Goal: Task Accomplishment & Management: Manage account settings

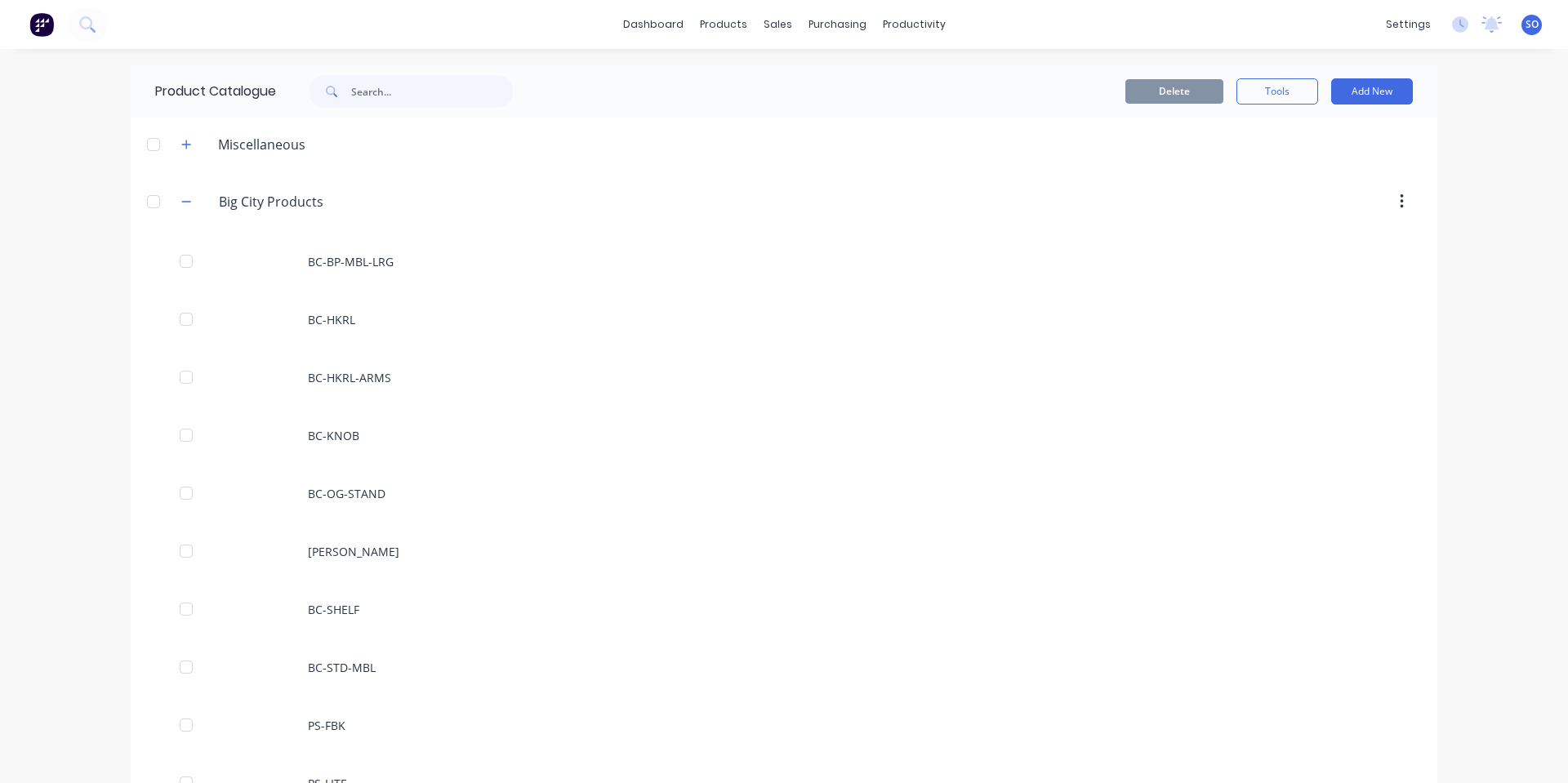
click at [660, 45] on div "dashboard products sales purchasing productivity dashboard products Product Cat…" at bounding box center [784, 24] width 1568 height 49
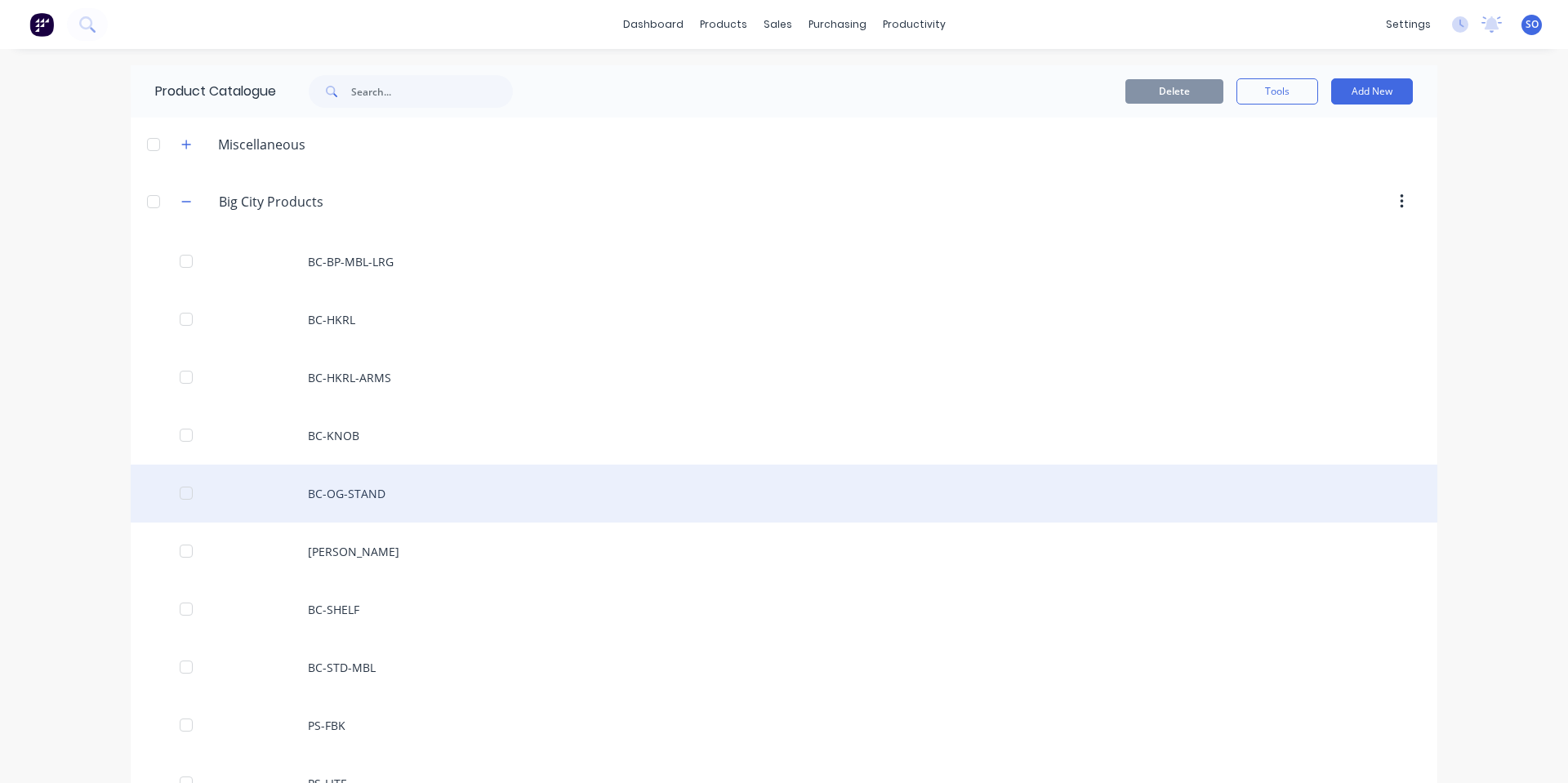
click at [857, 509] on div "BC-OG-STAND" at bounding box center [784, 493] width 1307 height 58
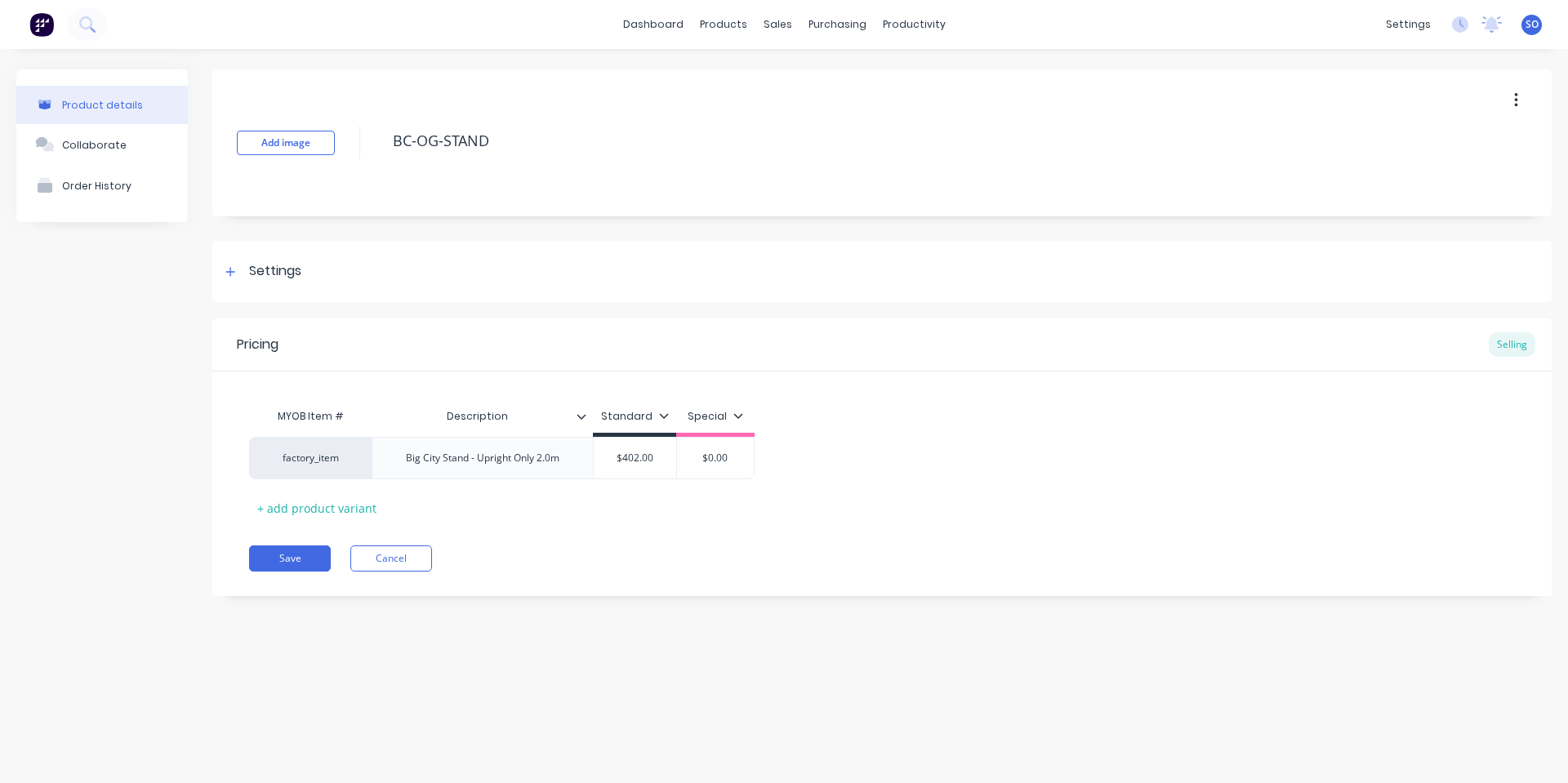
type textarea "x"
click at [990, 780] on div "dashboard products sales purchasing productivity dashboard products Product Cat…" at bounding box center [784, 391] width 1568 height 783
click at [667, 688] on div "Product details Collaborate Order History Add image BC-OG-STAND Settings Produc…" at bounding box center [784, 400] width 1568 height 702
click at [892, 71] on icon at bounding box center [896, 78] width 15 height 15
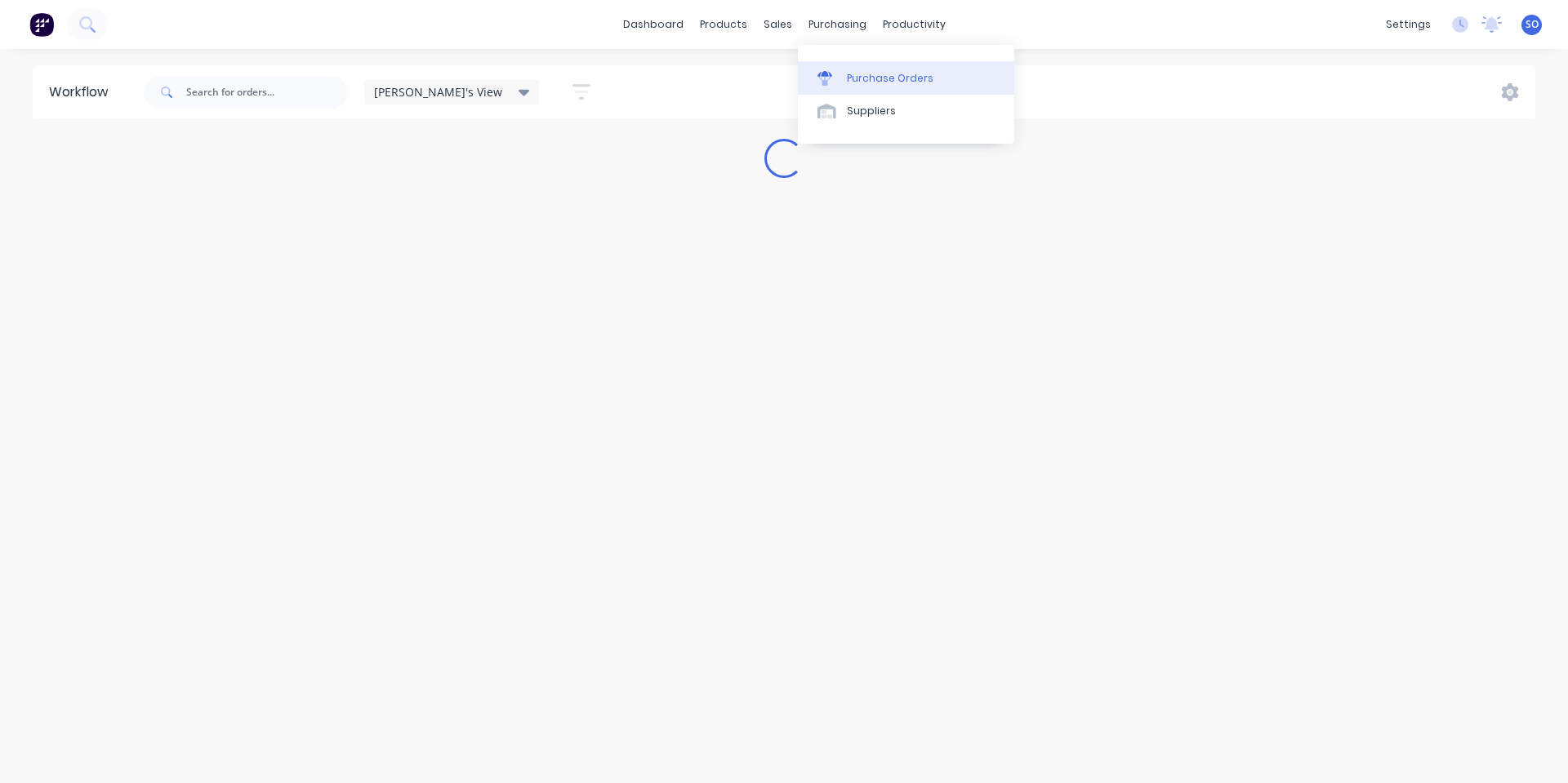
click at [839, 85] on div at bounding box center [830, 78] width 24 height 15
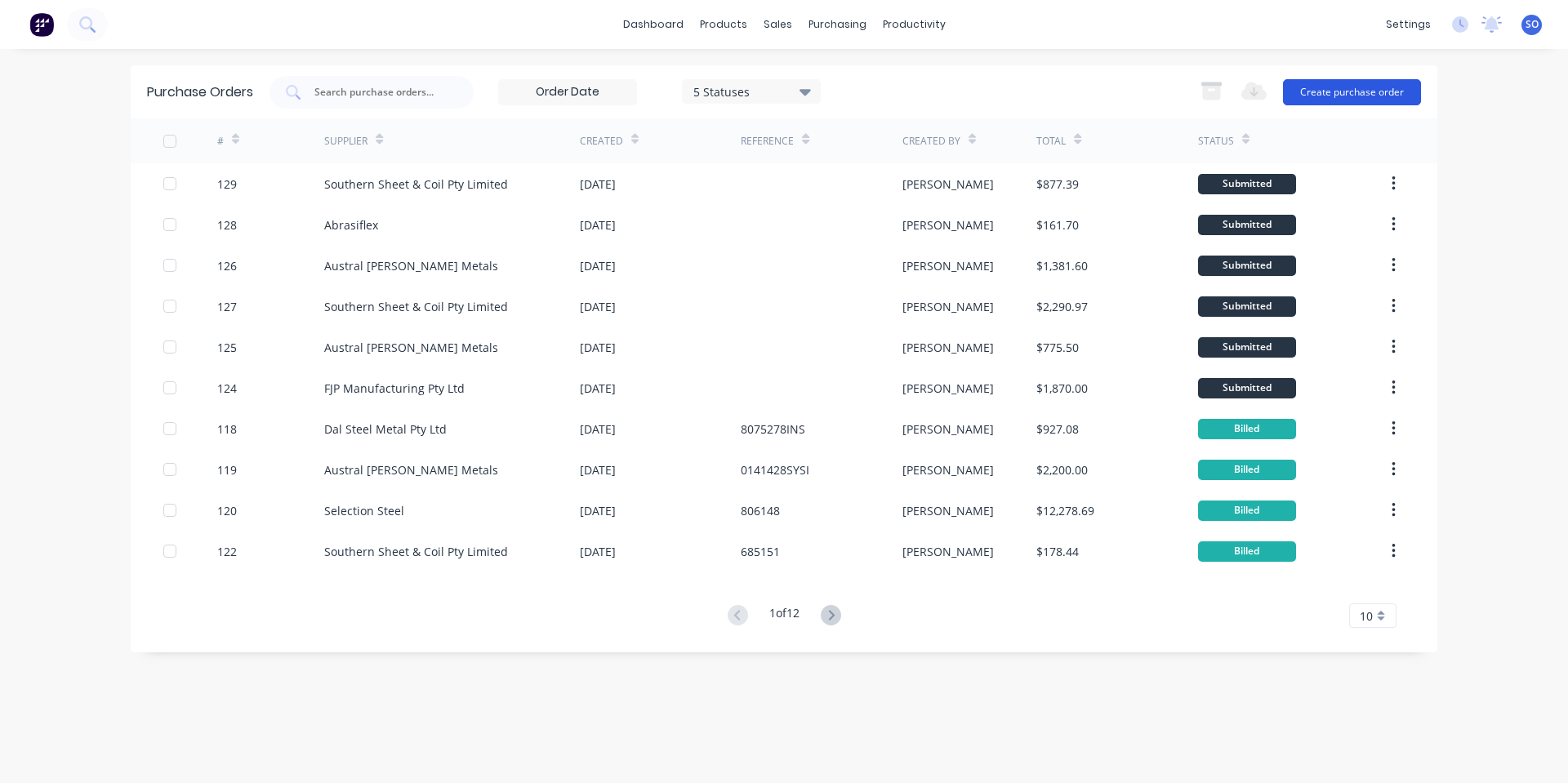
click at [1371, 94] on button "Create purchase order" at bounding box center [1352, 93] width 138 height 26
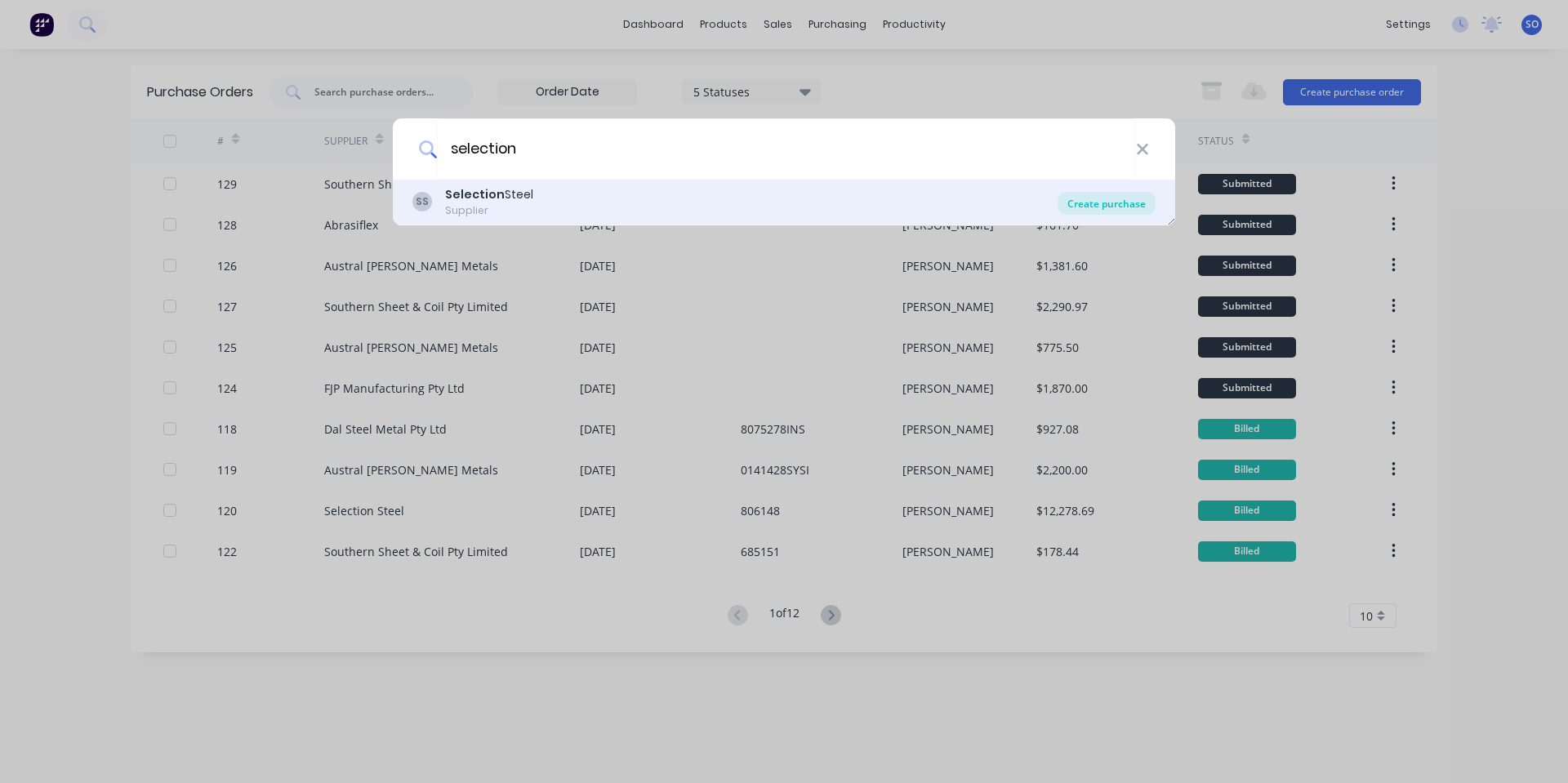
type input "selection"
click at [1095, 200] on div "Create purchase" at bounding box center [1106, 203] width 98 height 23
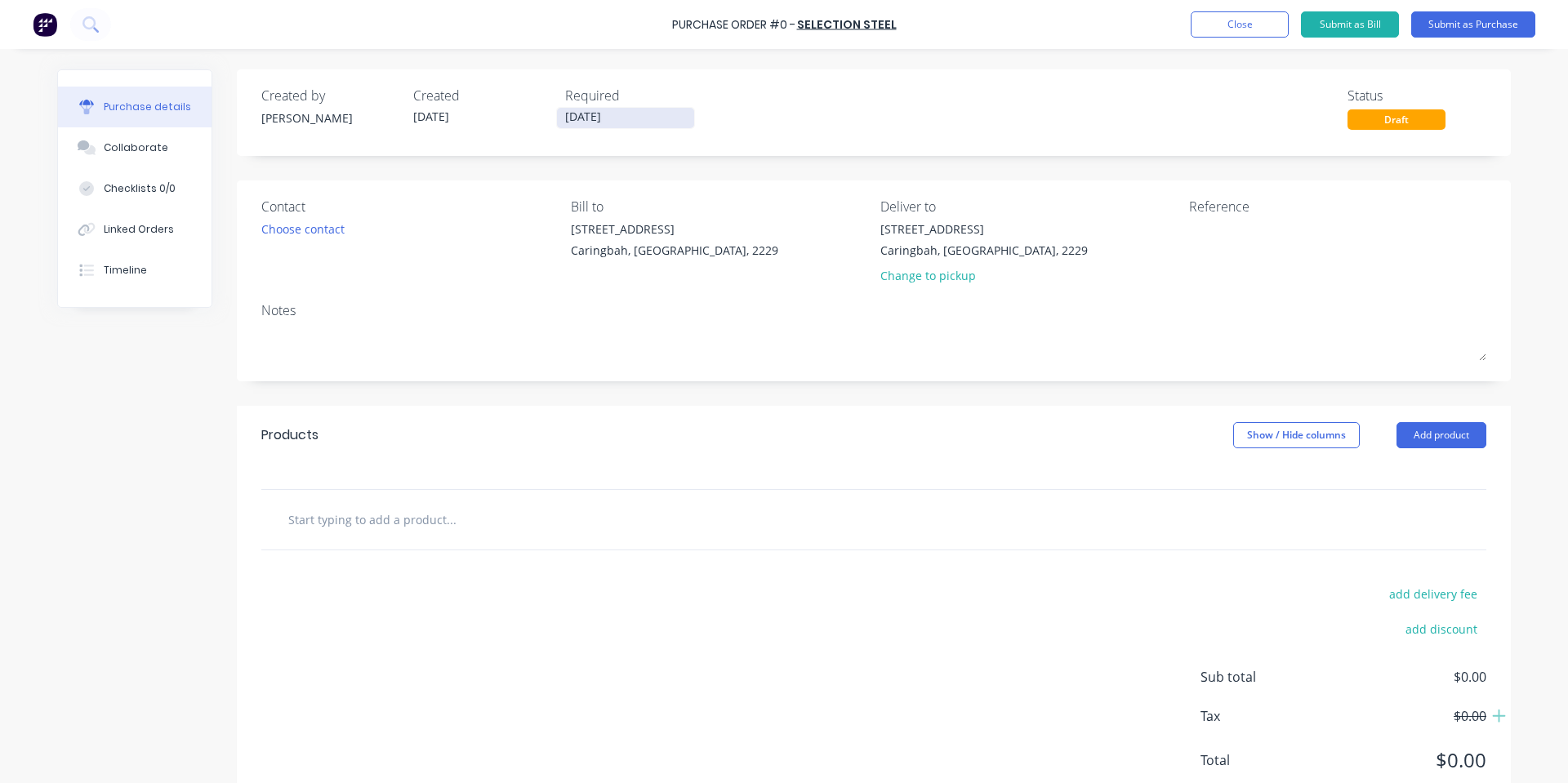
click at [622, 122] on input "[DATE]" at bounding box center [625, 117] width 137 height 20
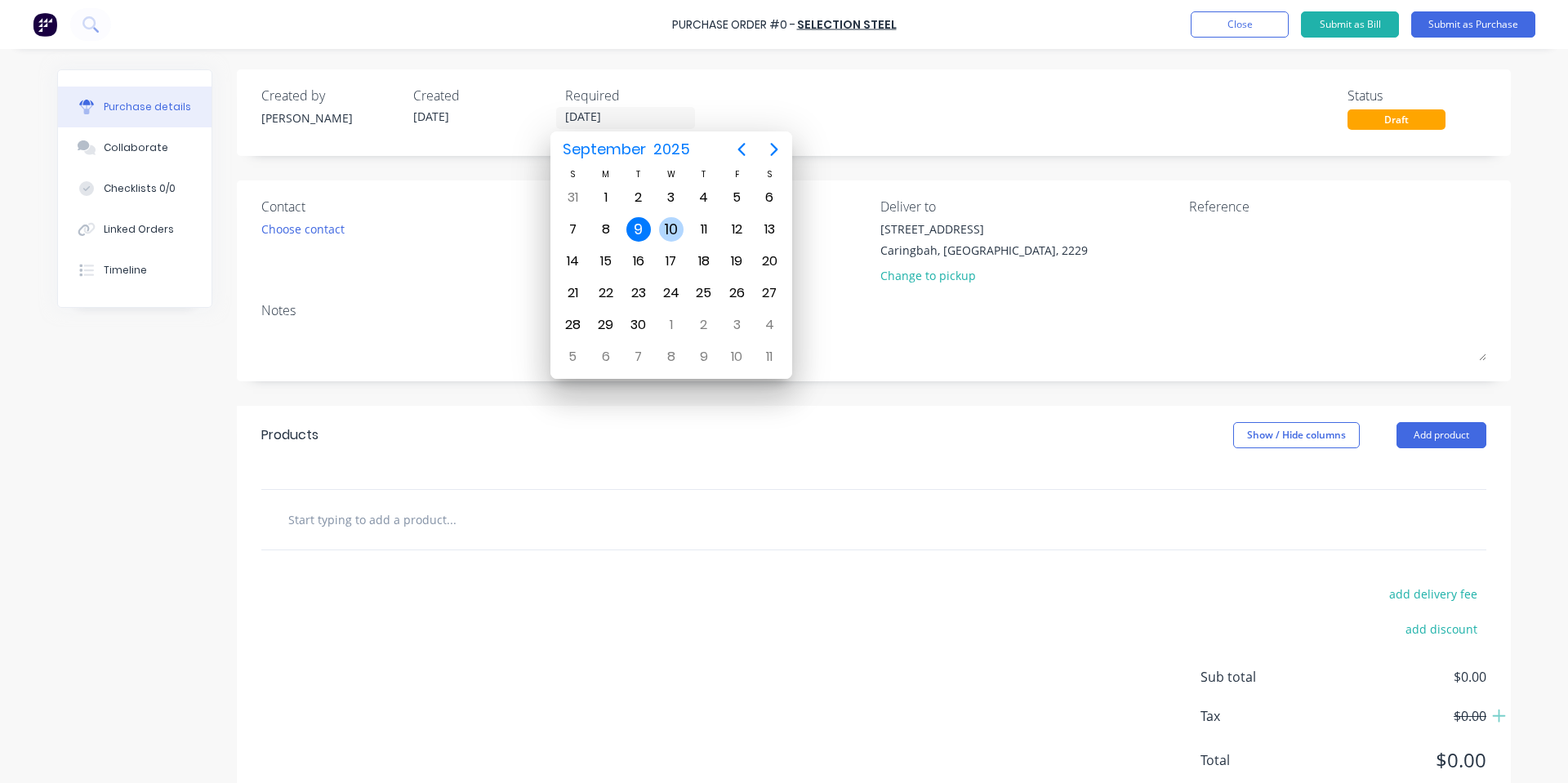
click at [674, 232] on div "10" at bounding box center [671, 229] width 24 height 24
type input "[DATE]"
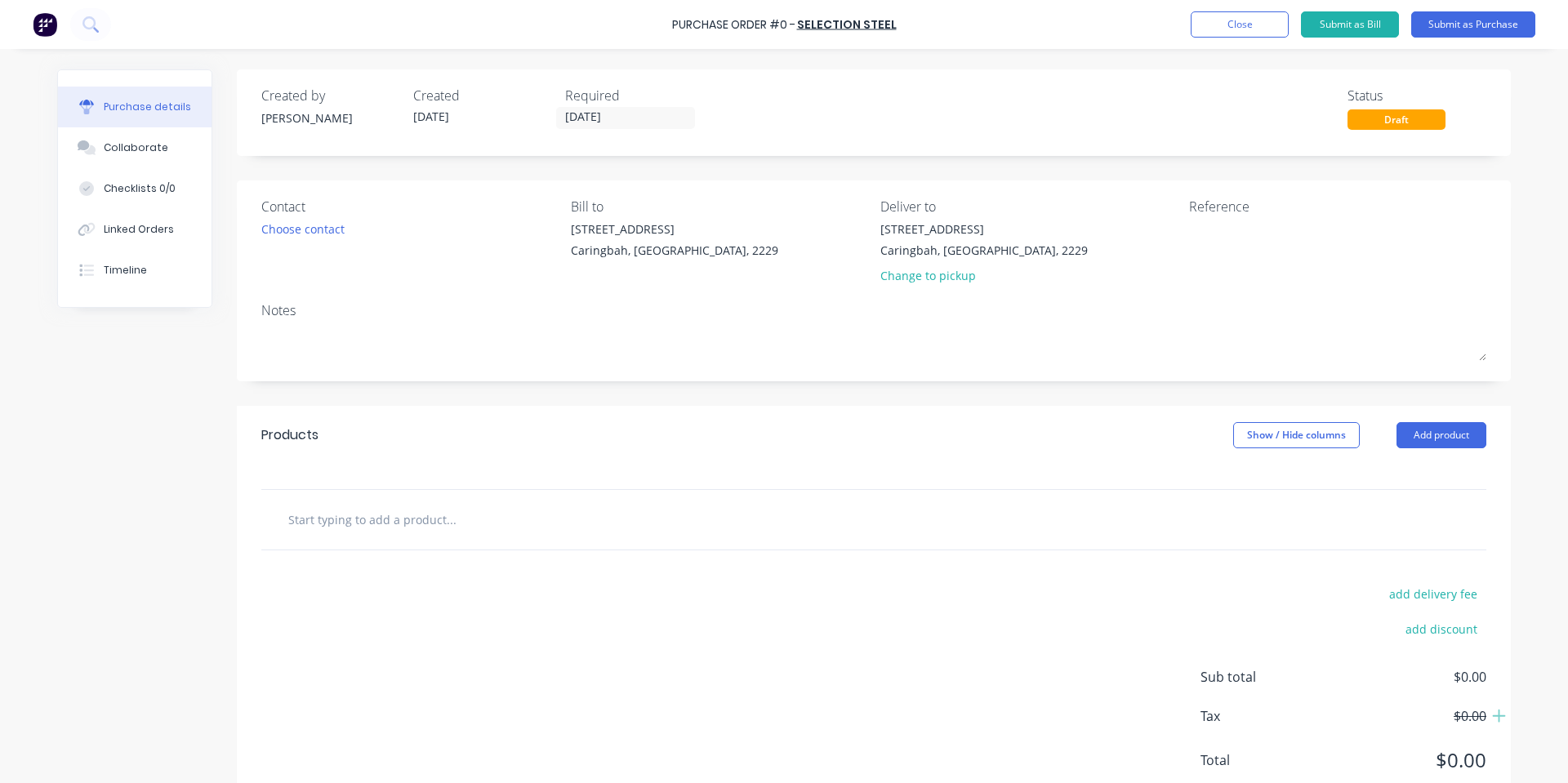
click at [363, 522] on input "text" at bounding box center [450, 519] width 326 height 32
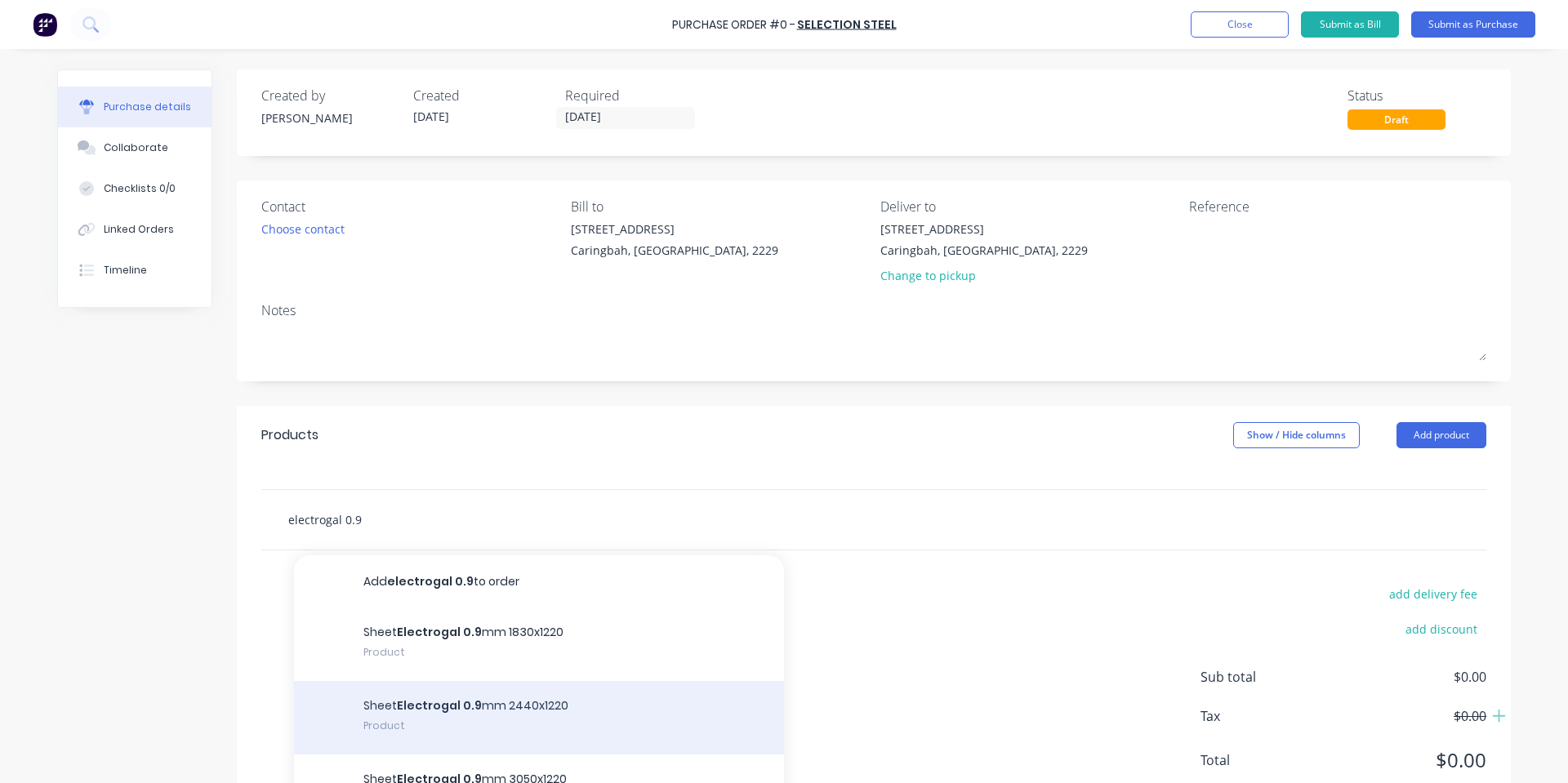
type input "electrogal 0.9"
click at [505, 707] on div "Sheet Electrogal 0.9 mm 2440x1220 Product" at bounding box center [539, 718] width 490 height 73
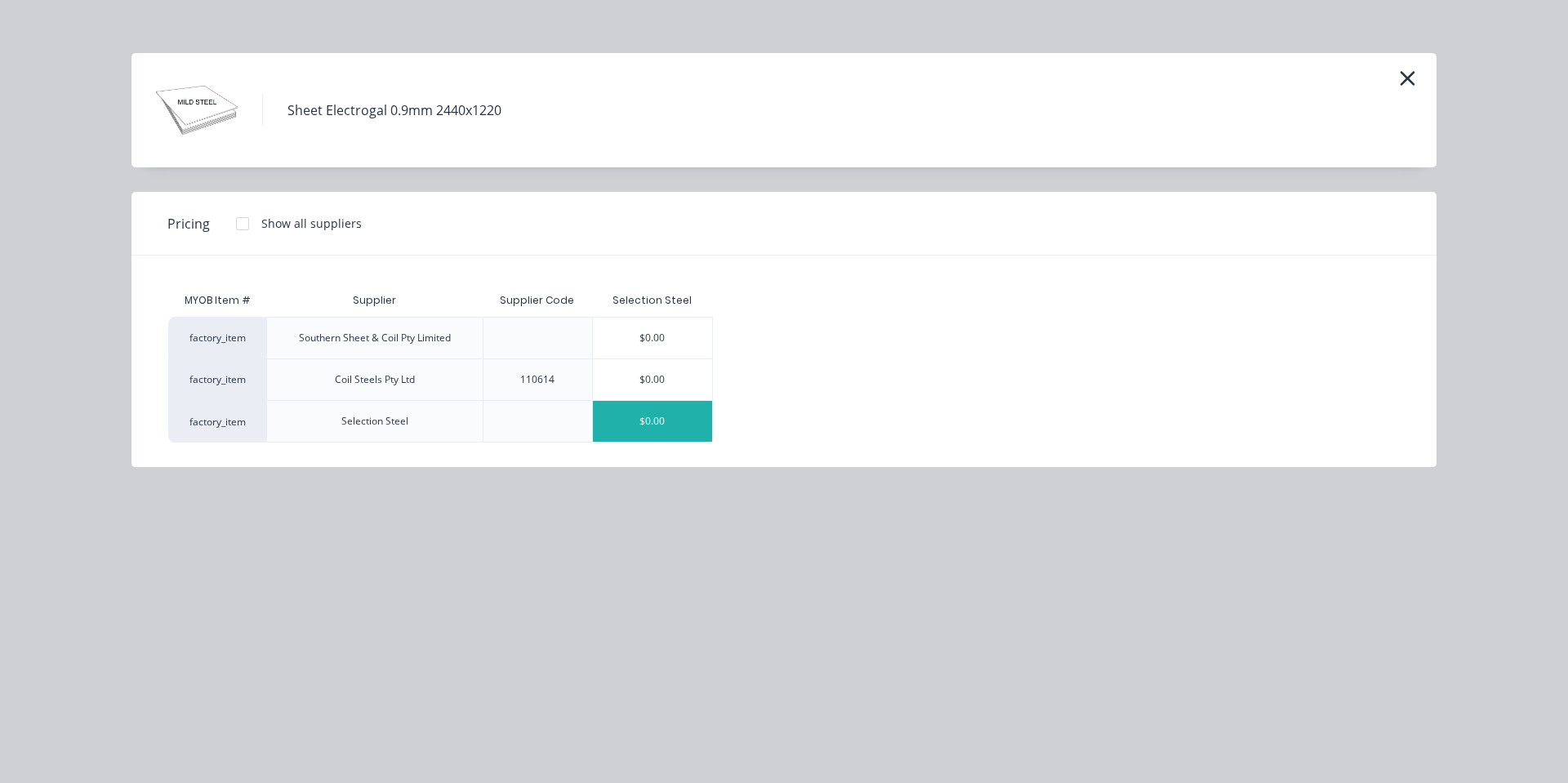
click at [649, 418] on div "$0.00" at bounding box center [652, 421] width 119 height 41
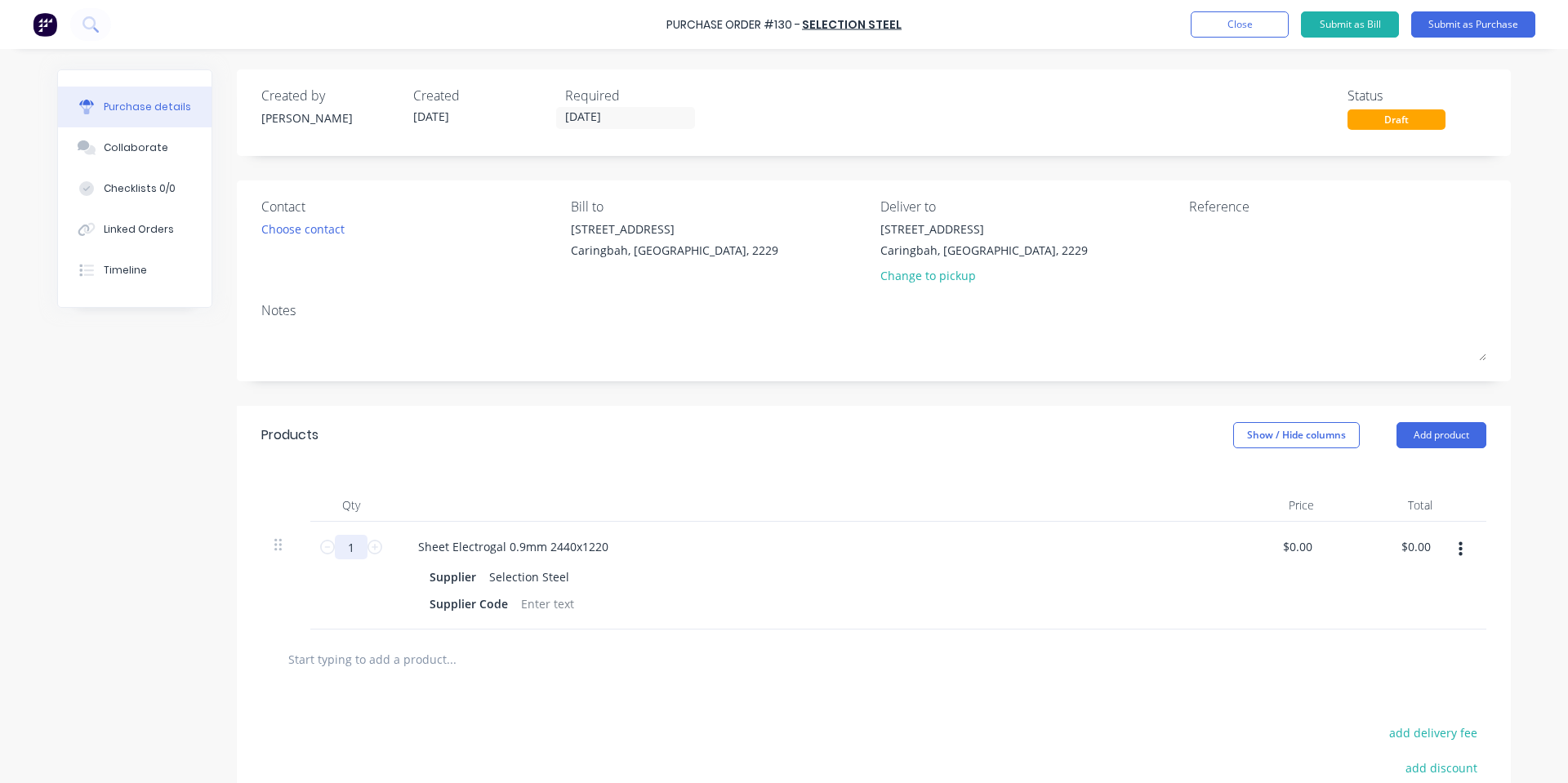
click at [344, 552] on input "1" at bounding box center [351, 548] width 32 height 24
type input "188"
click at [531, 370] on div "Contact Choose contact [PERSON_NAME] to [STREET_ADDRESS] Deliver to [STREET_ADD…" at bounding box center [874, 281] width 1273 height 201
click at [1300, 547] on input "0.0000" at bounding box center [1296, 547] width 38 height 24
click at [1300, 549] on input "0.0000" at bounding box center [1293, 547] width 44 height 24
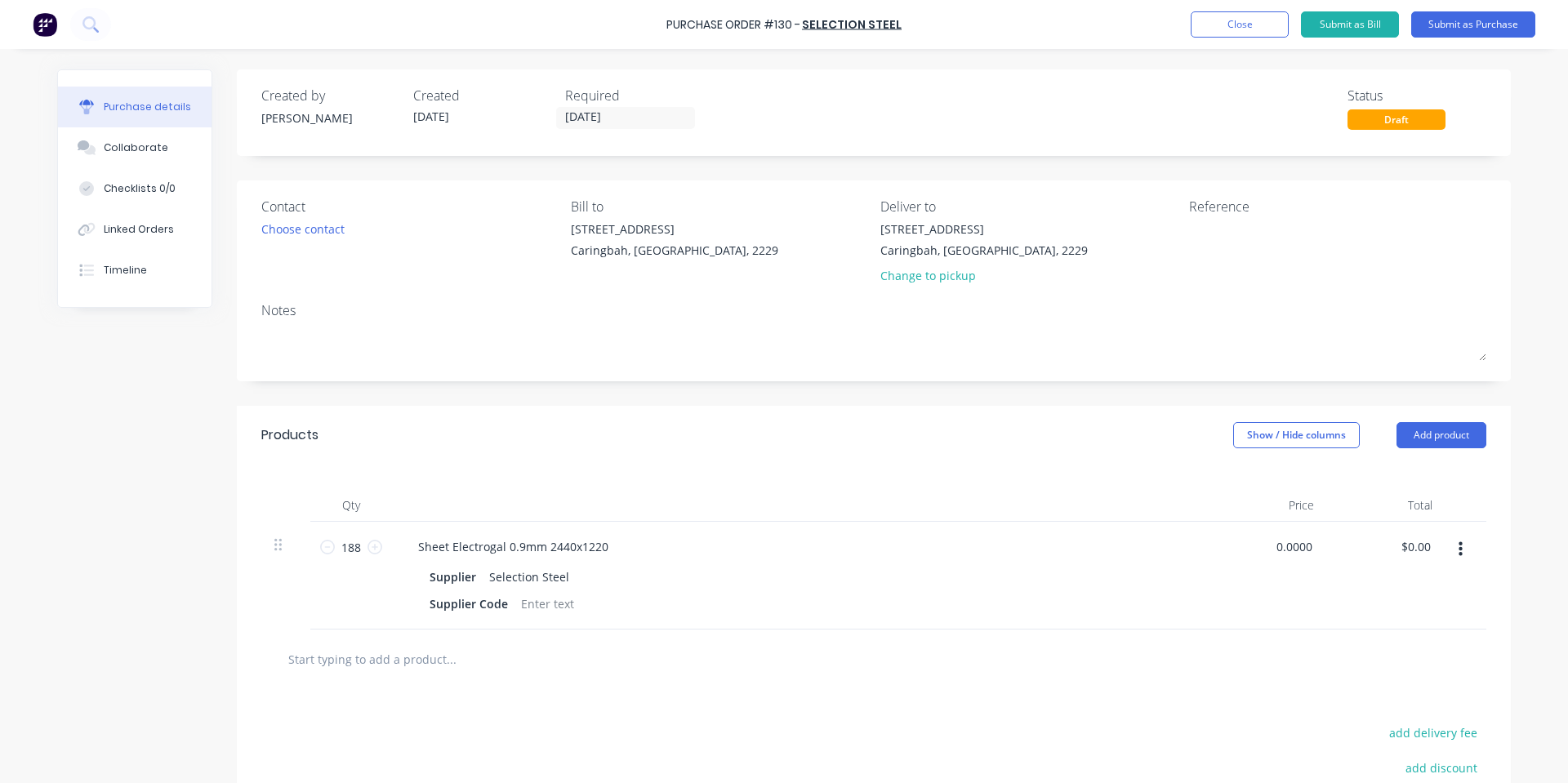
drag, startPoint x: 1300, startPoint y: 549, endPoint x: 1263, endPoint y: 630, distance: 89.1
click at [1280, 584] on div "0.0000 0.0000" at bounding box center [1267, 576] width 118 height 108
type input "$37.78"
type input "$7,102.64"
click at [1263, 630] on div at bounding box center [874, 660] width 1224 height 59
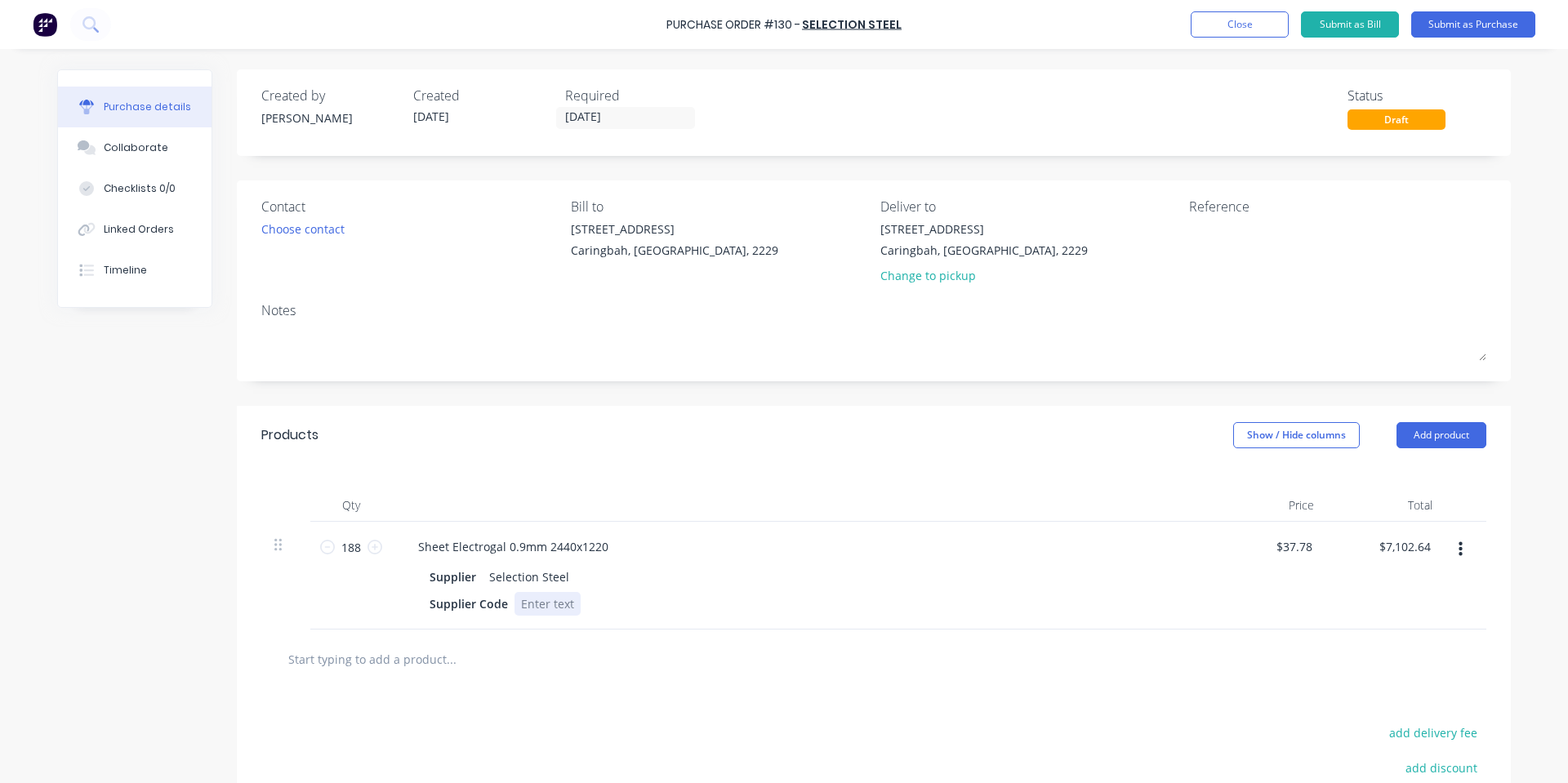
click at [556, 609] on div at bounding box center [547, 604] width 66 height 24
paste div
click at [642, 453] on div "Products Show / Hide columns Add product" at bounding box center [874, 435] width 1273 height 59
click at [110, 136] on button "Collaborate" at bounding box center [135, 148] width 154 height 41
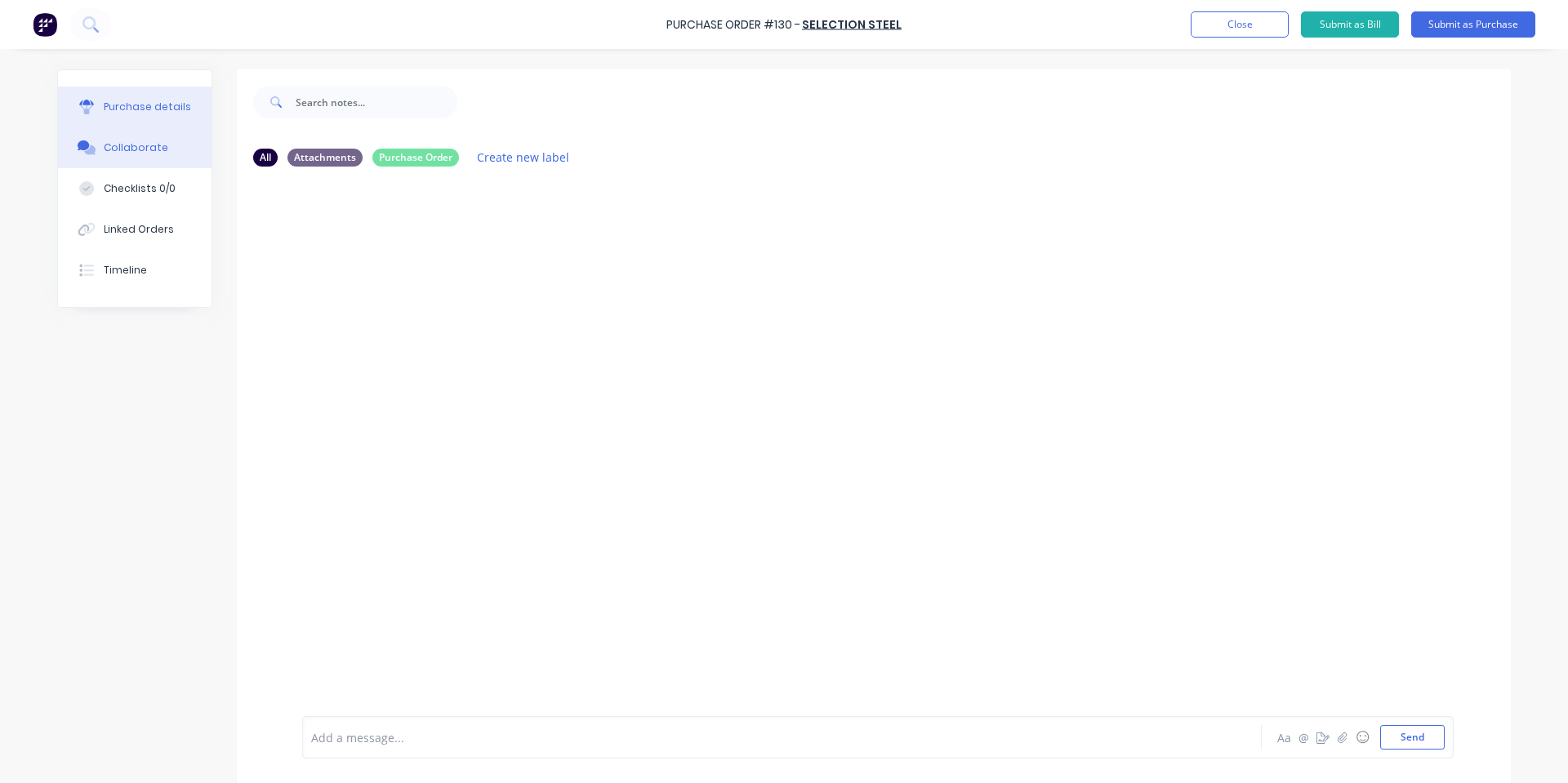
click at [117, 115] on button "Purchase details" at bounding box center [135, 107] width 154 height 41
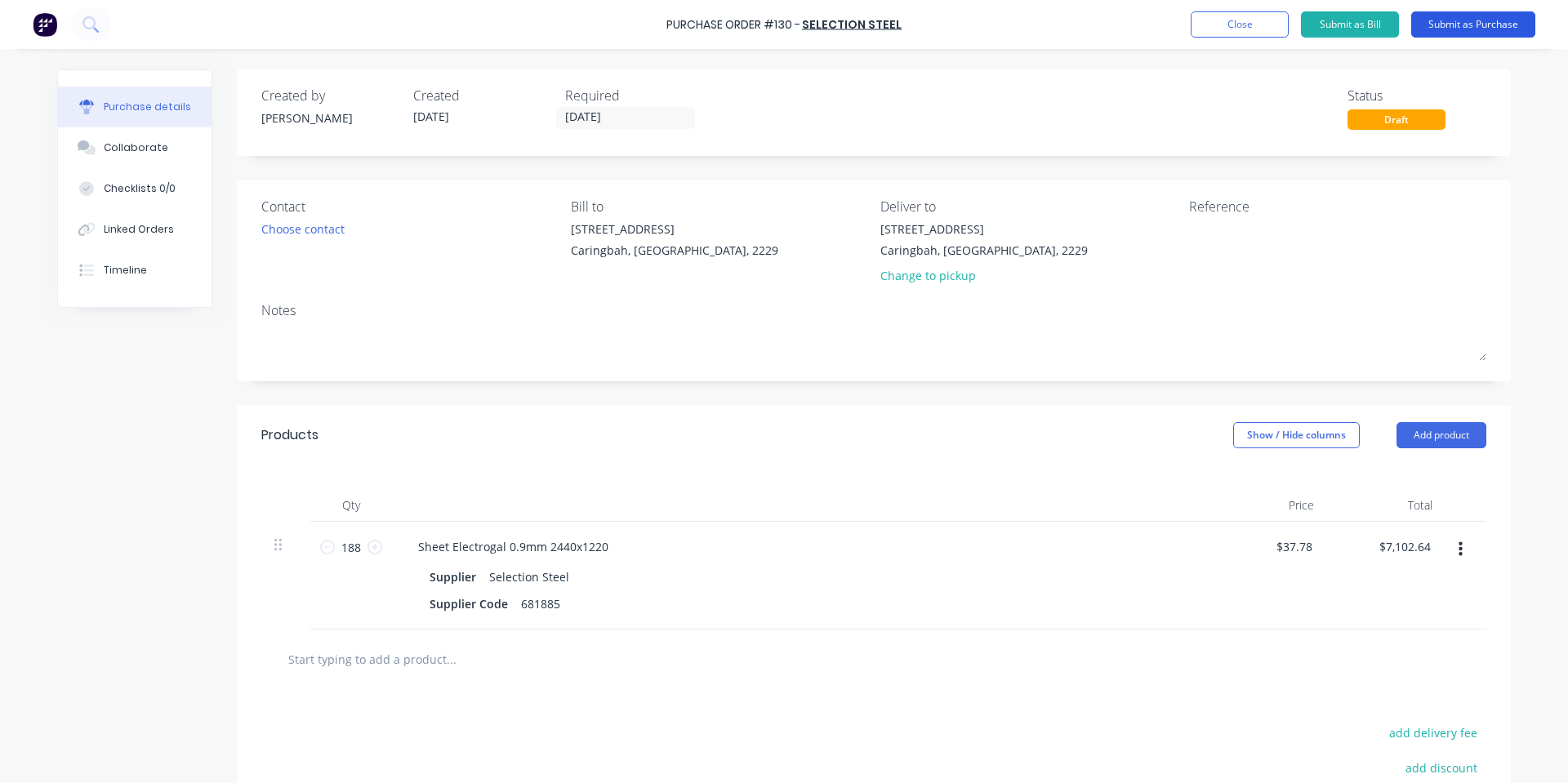
click at [1499, 33] on button "Submit as Purchase" at bounding box center [1473, 24] width 124 height 26
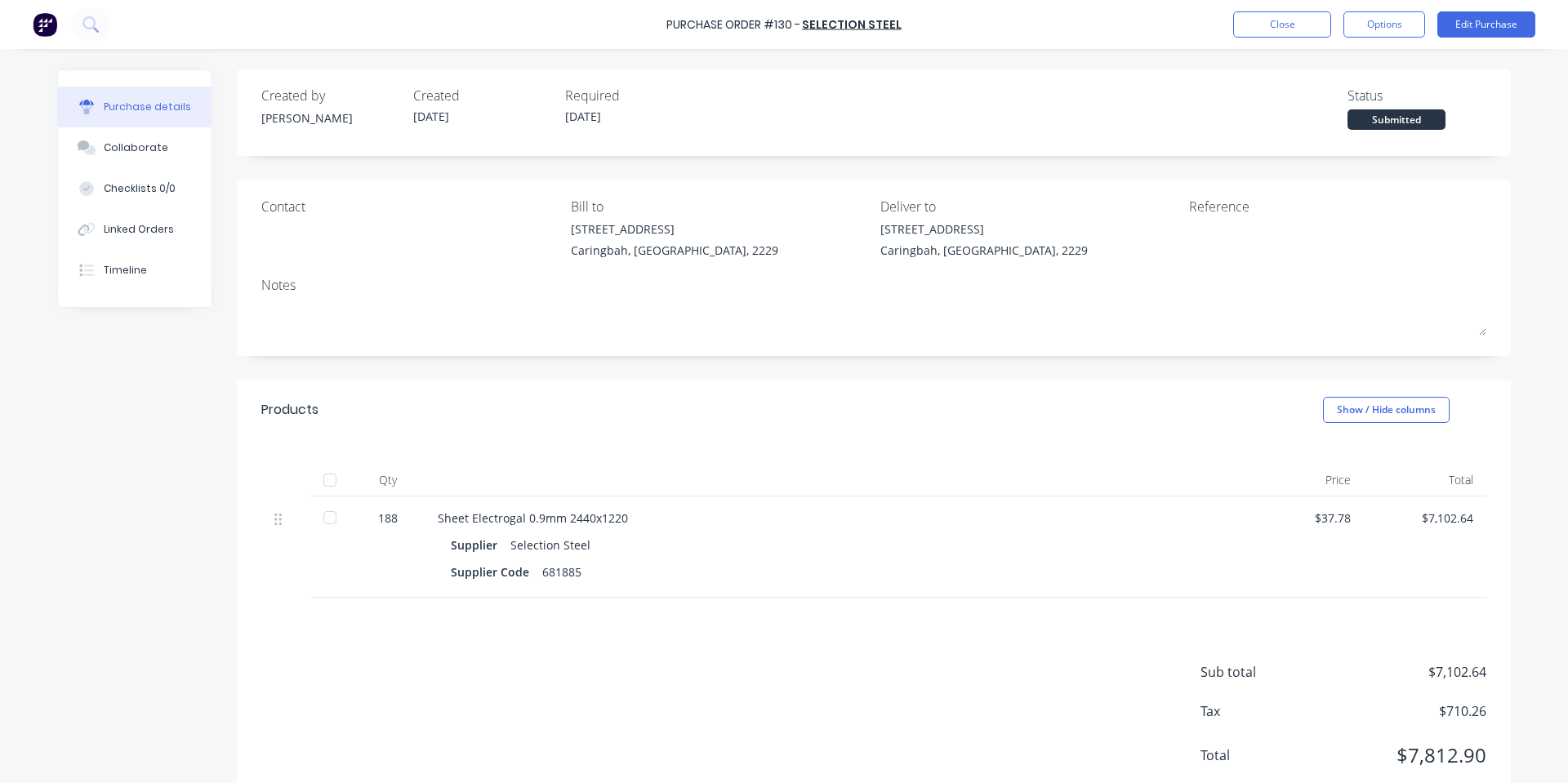
click at [1376, 120] on div "Submitted" at bounding box center [1396, 119] width 98 height 20
click at [1390, 25] on button "Options" at bounding box center [1383, 24] width 81 height 26
click at [1338, 65] on div "Print / Email" at bounding box center [1348, 66] width 126 height 24
click at [1321, 104] on div "With pricing" at bounding box center [1348, 99] width 126 height 24
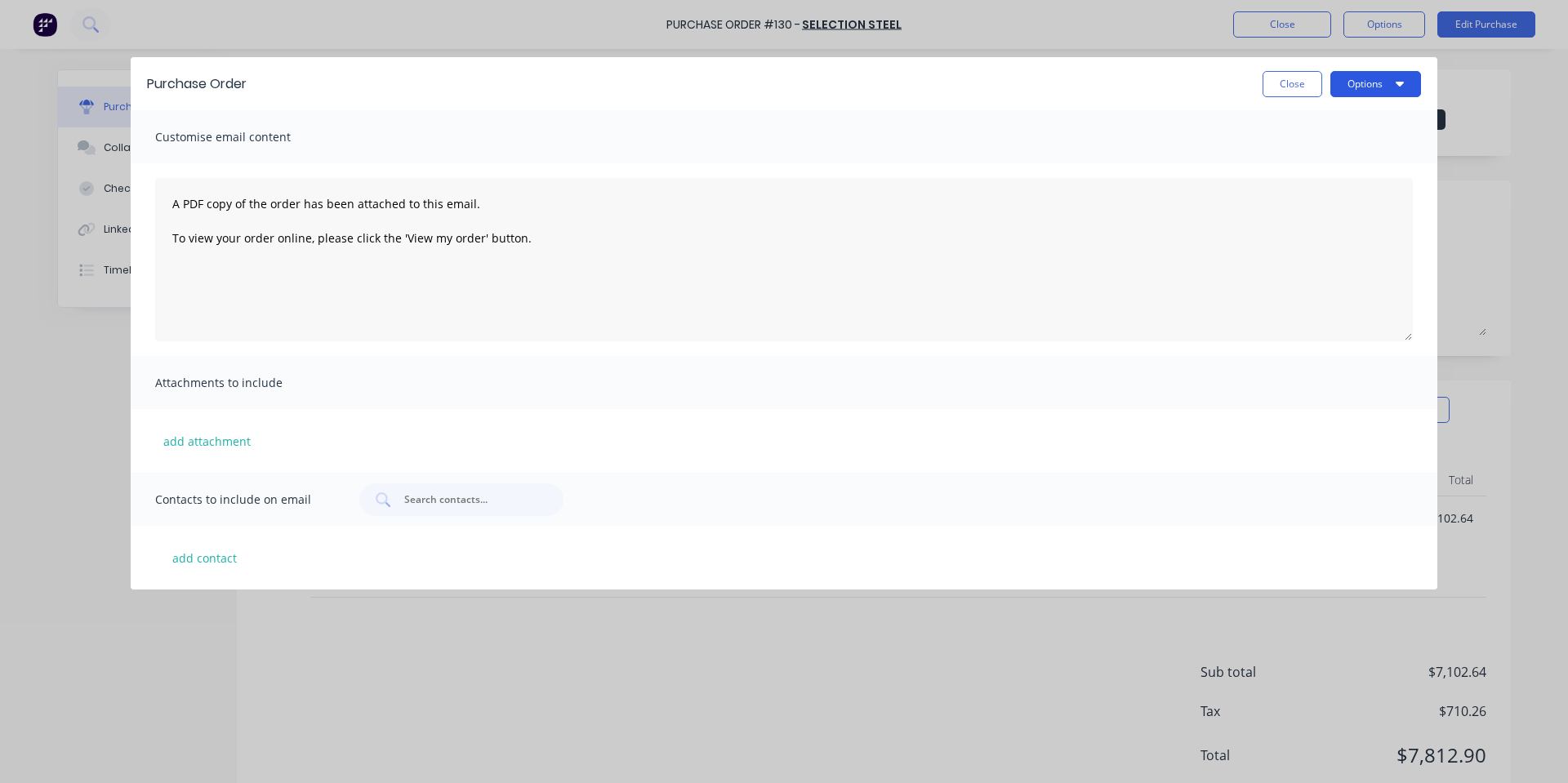
click at [1386, 84] on button "Options" at bounding box center [1376, 84] width 91 height 26
click at [1370, 116] on div "Print" at bounding box center [1343, 125] width 126 height 24
click at [1307, 80] on button "Close" at bounding box center [1292, 84] width 59 height 26
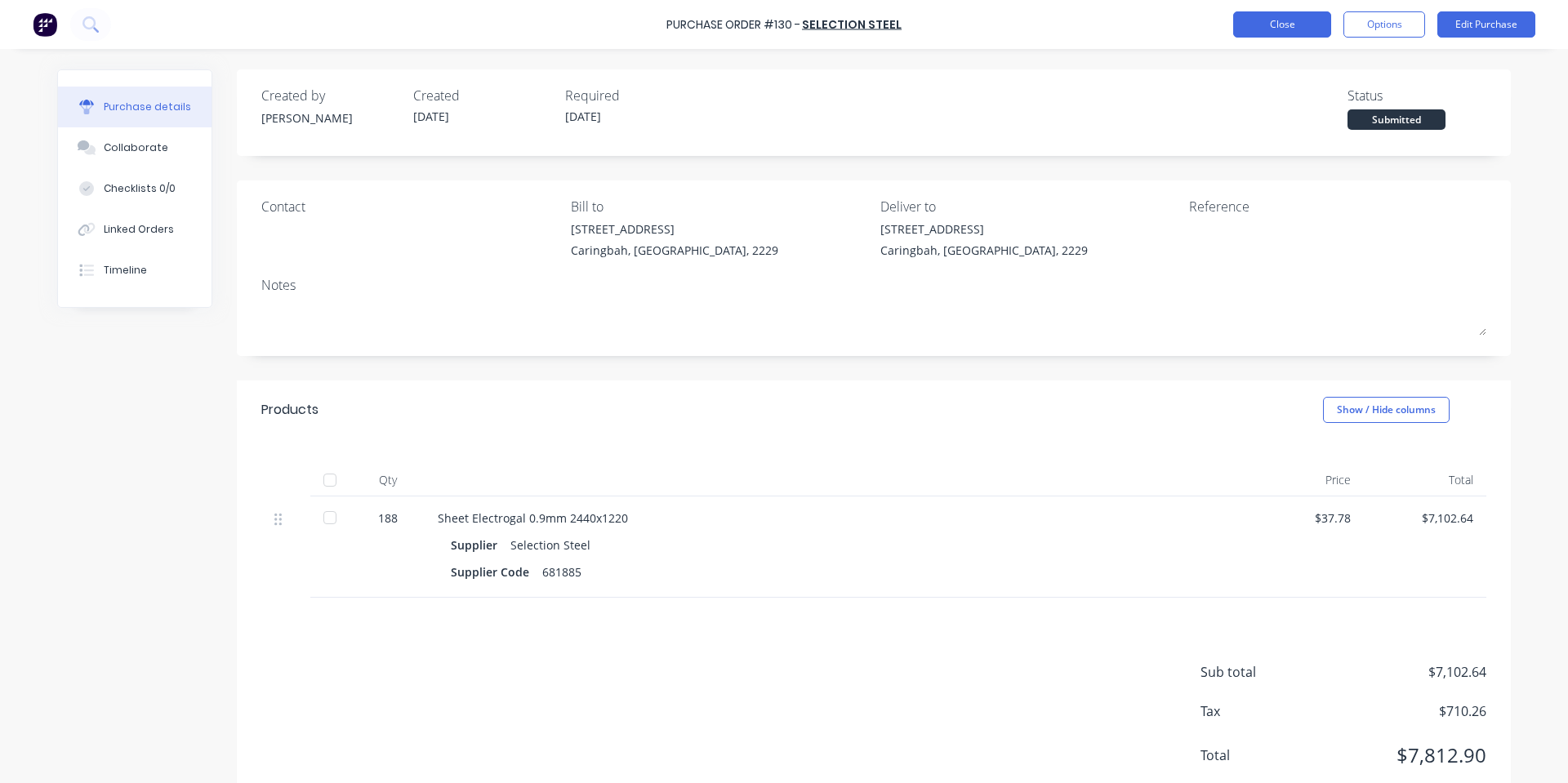
click at [1285, 17] on button "Close" at bounding box center [1282, 24] width 98 height 26
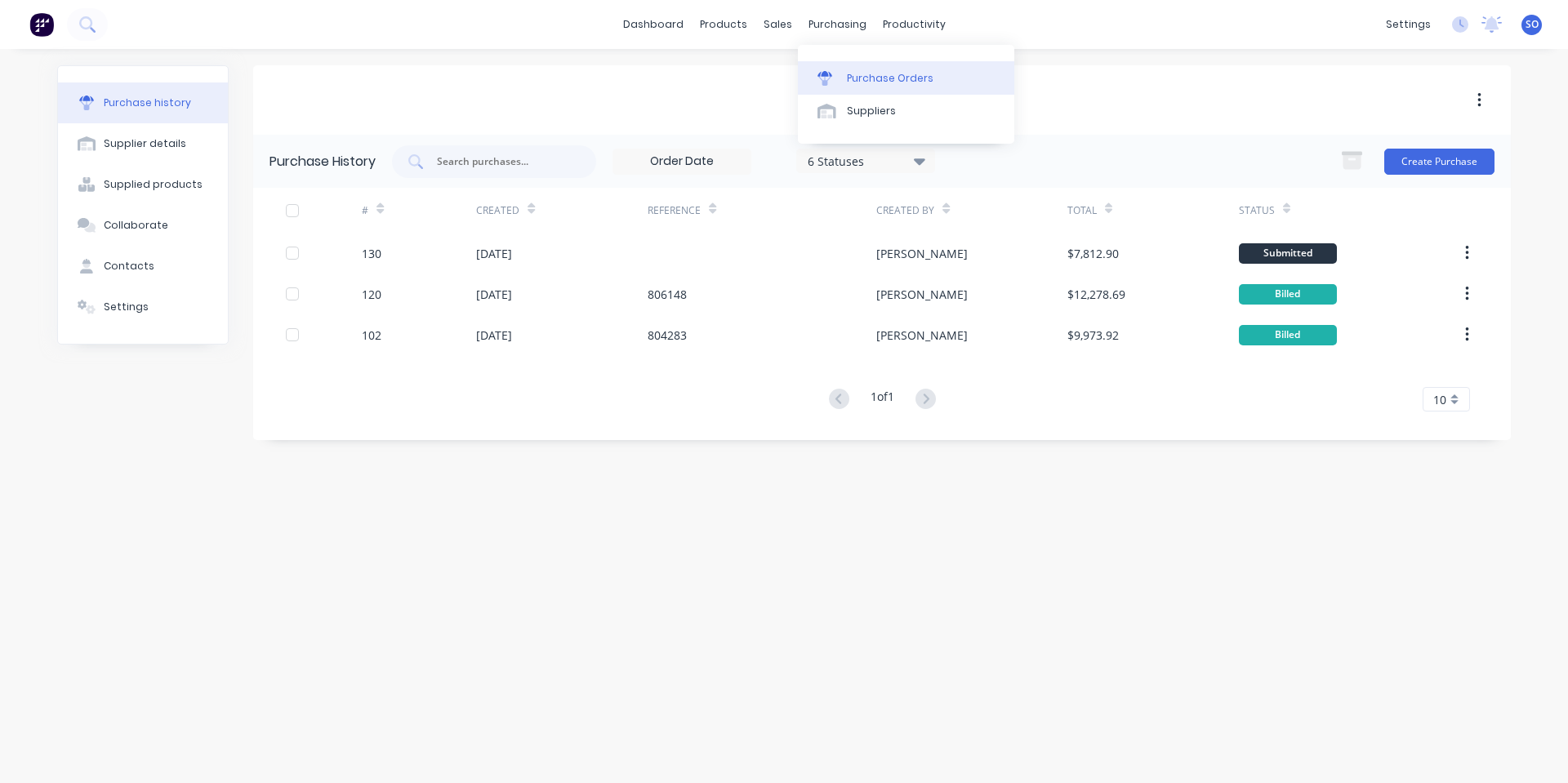
click at [849, 80] on div "Purchase Orders" at bounding box center [889, 78] width 87 height 15
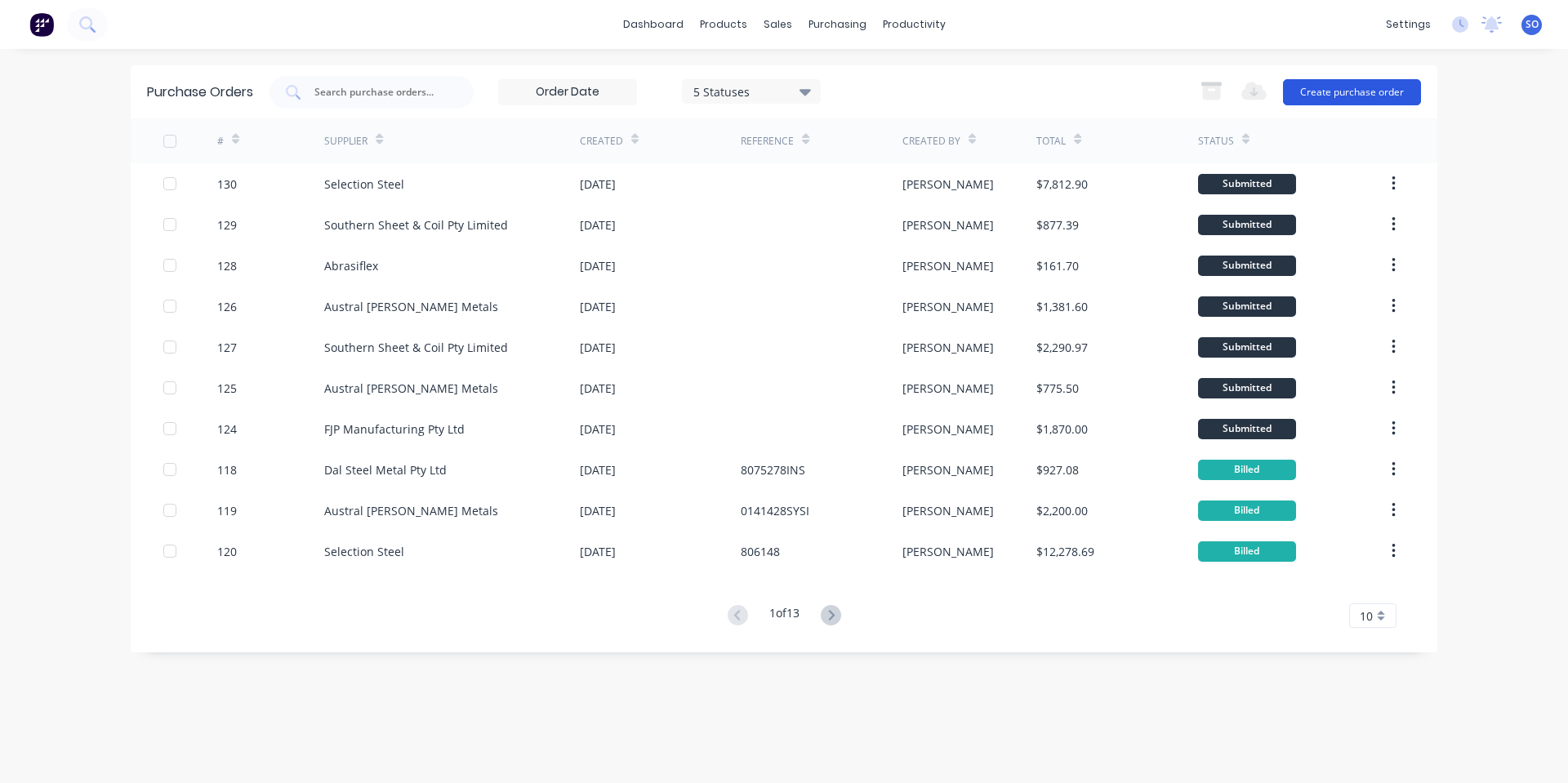
click at [1319, 89] on button "Create purchase order" at bounding box center [1352, 93] width 138 height 26
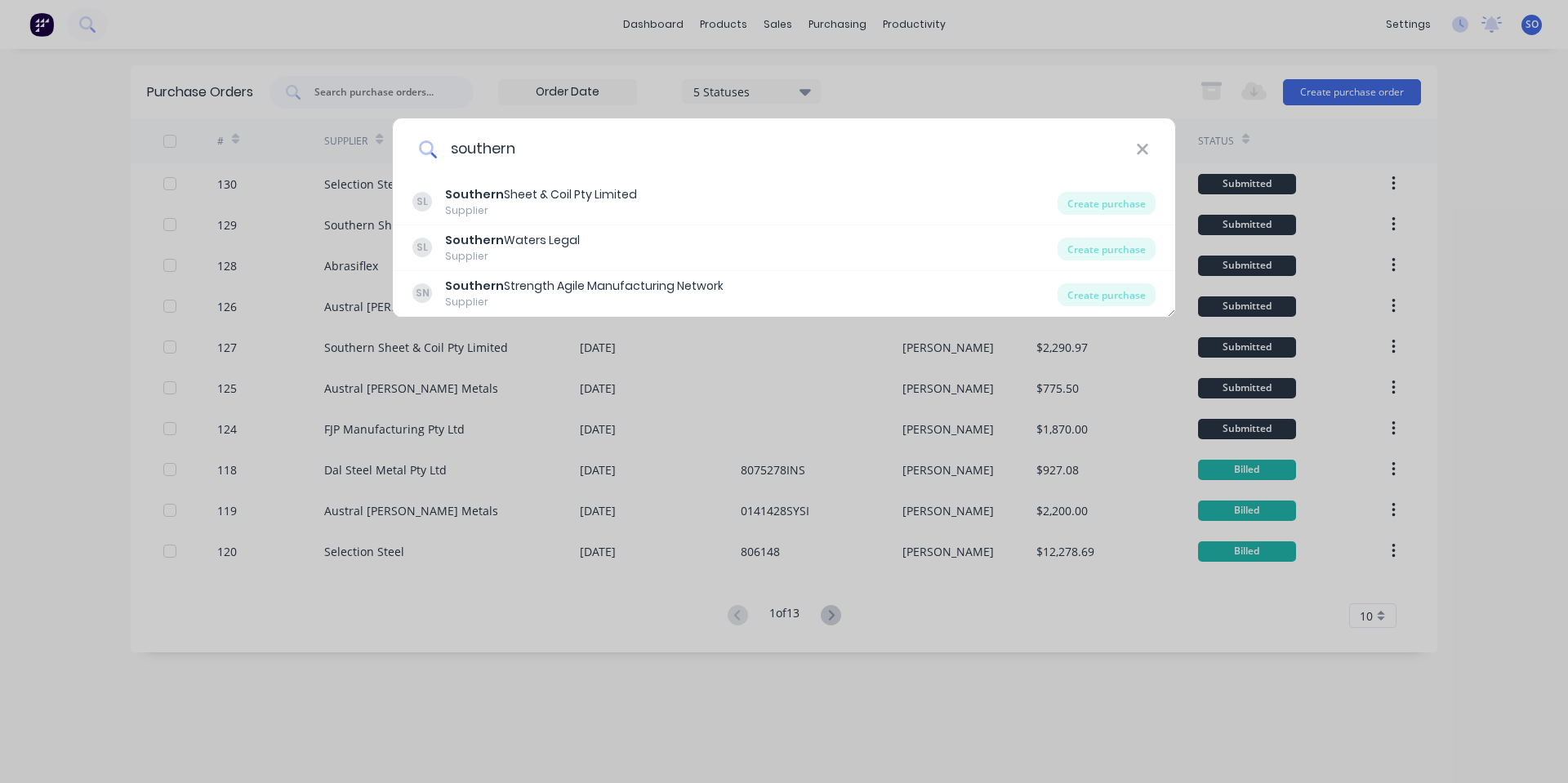
click at [1129, 147] on input "southern" at bounding box center [785, 149] width 699 height 61
type input "southern"
click at [1143, 150] on icon at bounding box center [1142, 149] width 10 height 10
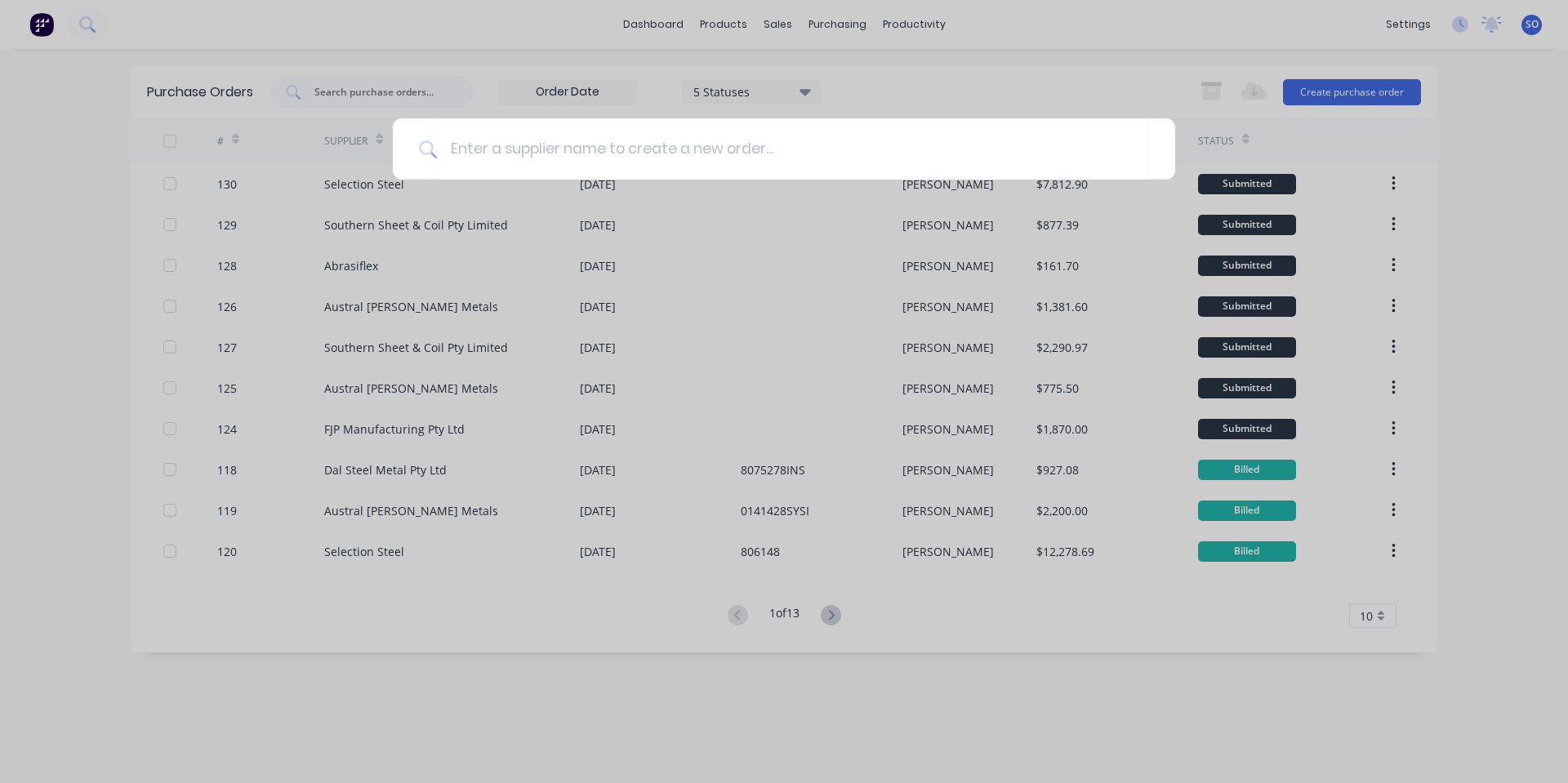
click at [374, 239] on div at bounding box center [784, 391] width 1568 height 783
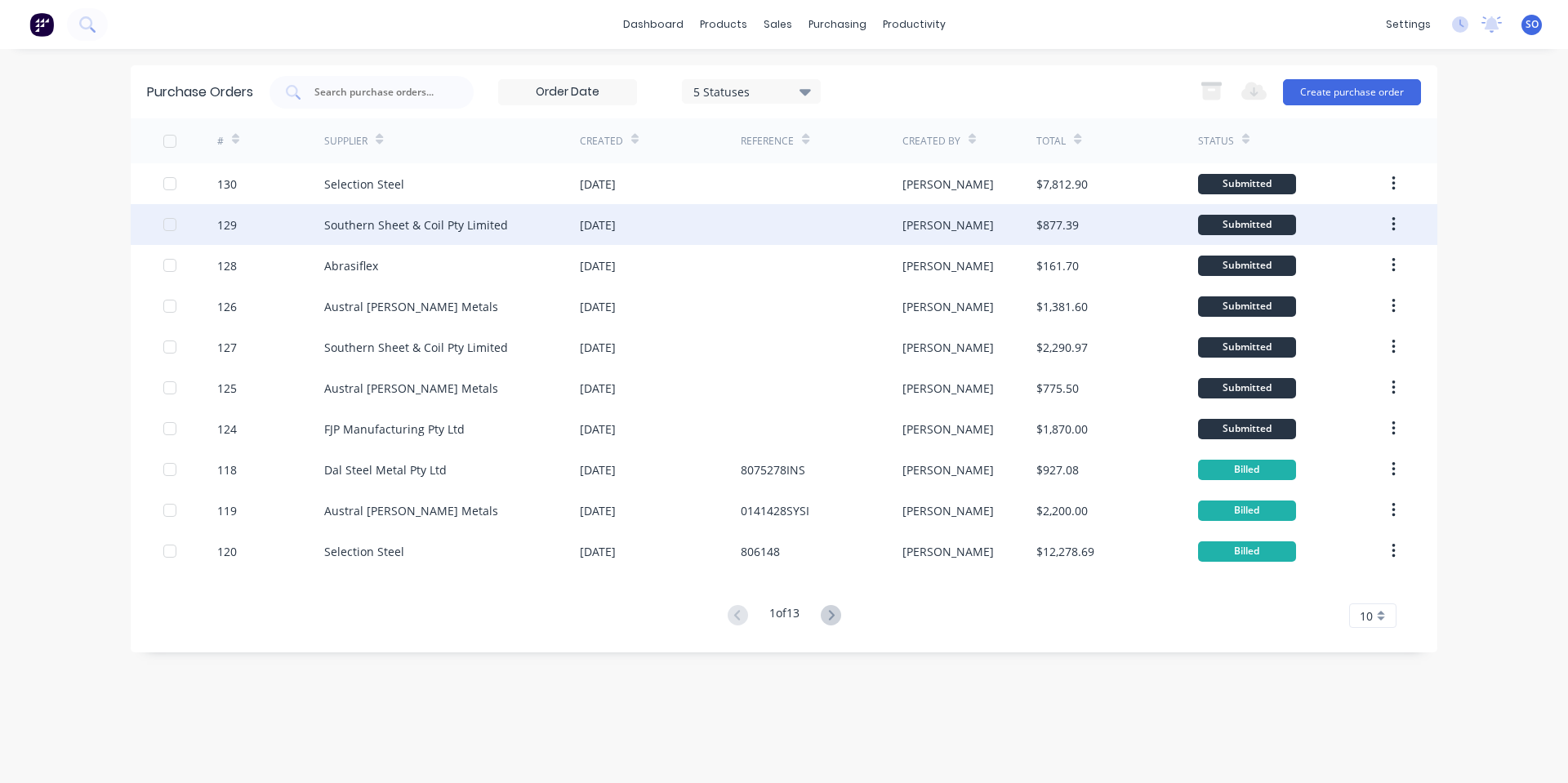
click at [366, 225] on div "Southern Sheet & Coil Pty Limited" at bounding box center [416, 225] width 184 height 17
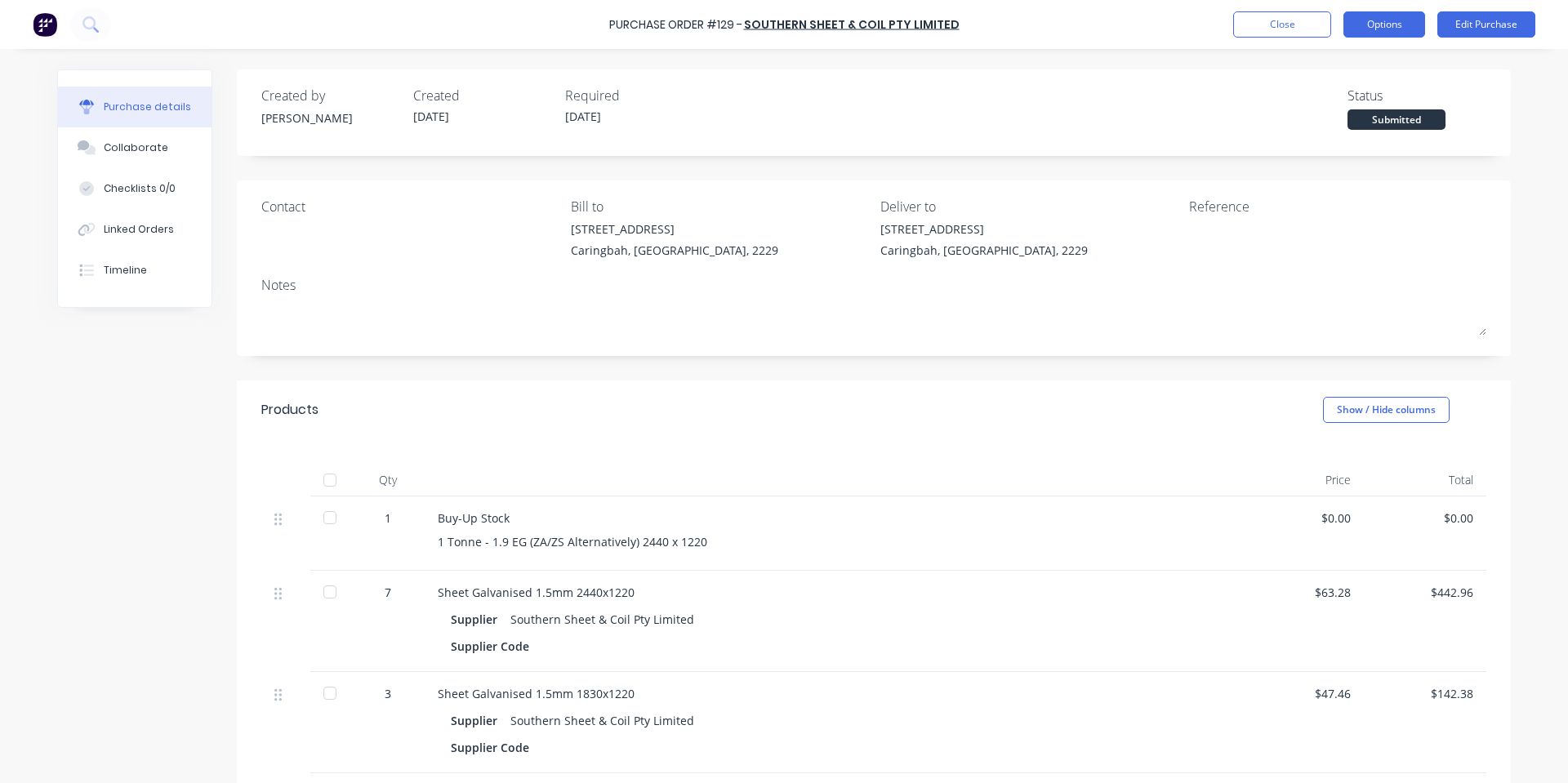
click at [1372, 19] on button "Options" at bounding box center [1383, 24] width 81 height 26
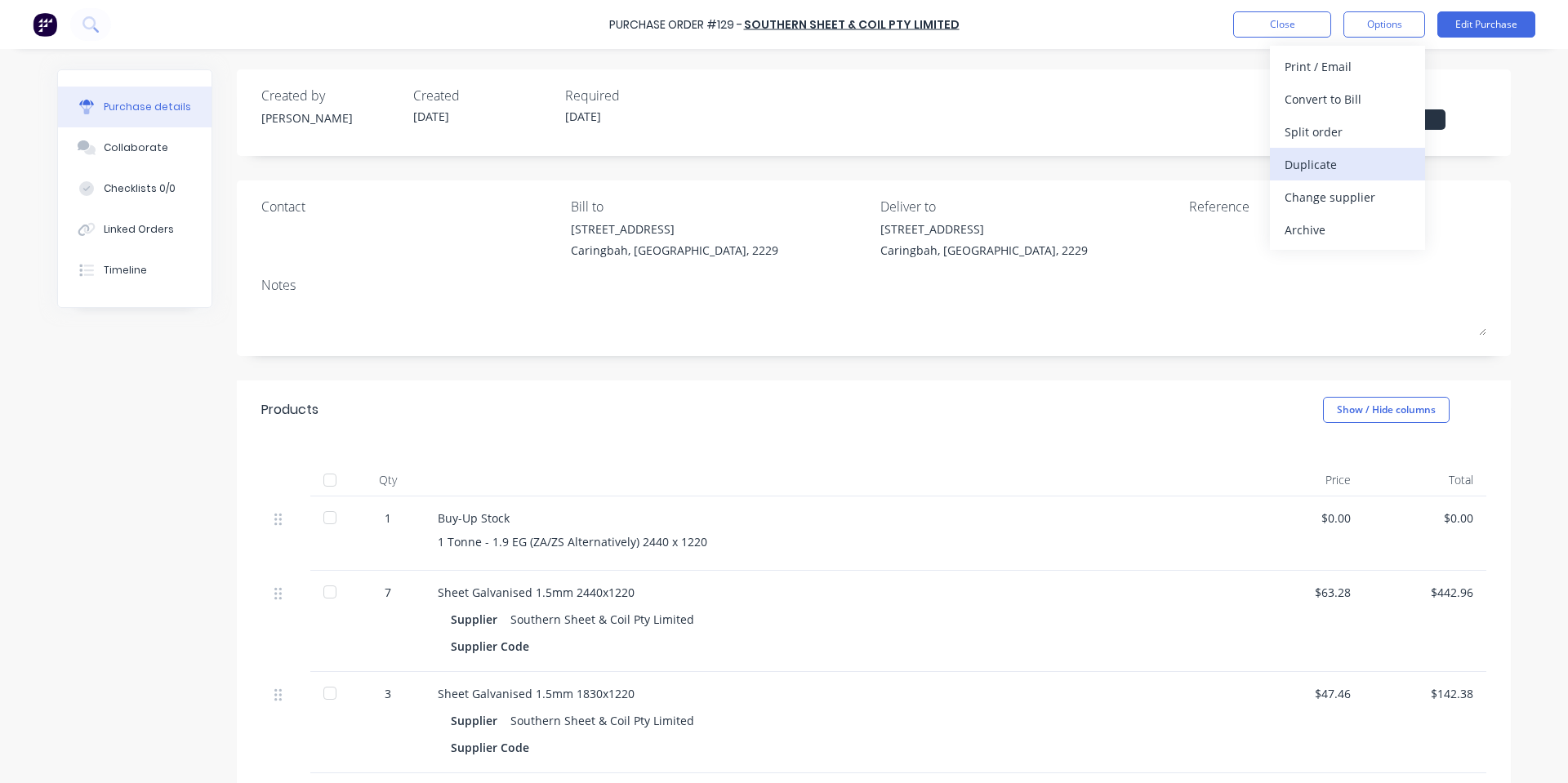
click at [1357, 156] on div "Duplicate" at bounding box center [1348, 164] width 126 height 24
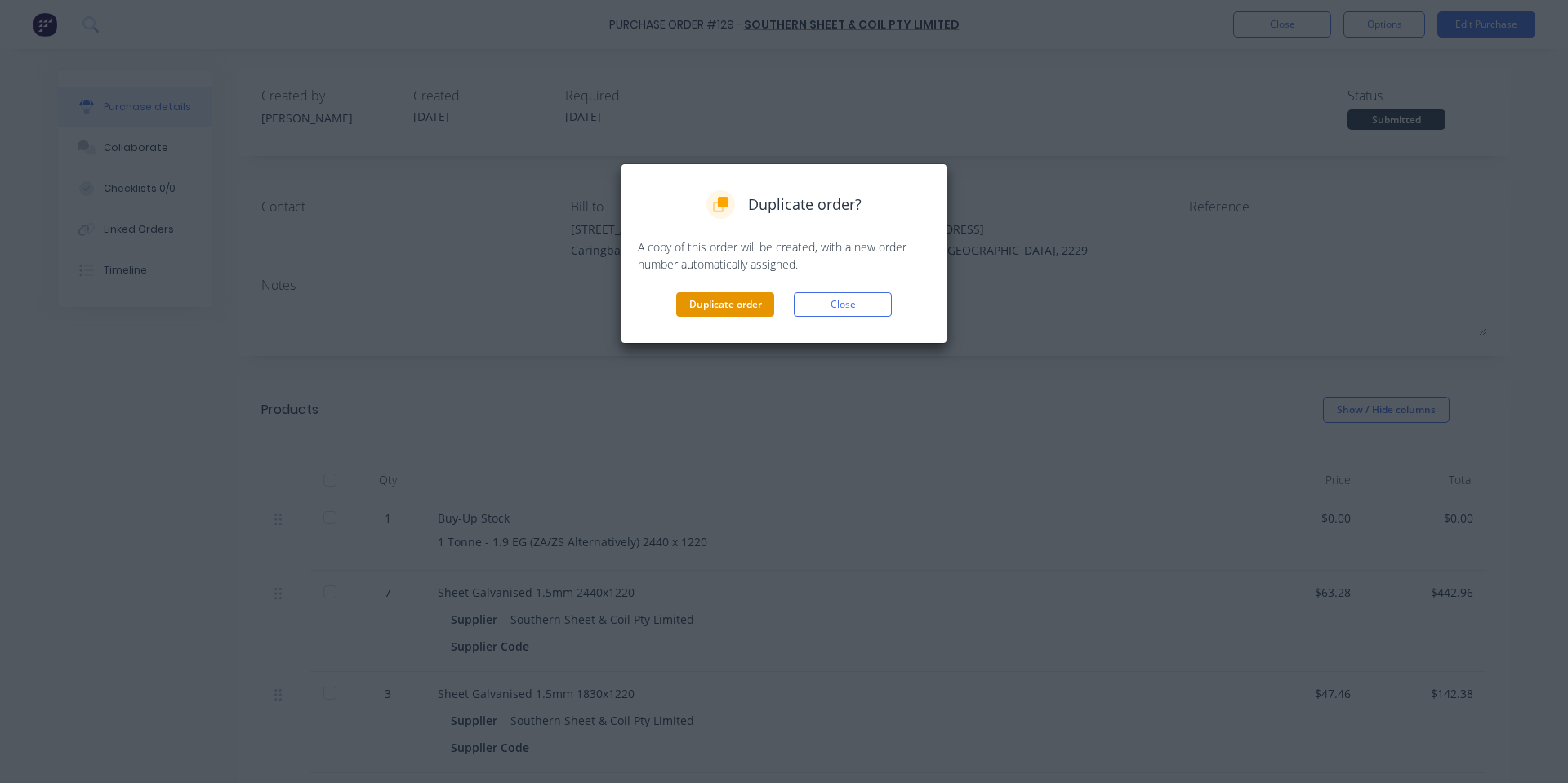
click at [744, 307] on button "Duplicate order" at bounding box center [725, 304] width 98 height 24
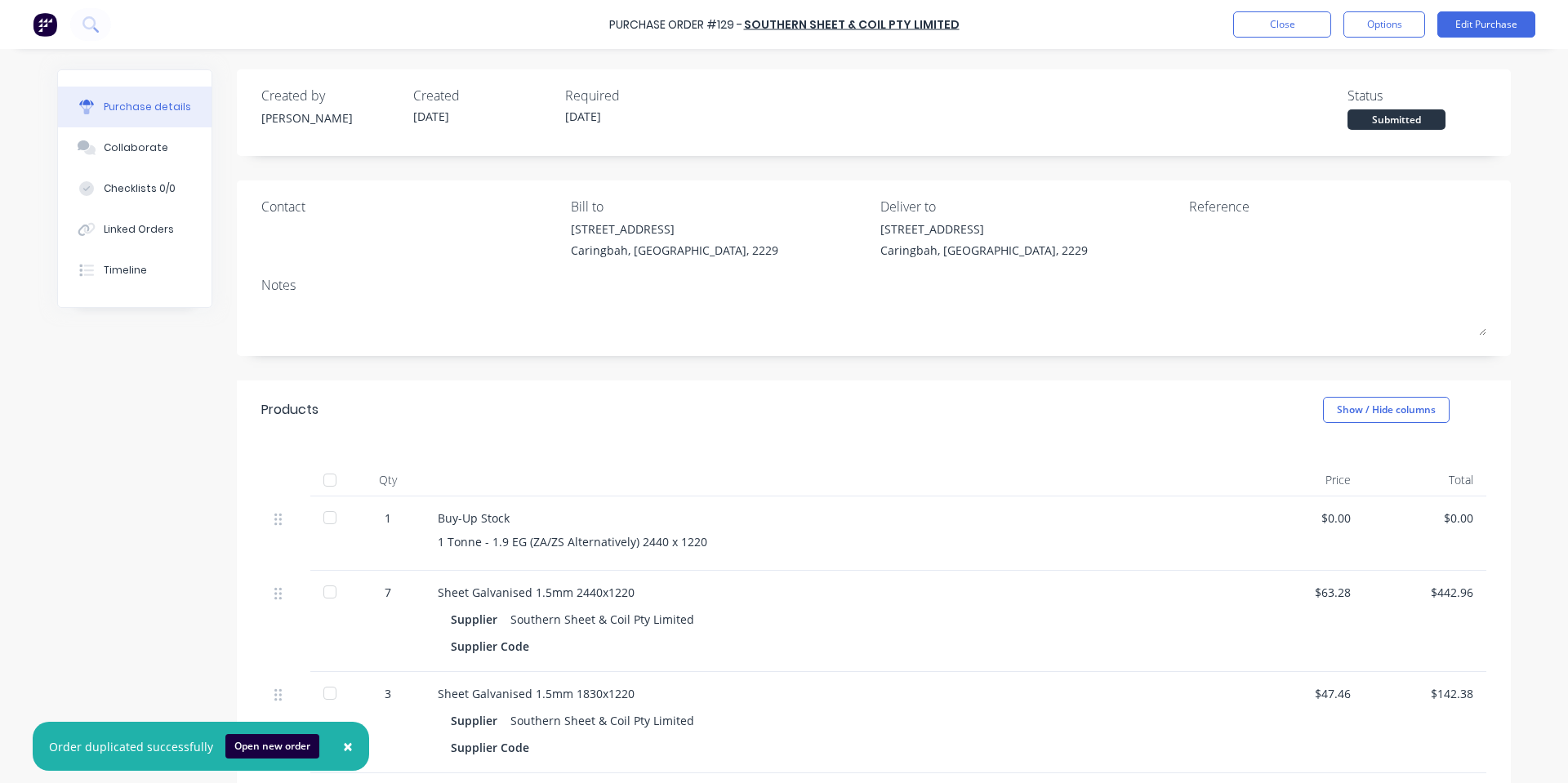
click at [1279, 10] on div "Purchase Order #129 - Southern Sheet & Coil Pty Limited Close Options Edit Purc…" at bounding box center [784, 24] width 1568 height 49
click at [1280, 21] on button "Close" at bounding box center [1282, 24] width 98 height 26
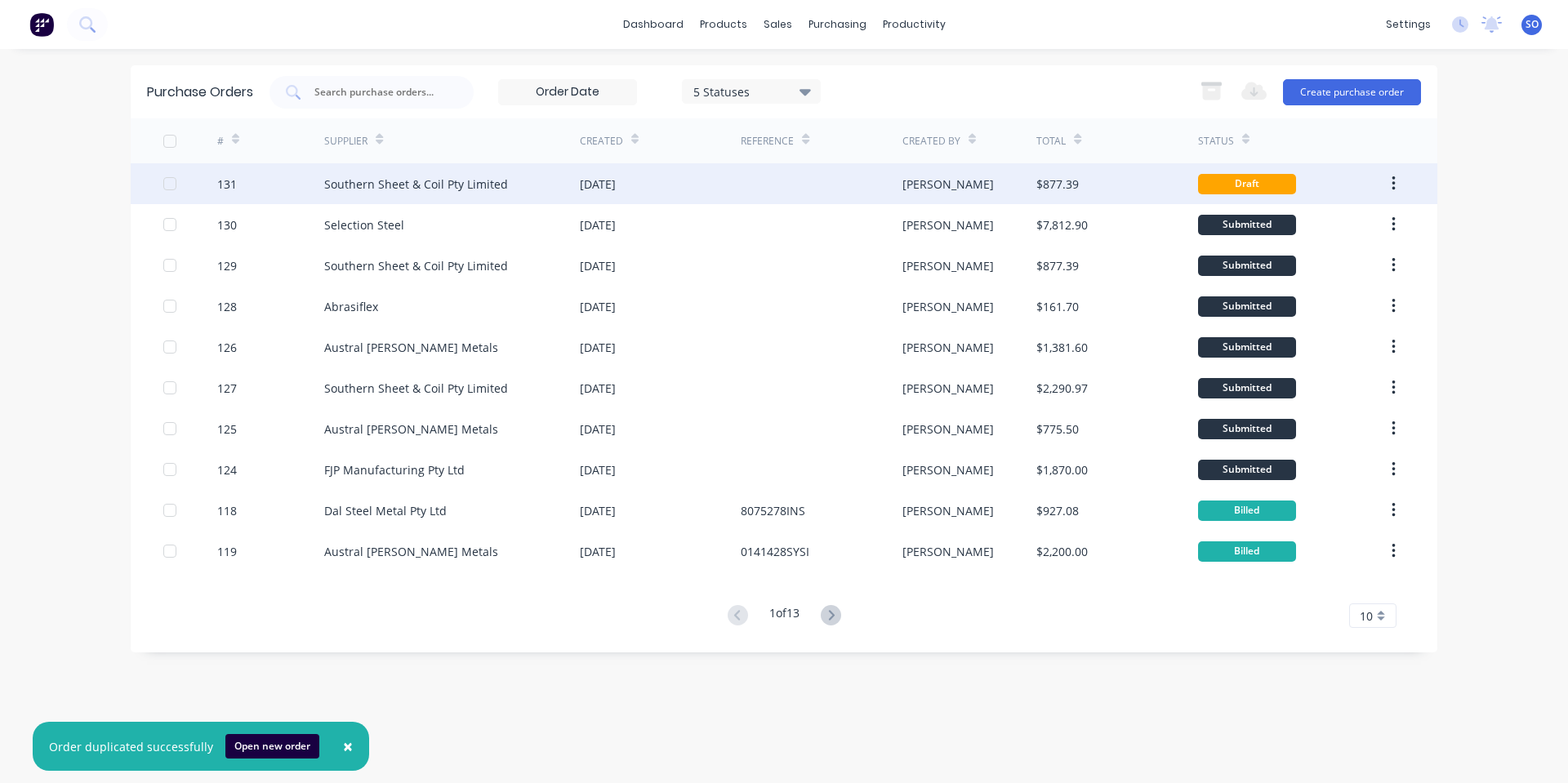
click at [747, 188] on div at bounding box center [821, 184] width 161 height 41
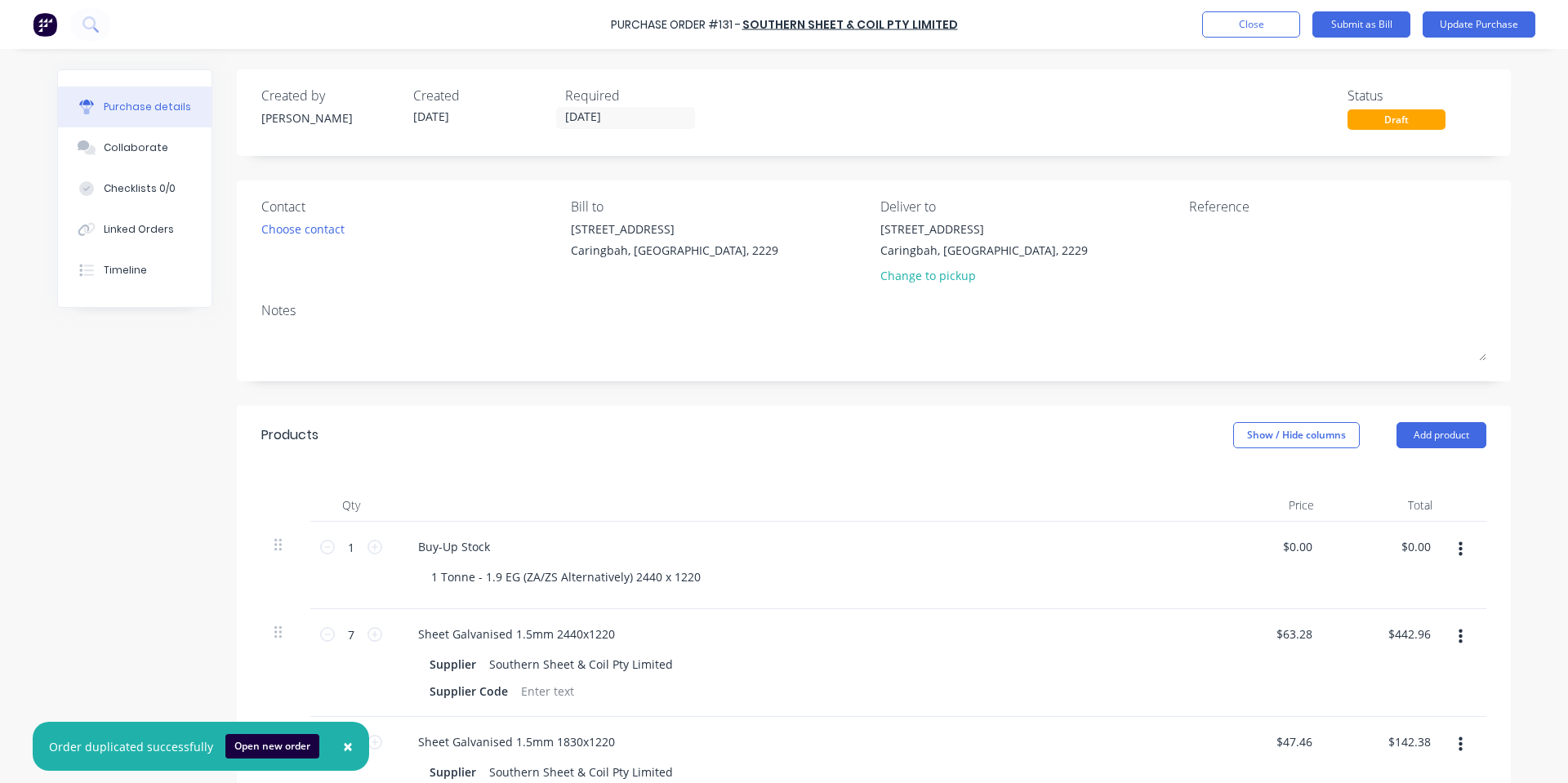
scroll to position [218, 0]
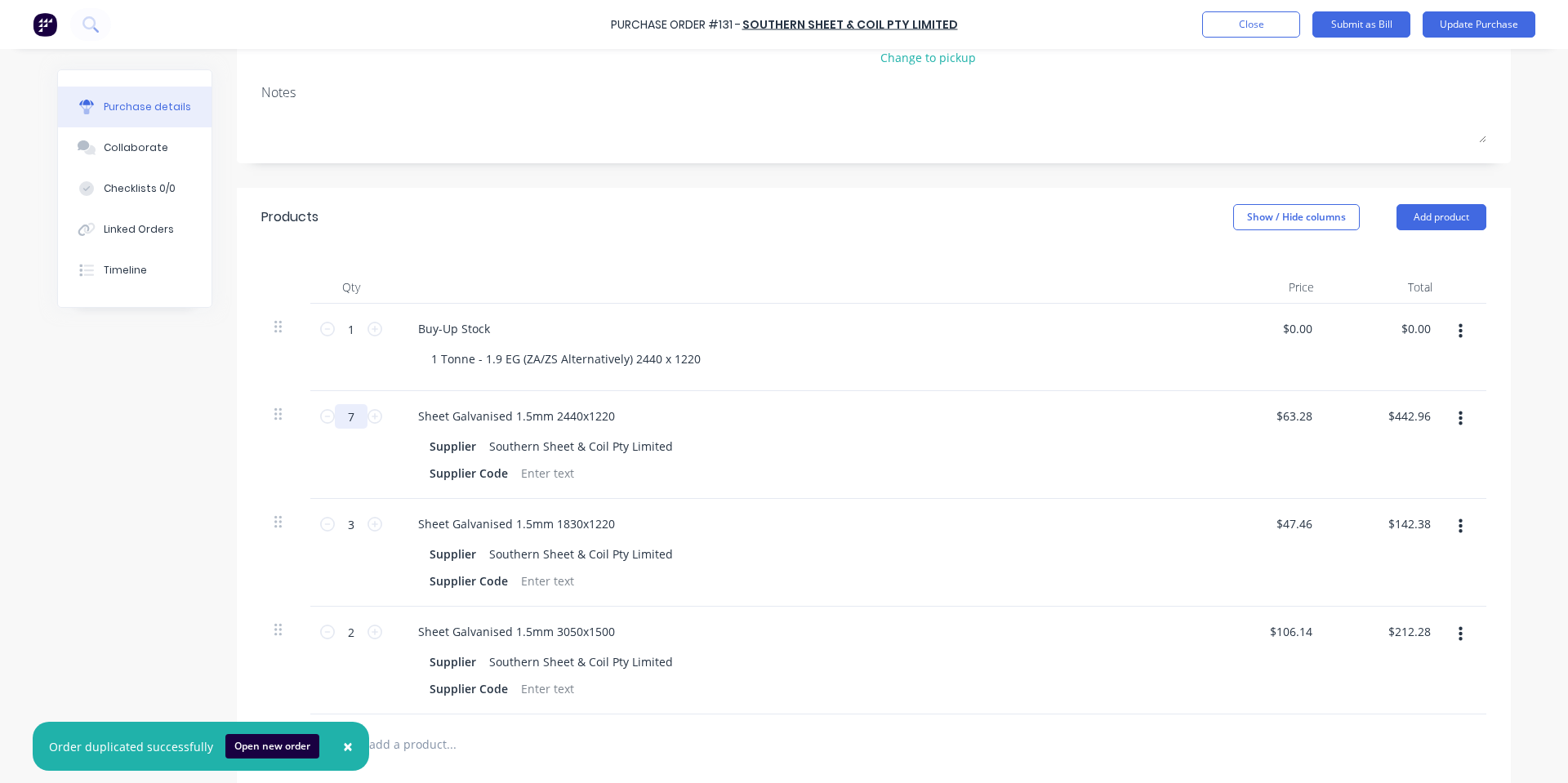
click at [345, 423] on input "7" at bounding box center [351, 416] width 32 height 24
type input "4"
type input "$253.12"
type input "45"
type input "$2,847.60"
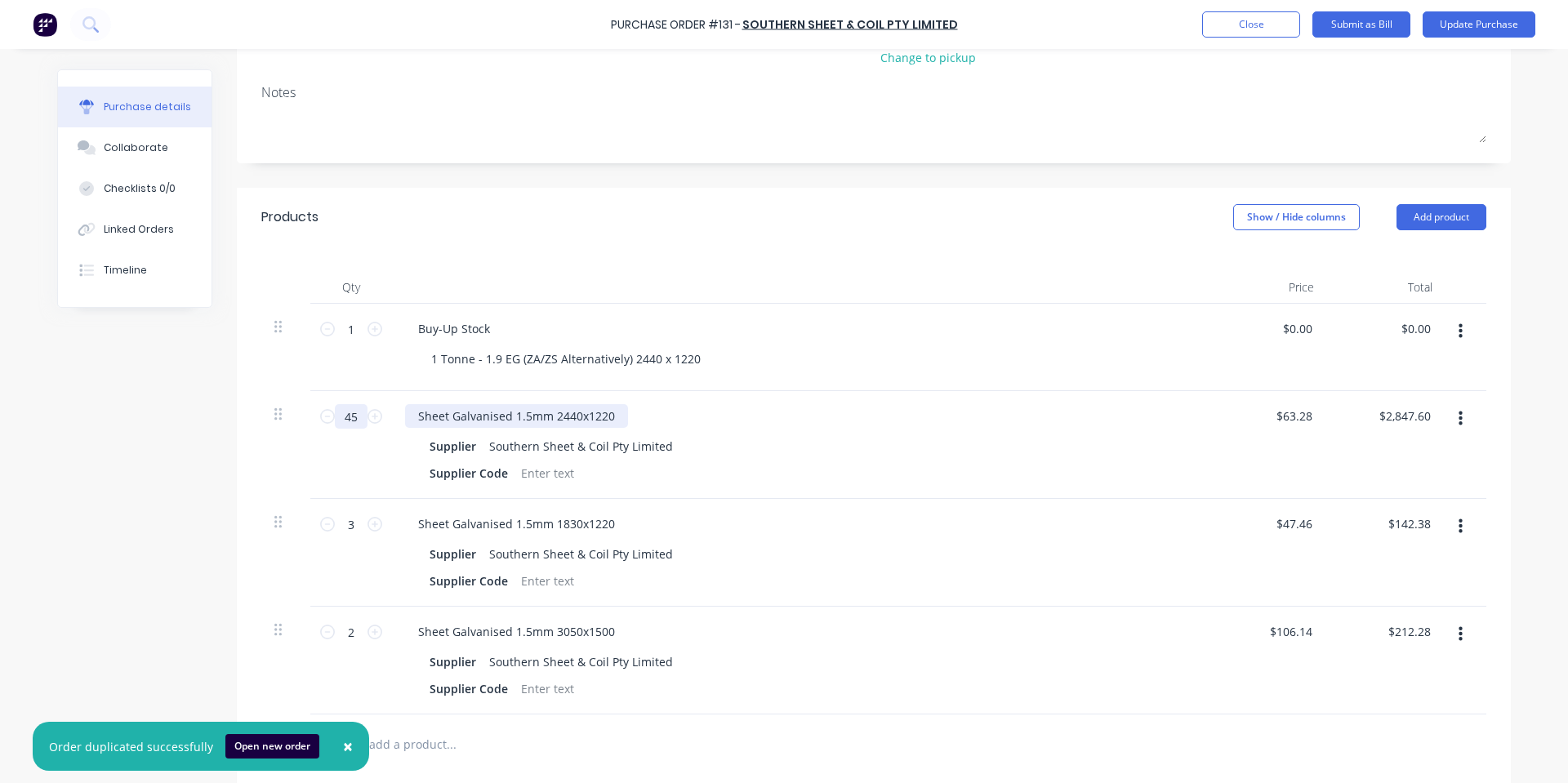
type input "45"
click at [541, 419] on div "Sheet Galvanised 1.5mm 2440x1220" at bounding box center [516, 416] width 223 height 24
click at [540, 419] on div "Sheet Galvanised 1.5mm 2440x1220" at bounding box center [516, 416] width 223 height 24
drag, startPoint x: 501, startPoint y: 413, endPoint x: 497, endPoint y: 402, distance: 11.7
click at [448, 412] on div "Sheet Galvanised 1.5mm 2440x1220" at bounding box center [516, 416] width 223 height 24
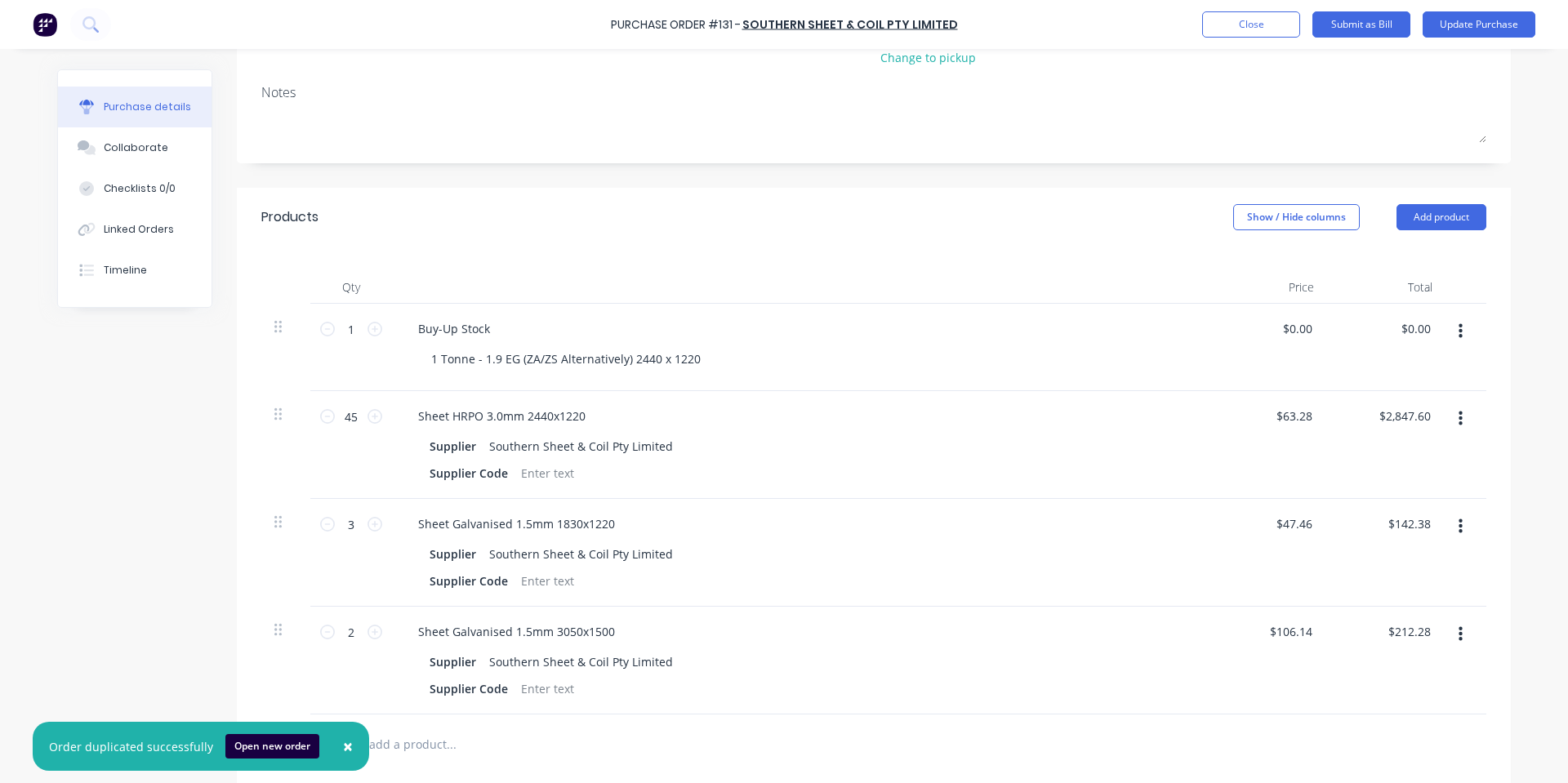
click at [386, 235] on div "Products Show / Hide columns Add product" at bounding box center [874, 217] width 1273 height 59
click at [491, 418] on div "Sheet HRPO 3.0mm 2440x1220" at bounding box center [501, 416] width 193 height 24
click at [800, 218] on div "Products Show / Hide columns Add product" at bounding box center [874, 217] width 1273 height 59
click at [352, 527] on input "3" at bounding box center [351, 524] width 32 height 24
type input "2"
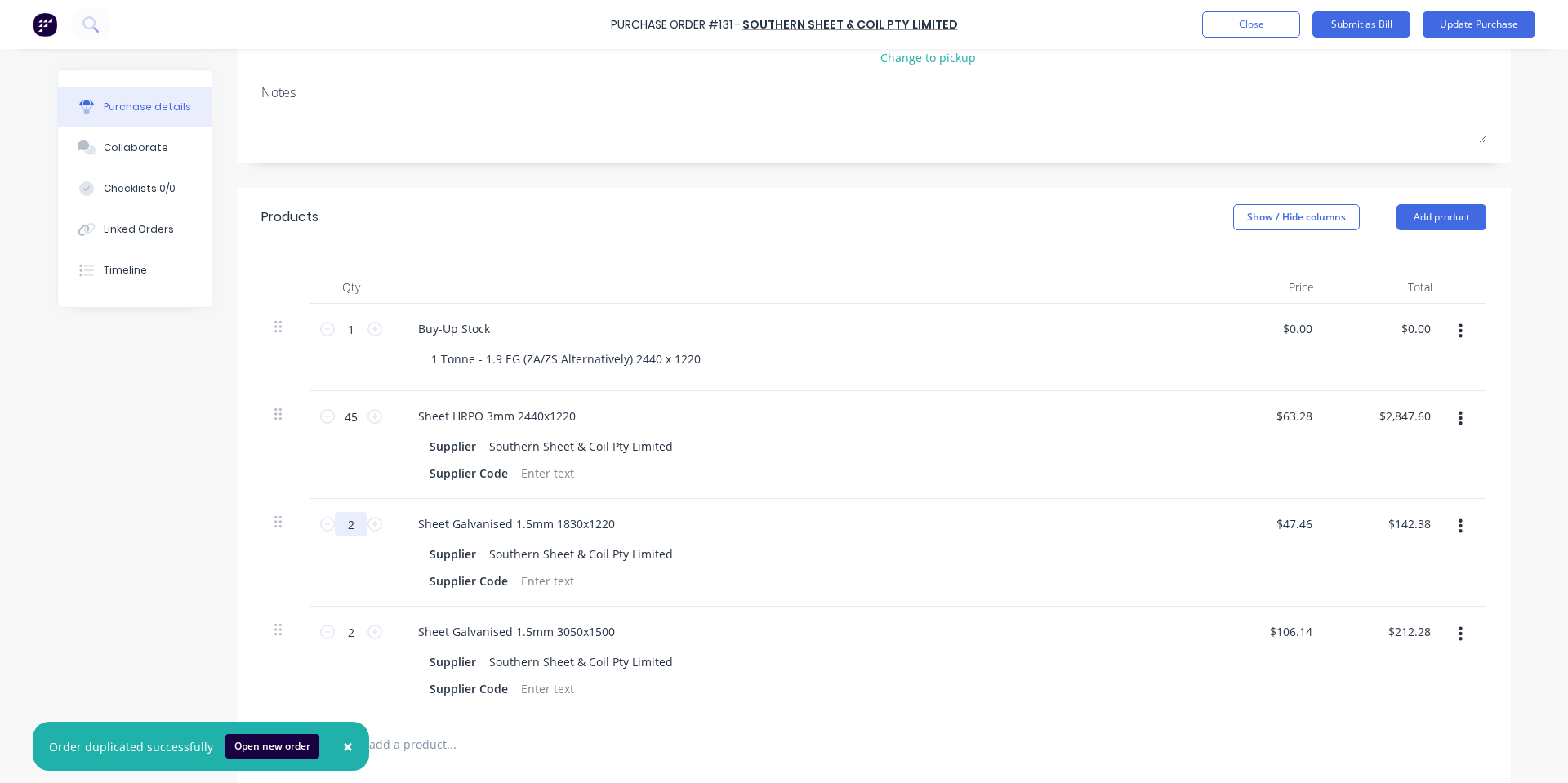
type input "$94.92"
type input "25"
type input "$1,186.50"
type input "25"
click at [669, 361] on div "1 Tonne - 1.9 EG (ZA/ZS Alternatively) 2440 x 1220" at bounding box center [566, 359] width 296 height 24
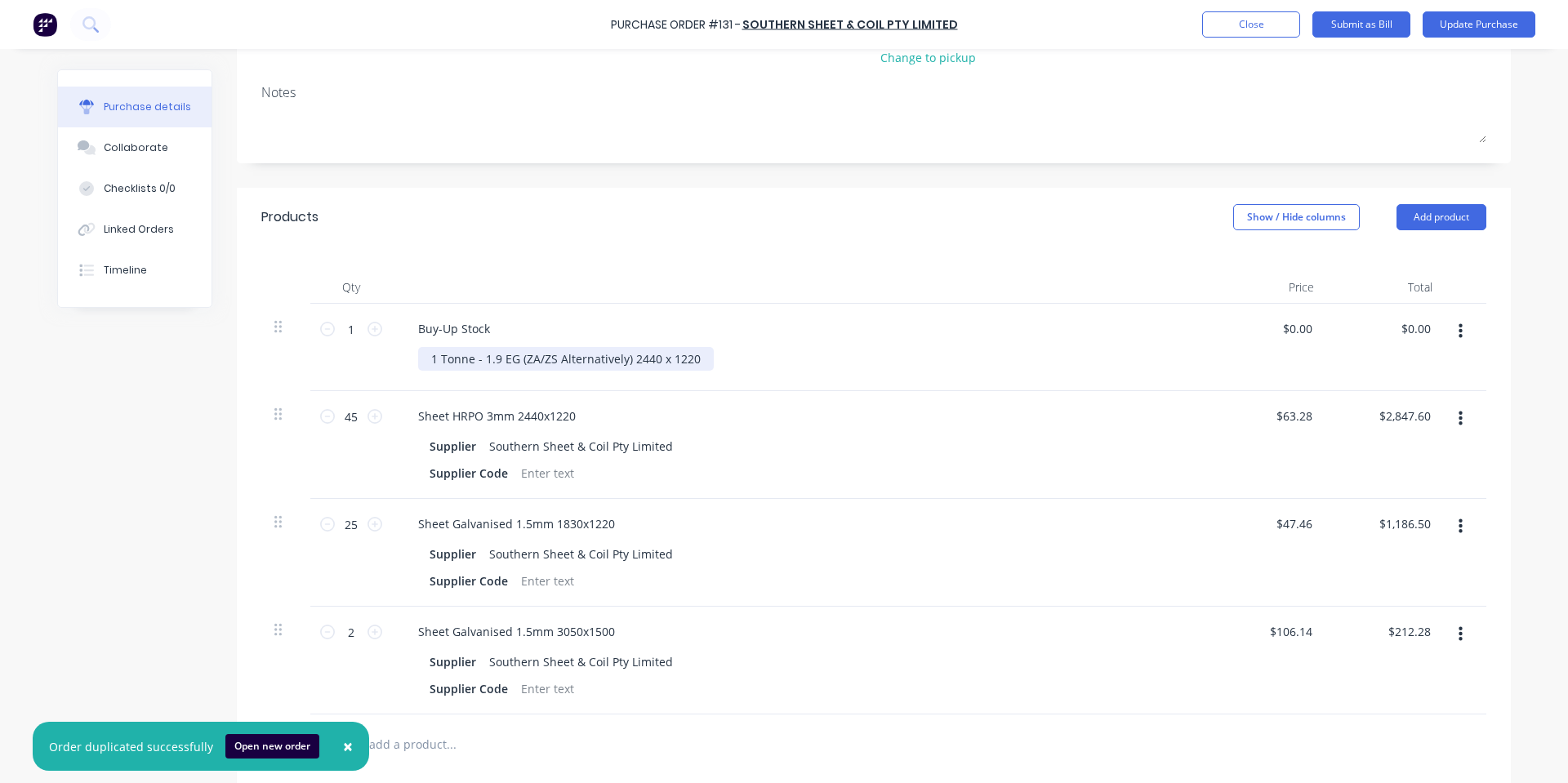
drag, startPoint x: 691, startPoint y: 360, endPoint x: 693, endPoint y: 375, distance: 15.1
click at [693, 375] on div "Buy-Up Stock 1 Tonne - 1.9 EG (ZA/ZS Alternatively) 2440 x 1220" at bounding box center [800, 347] width 817 height 87
click at [505, 528] on div "Sheet Galvanised 1.5mm 1830x1220" at bounding box center [516, 523] width 223 height 24
click at [514, 524] on div "Sheet Galvanised 1.5mm 1830x1220" at bounding box center [516, 523] width 223 height 24
click at [562, 523] on div "Sheet Galvanised 1.5mm 1830x1220" at bounding box center [516, 523] width 223 height 24
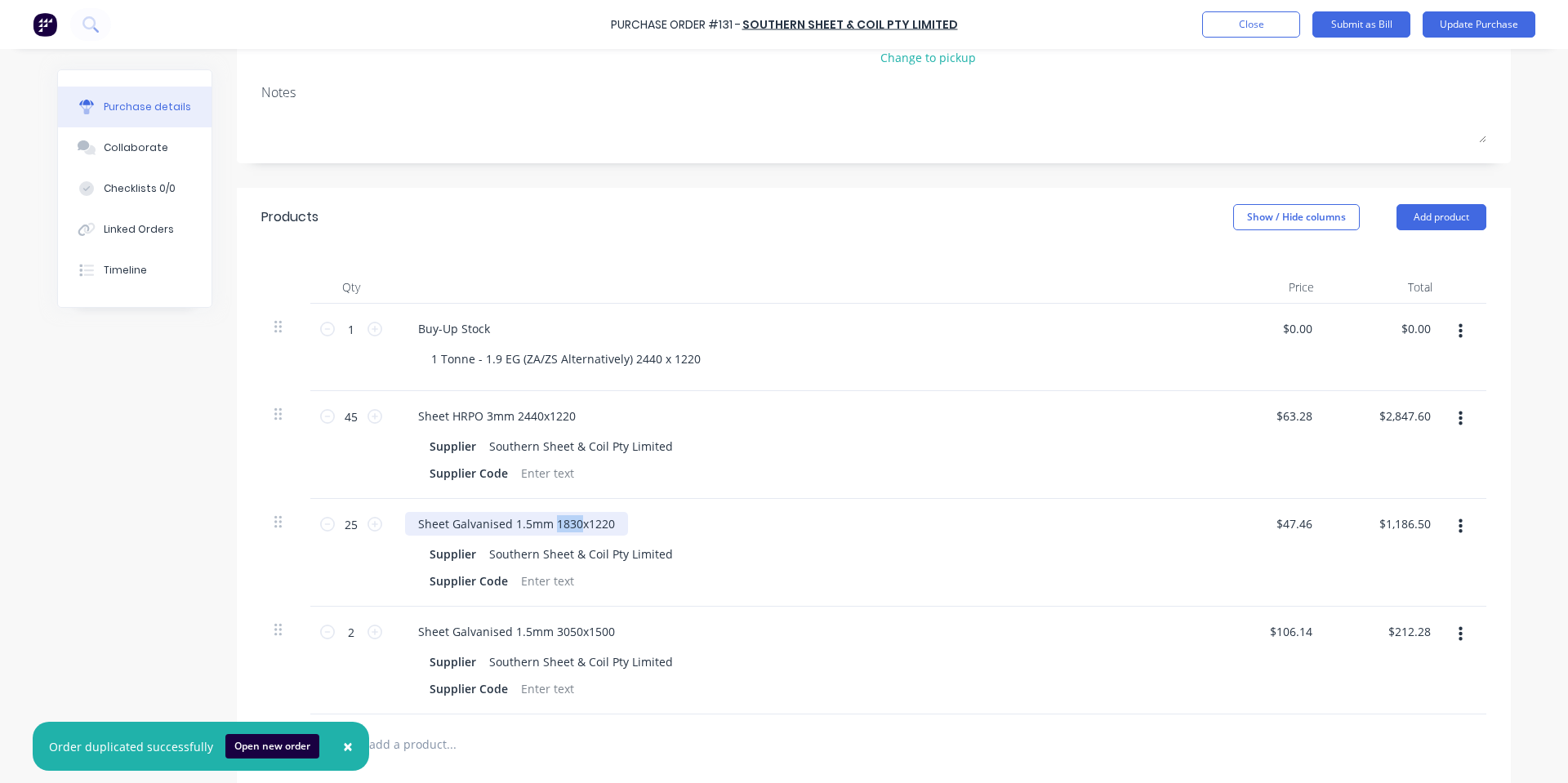
drag, startPoint x: 572, startPoint y: 522, endPoint x: 547, endPoint y: 523, distance: 25.0
click at [547, 523] on div "Sheet Galvanised 1.5mm 1830x1220" at bounding box center [516, 523] width 223 height 24
click at [726, 454] on div "Supplier Southern Sheet & Coil Pty Limited" at bounding box center [797, 446] width 748 height 24
click at [1457, 640] on button "button" at bounding box center [1460, 635] width 38 height 30
click at [1417, 775] on button "Delete" at bounding box center [1410, 775] width 139 height 32
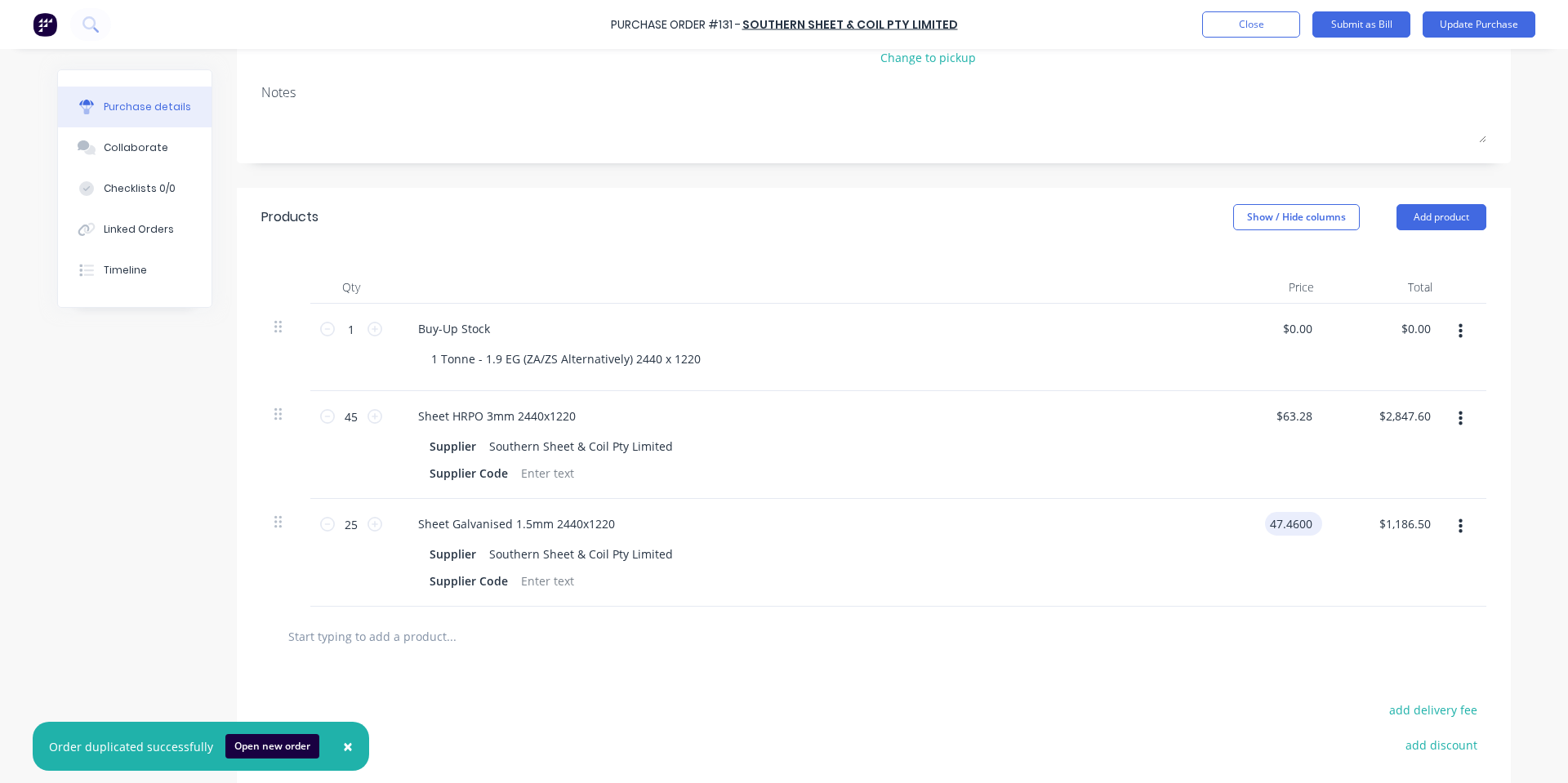
click at [1300, 525] on input "47.4600" at bounding box center [1290, 523] width 51 height 24
type input "$63.28"
type input "$1,582.00"
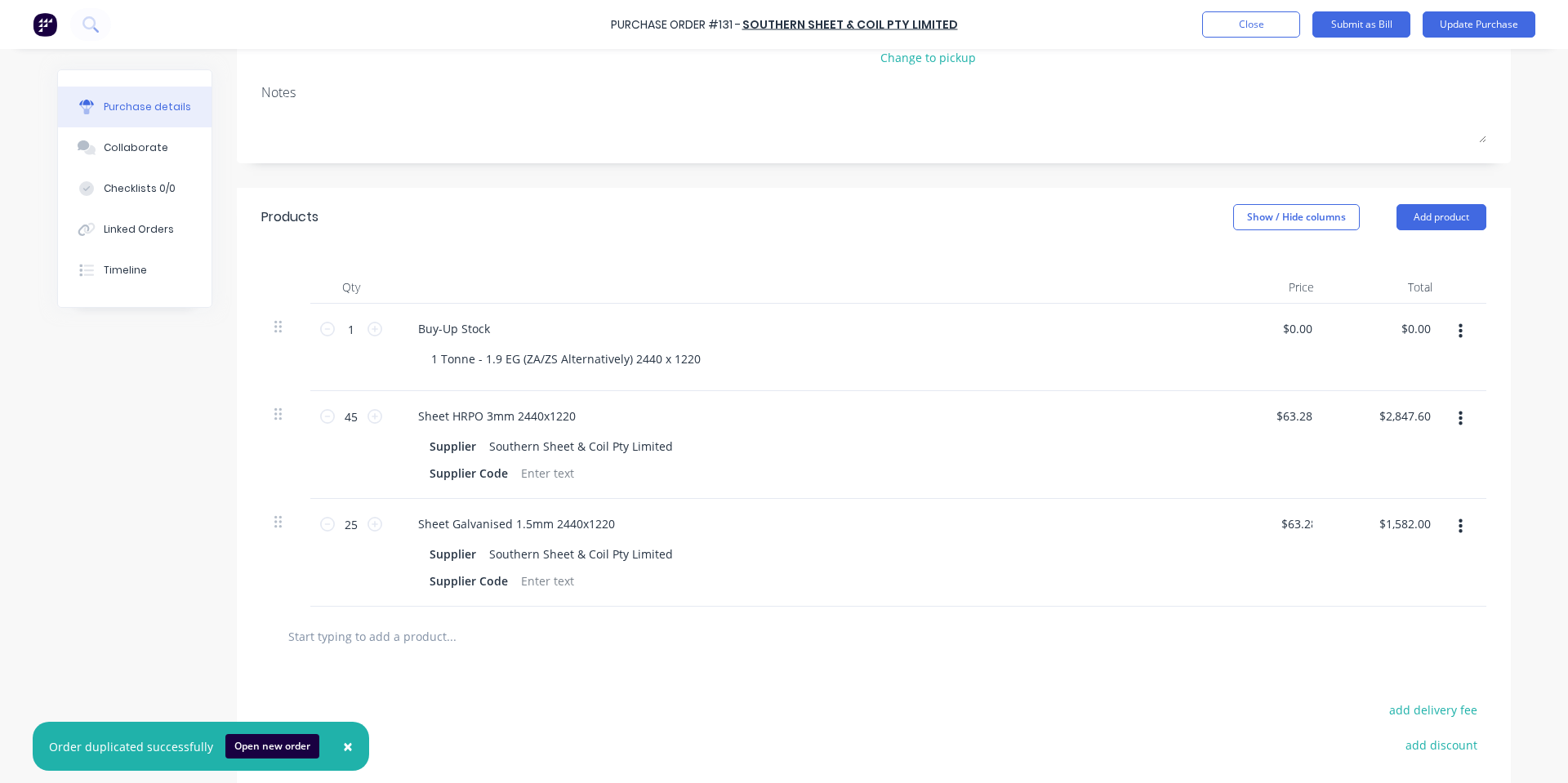
click at [1241, 458] on div "$63.28 $63.28" at bounding box center [1267, 444] width 118 height 108
click at [1298, 411] on input "63.2800" at bounding box center [1293, 416] width 44 height 24
click at [1298, 411] on input "63.2800" at bounding box center [1290, 416] width 51 height 24
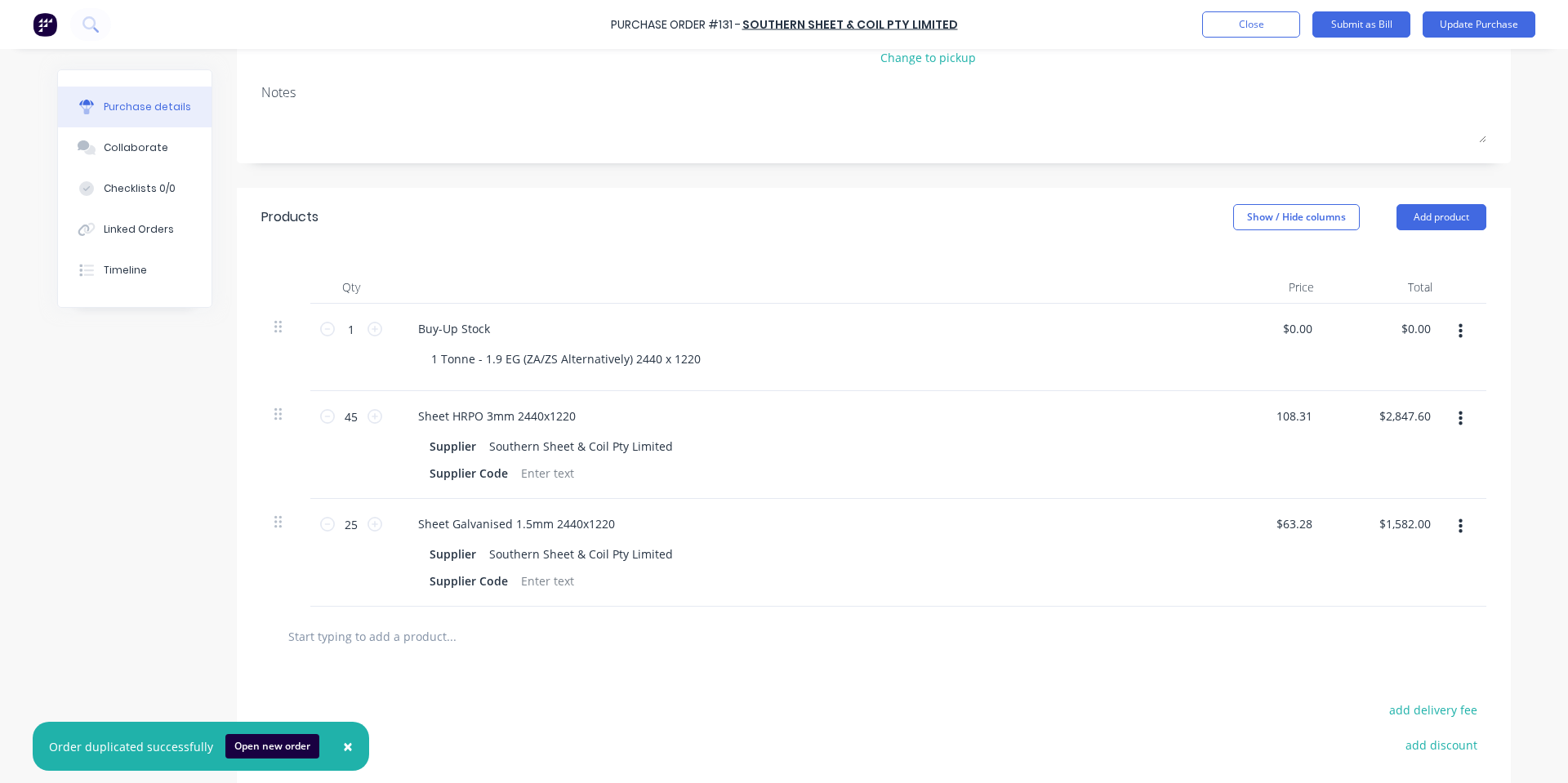
type input "$108.31"
type input "$4,873.95"
click at [1241, 351] on div "$0.00 $0.00" at bounding box center [1267, 347] width 118 height 87
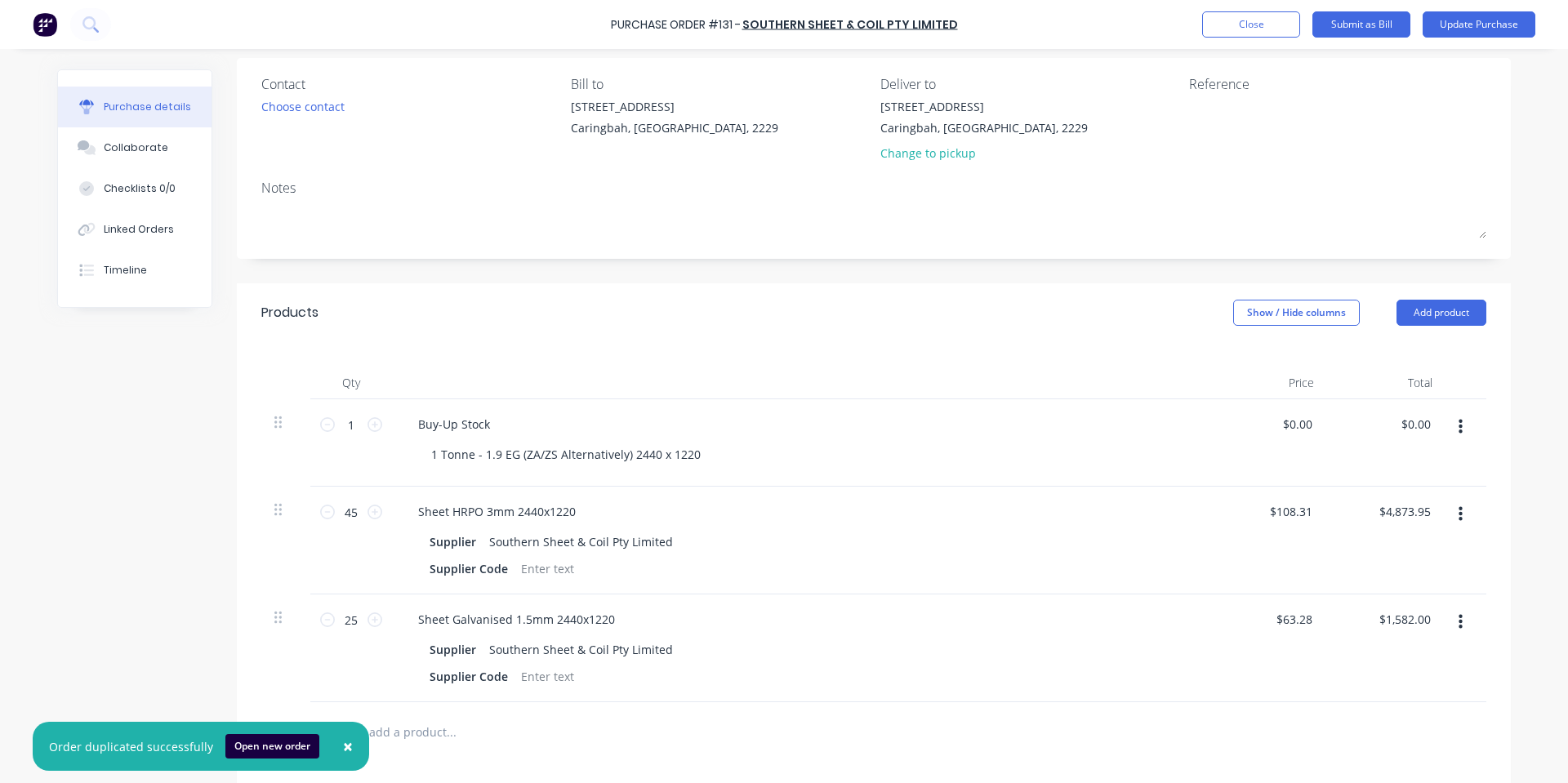
scroll to position [0, 0]
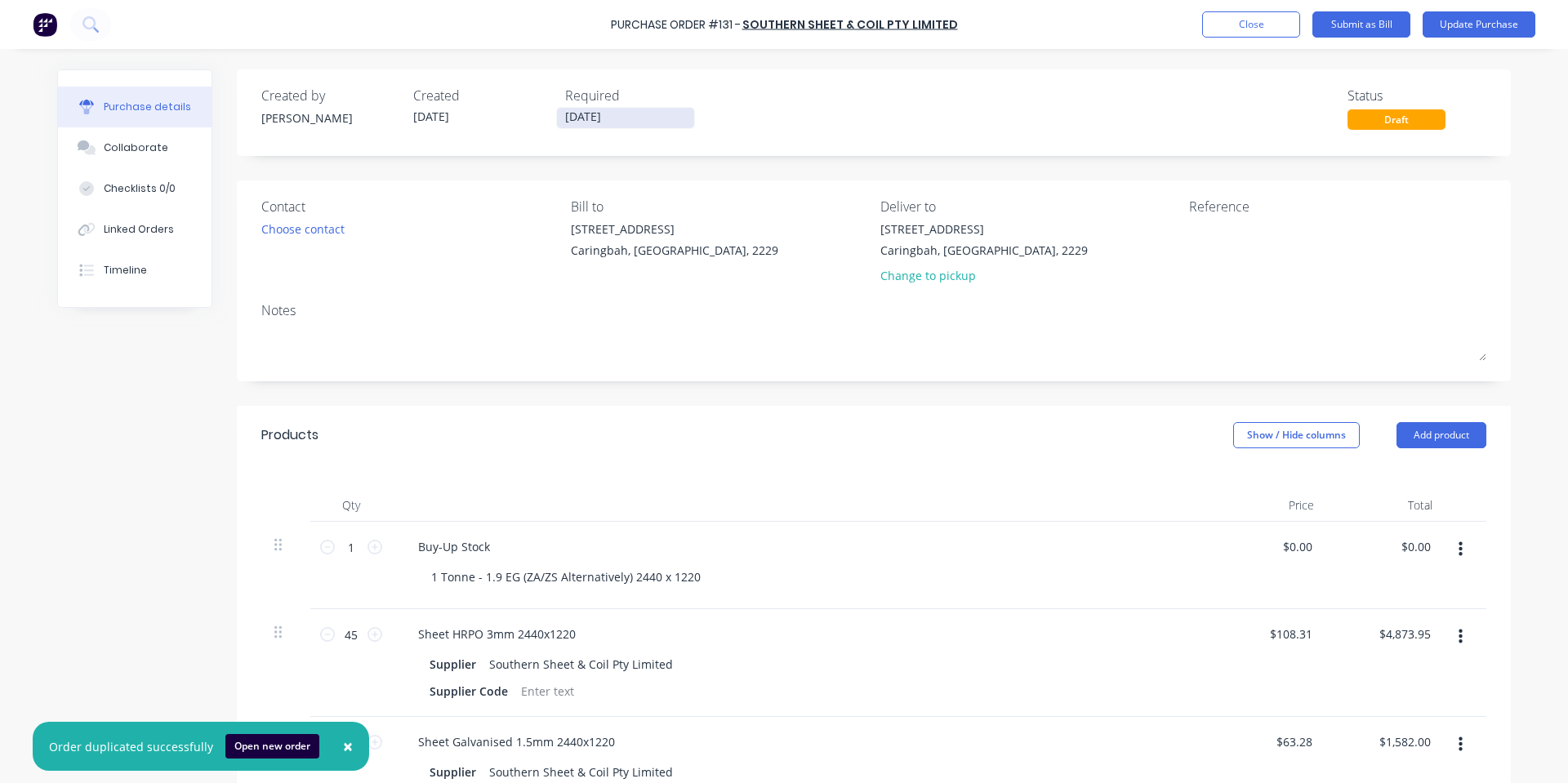
drag, startPoint x: 1477, startPoint y: 32, endPoint x: 570, endPoint y: 122, distance: 911.5
click at [561, 115] on div "× Order duplicated successfully Open new order Purchase Order #131 - Southern S…" at bounding box center [784, 391] width 1568 height 783
click at [591, 123] on input "[DATE]" at bounding box center [625, 117] width 137 height 20
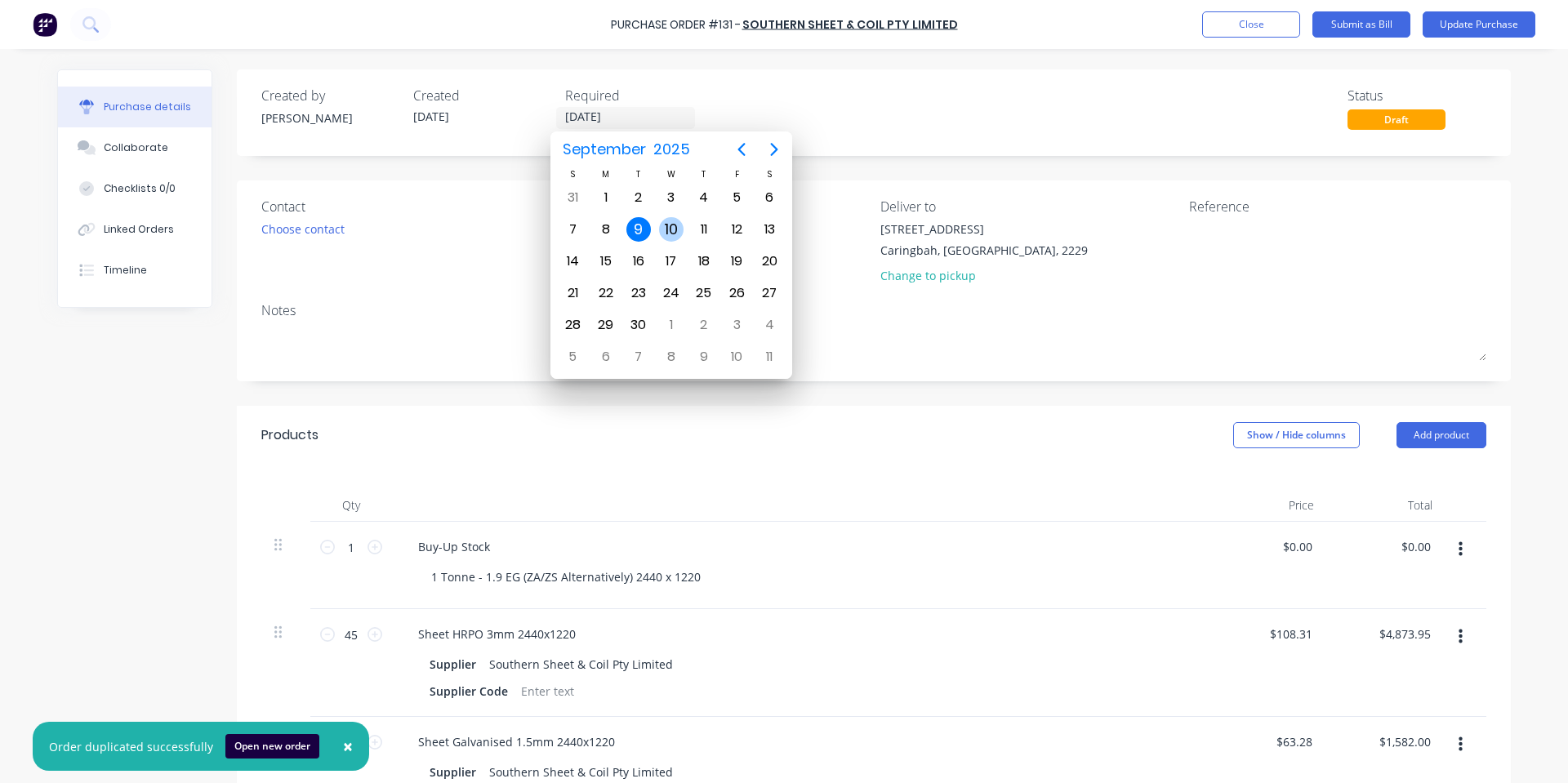
click at [677, 232] on div "10" at bounding box center [671, 229] width 24 height 24
type input "[DATE]"
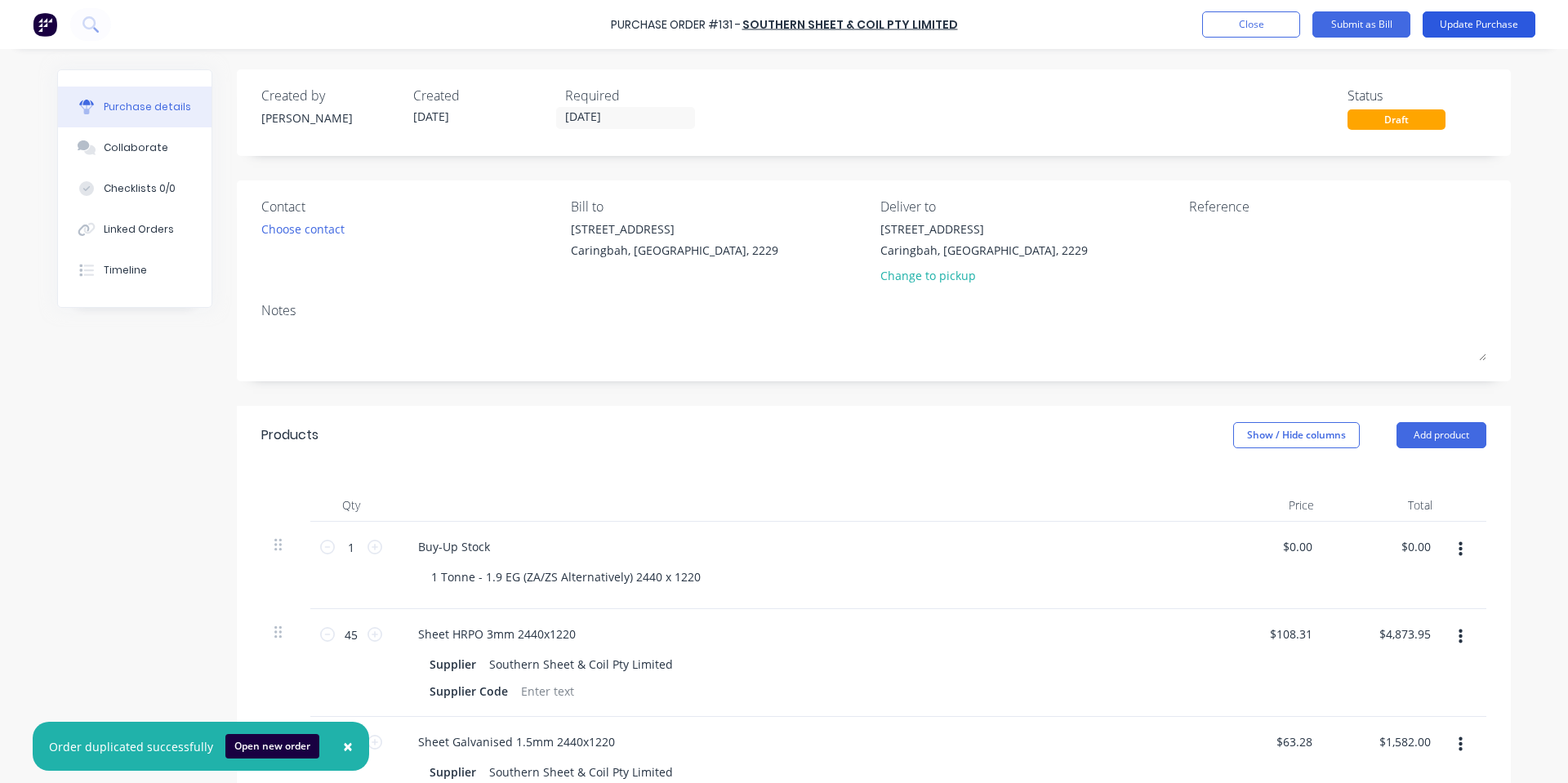
click at [1503, 24] on button "Update Purchase" at bounding box center [1478, 24] width 113 height 26
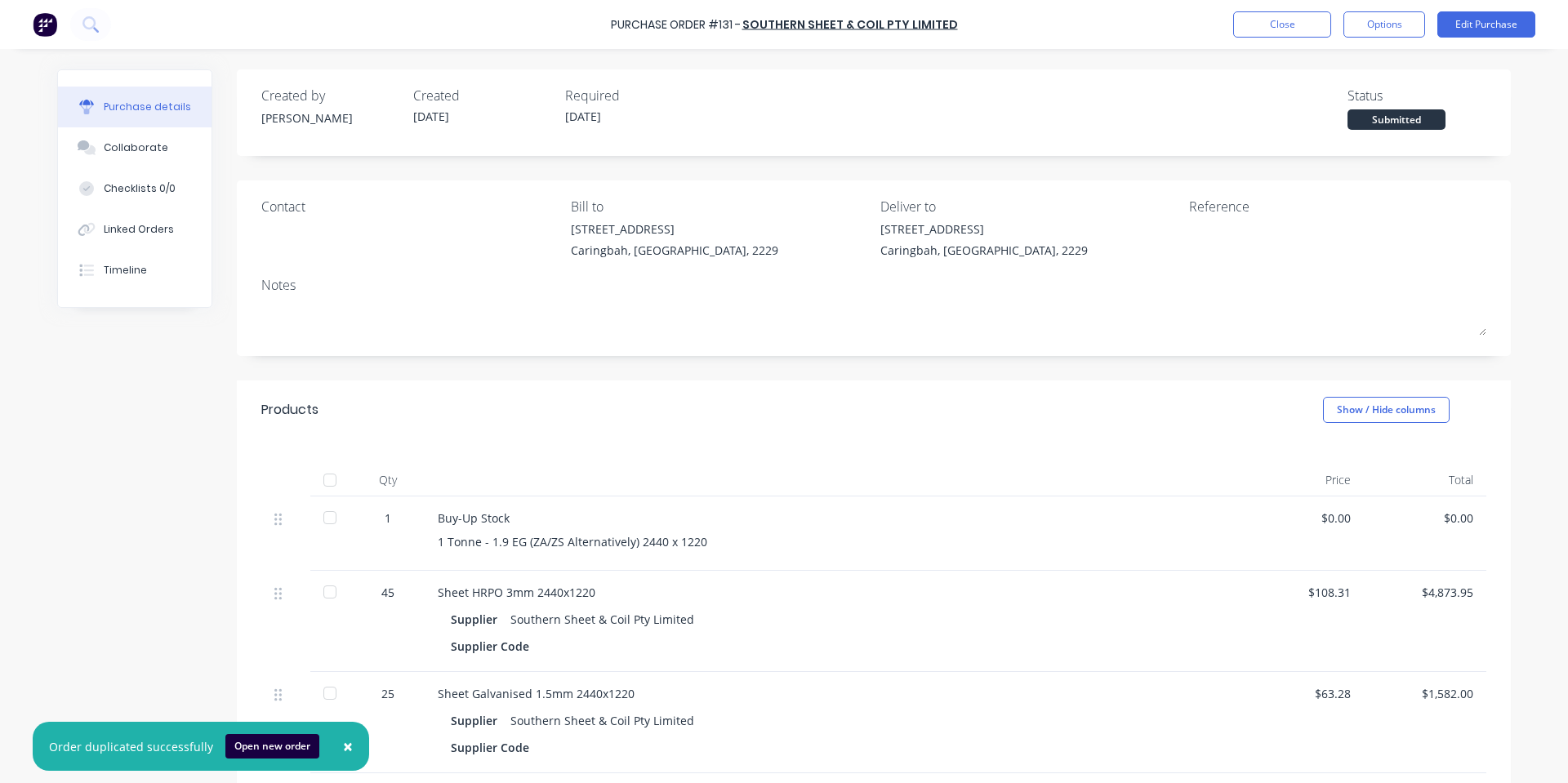
click at [1384, 30] on button "Options" at bounding box center [1383, 24] width 81 height 26
click at [1384, 73] on div "Print / Email" at bounding box center [1348, 66] width 126 height 24
click at [1341, 100] on div "With pricing" at bounding box center [1348, 99] width 126 height 24
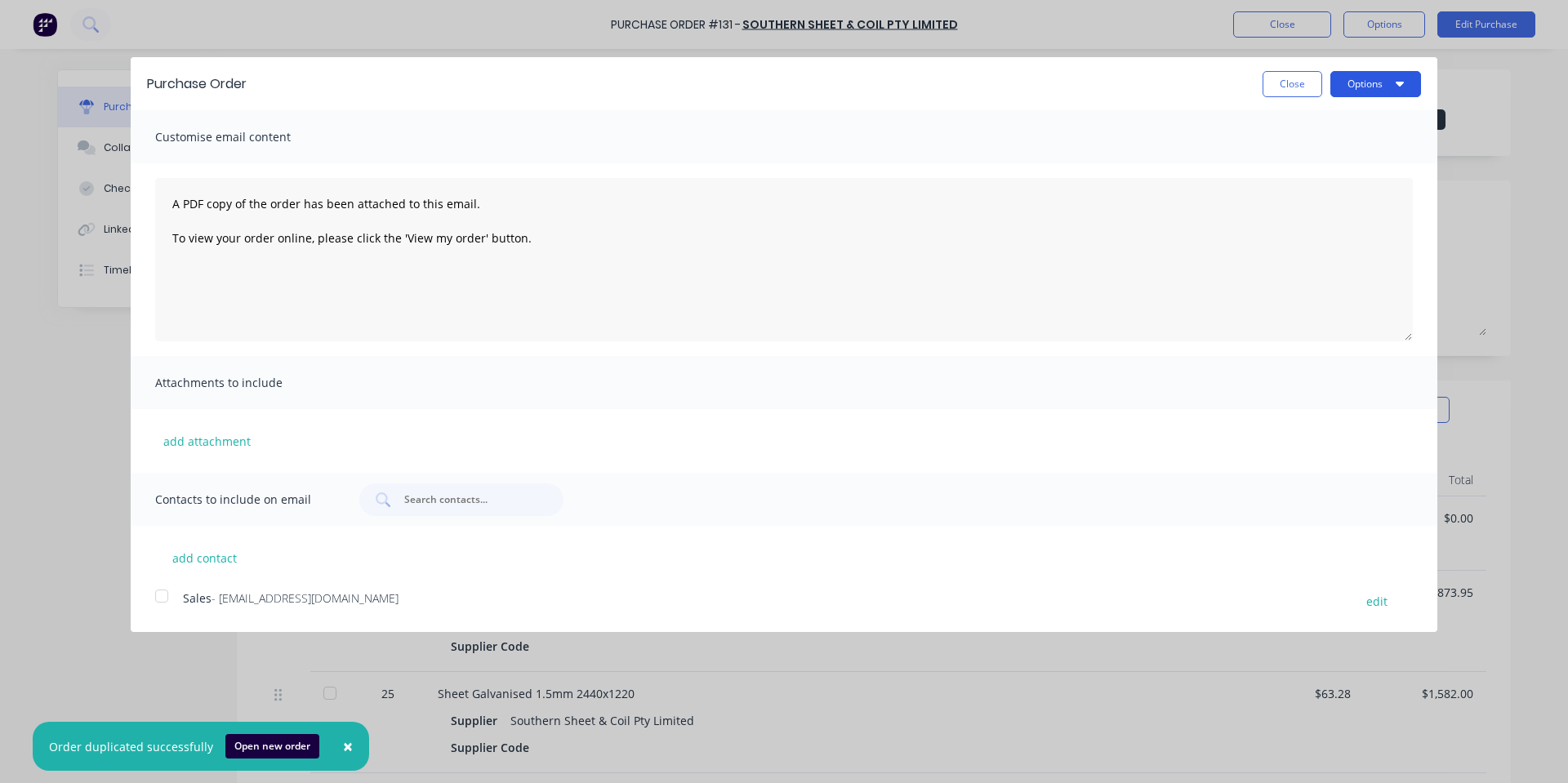
click at [1386, 80] on button "Options" at bounding box center [1376, 84] width 91 height 26
click at [1339, 122] on div "Print" at bounding box center [1343, 125] width 126 height 24
click at [1217, 102] on div "Purchase Order Close Options Print Email" at bounding box center [784, 83] width 1307 height 53
click at [1295, 80] on button "Close" at bounding box center [1292, 84] width 59 height 26
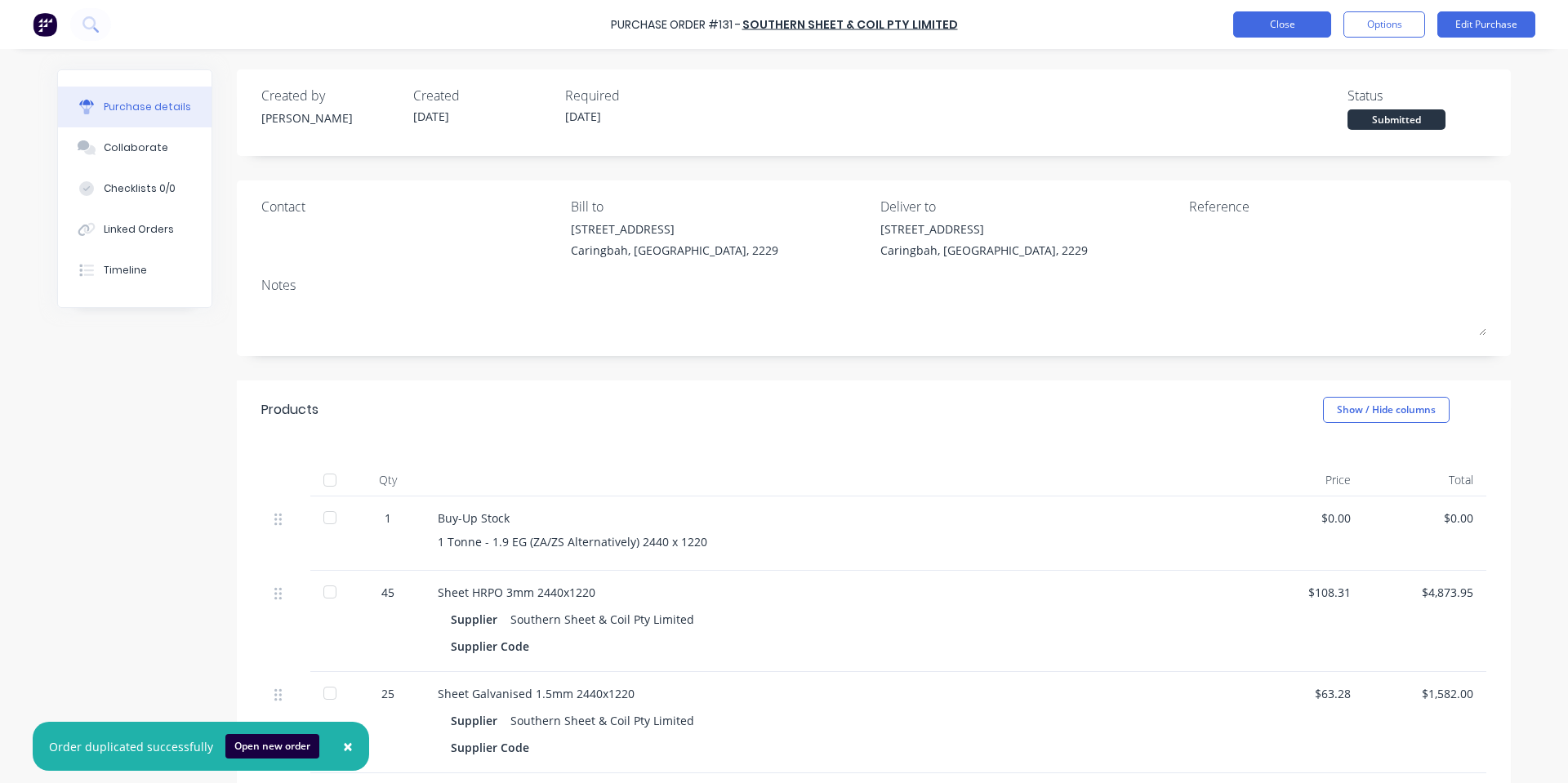
click at [1264, 24] on button "Close" at bounding box center [1282, 24] width 98 height 26
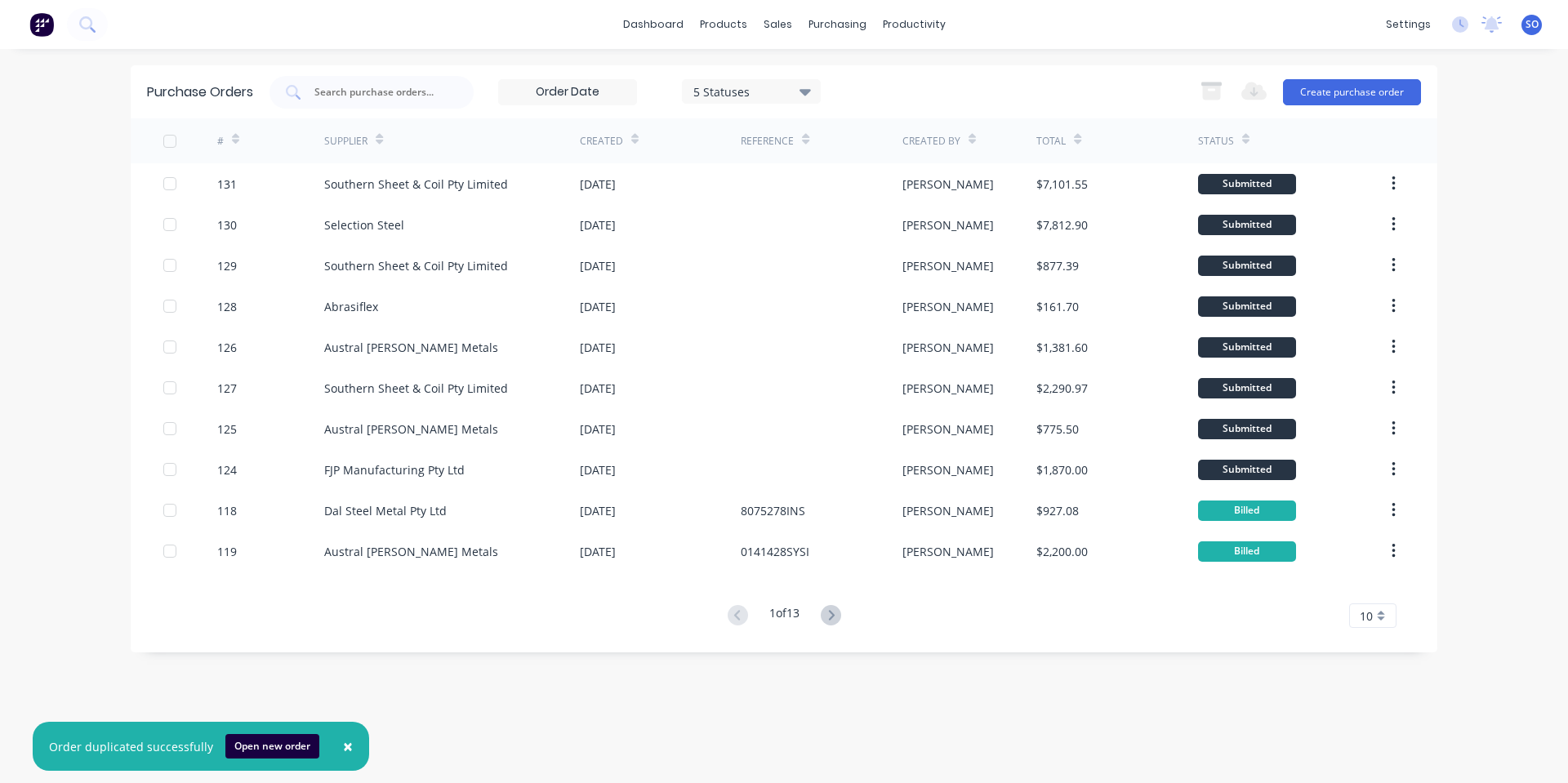
click at [1105, 72] on div "Purchase Orders 5 Statuses 5 Statuses Export to Excel (XLSX) Create purchase or…" at bounding box center [784, 92] width 1307 height 53
click at [784, 72] on icon at bounding box center [782, 78] width 15 height 15
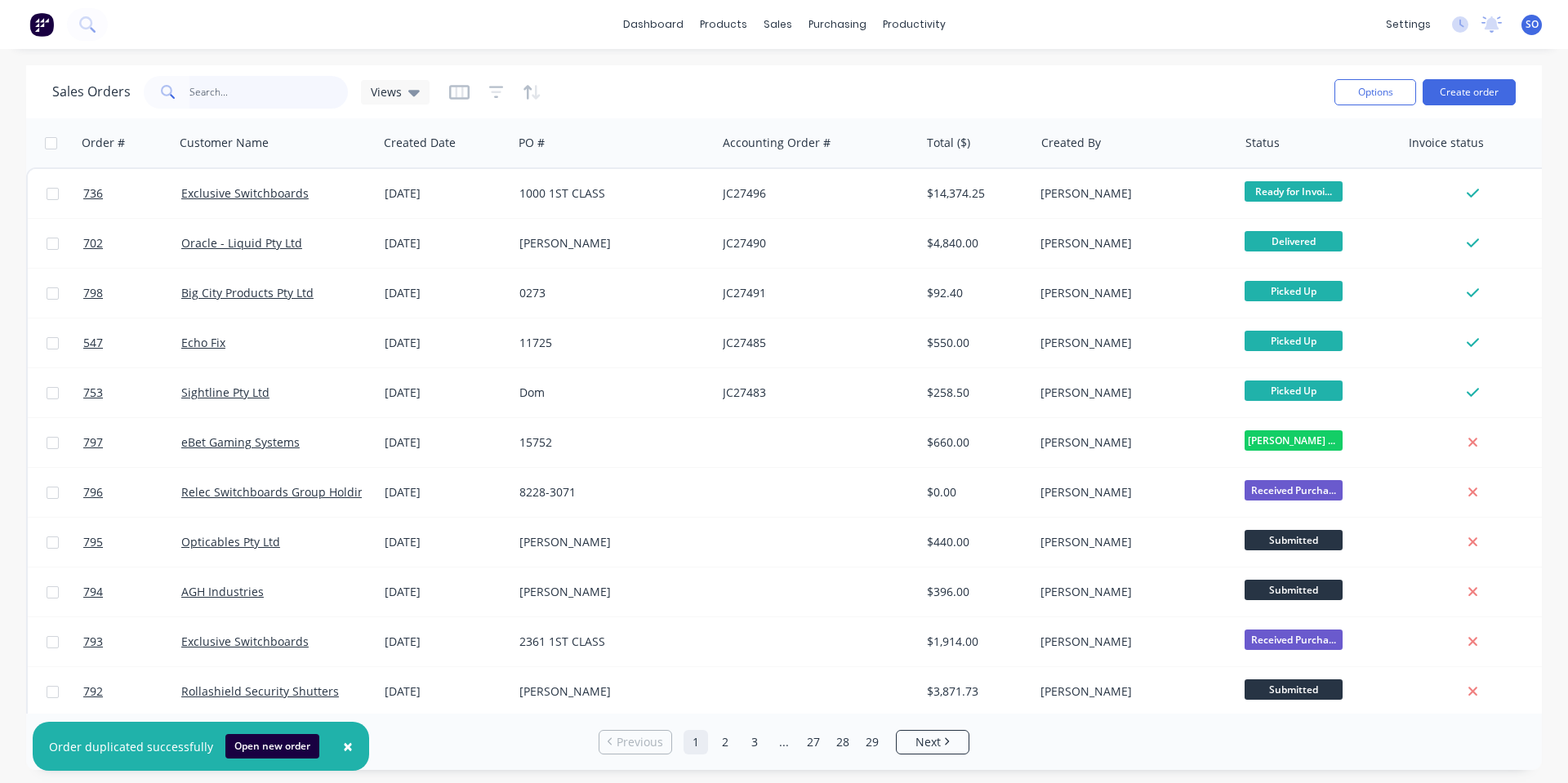
click at [289, 106] on input "text" at bounding box center [269, 92] width 159 height 32
click at [283, 93] on input "text" at bounding box center [269, 92] width 159 height 32
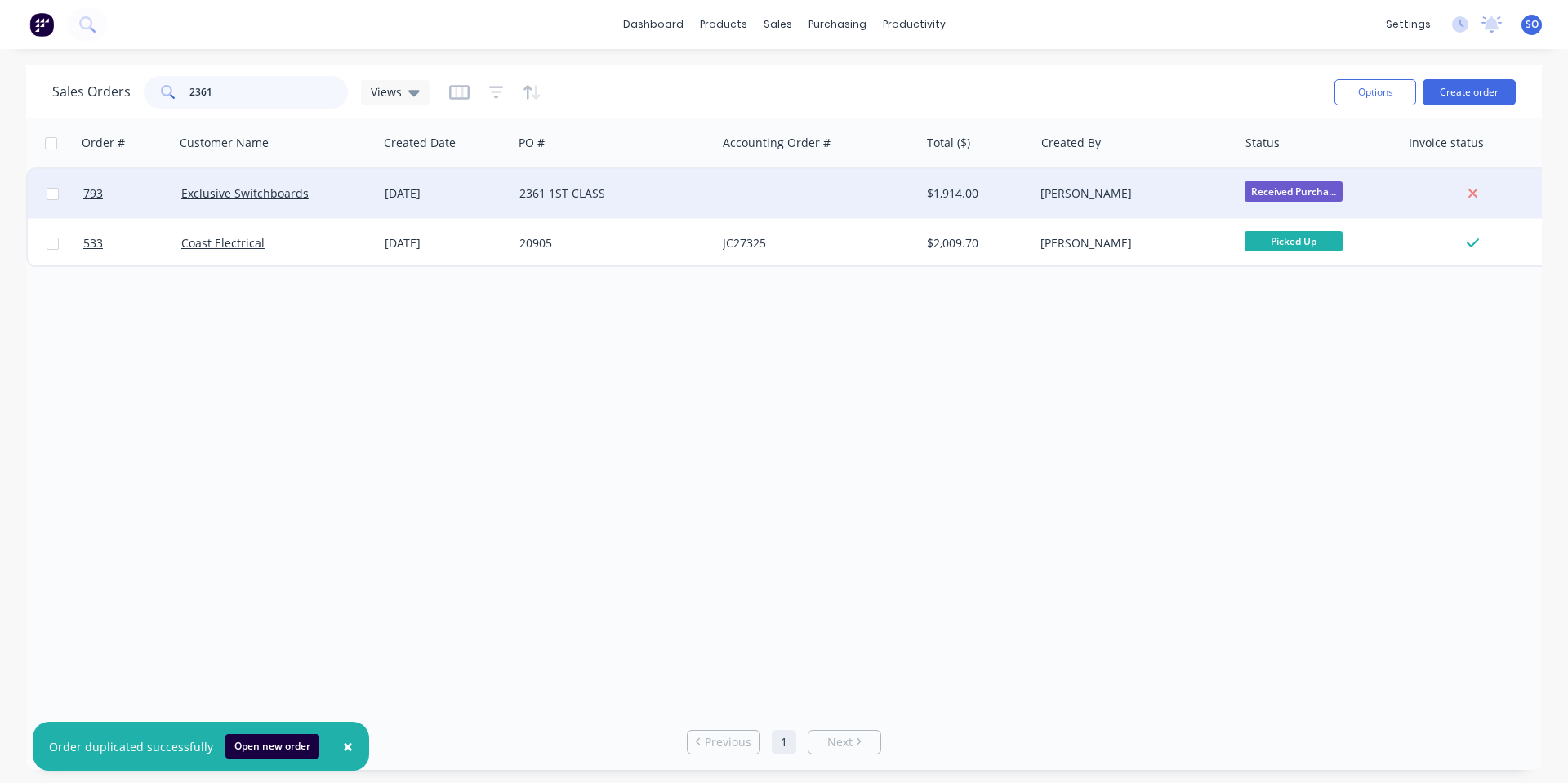
type input "2361"
click at [473, 192] on div "[DATE]" at bounding box center [445, 193] width 122 height 17
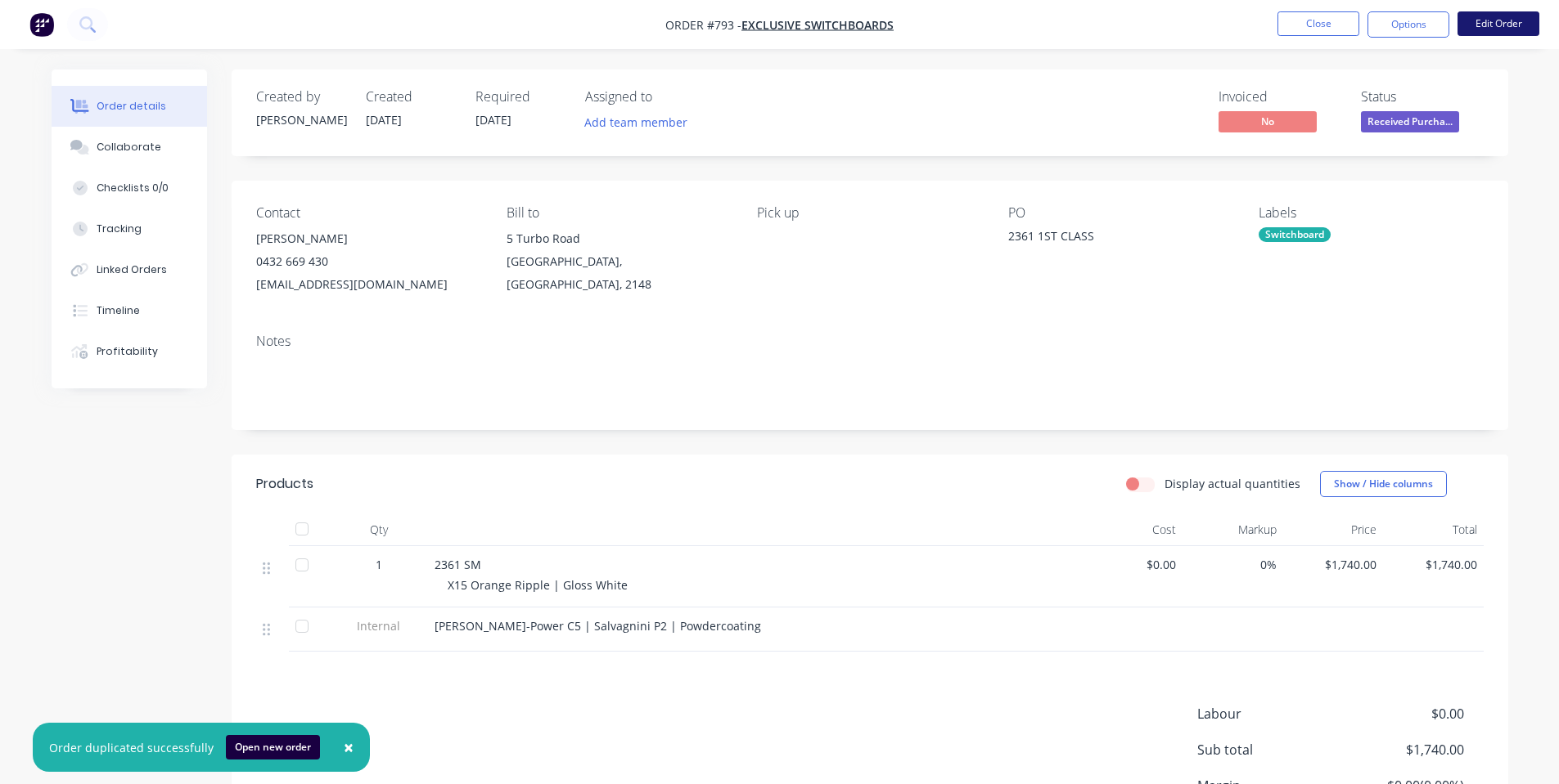
click at [1485, 27] on button "Edit Order" at bounding box center [1498, 24] width 81 height 25
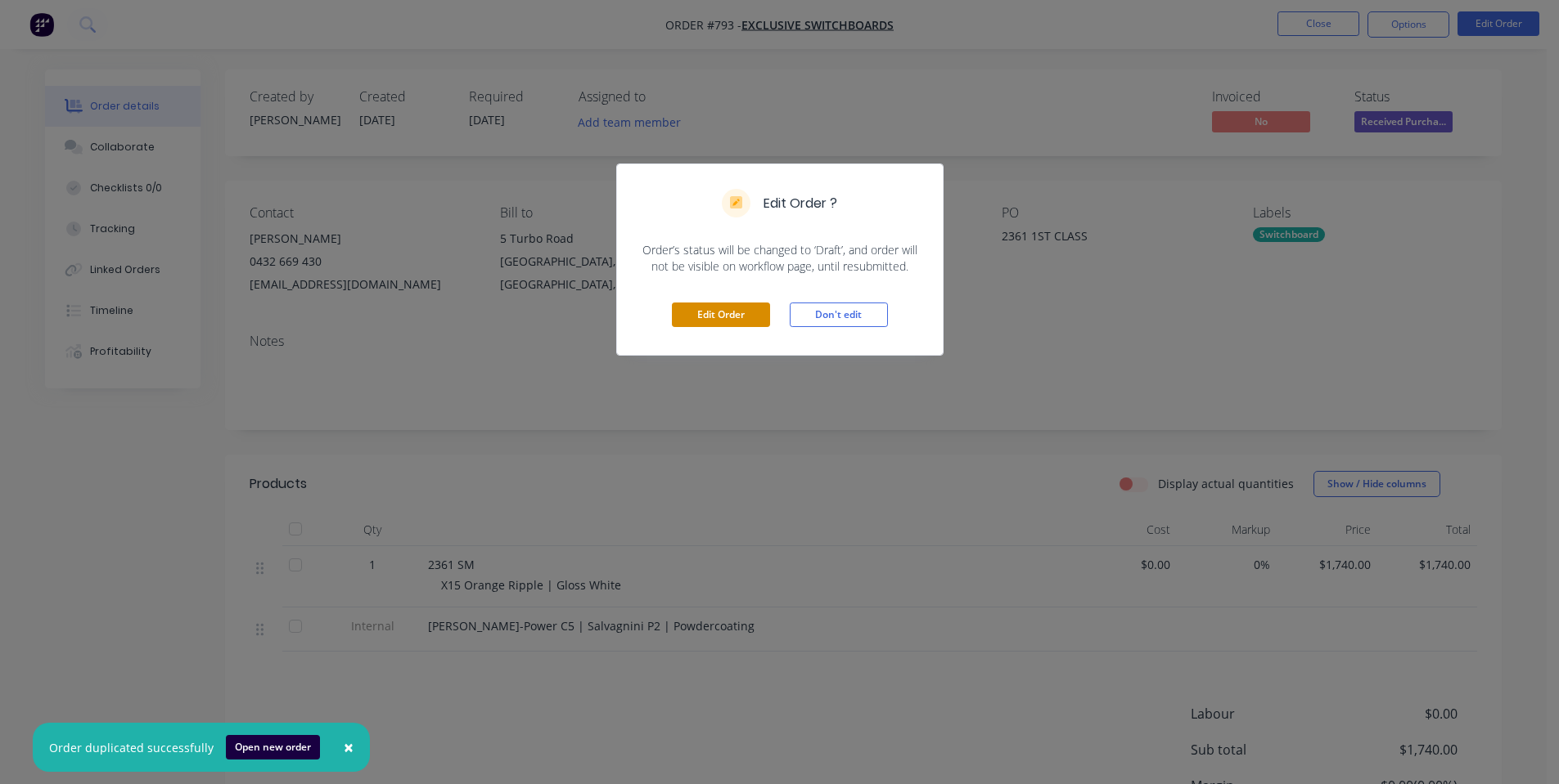
click at [735, 311] on button "Edit Order" at bounding box center [720, 314] width 98 height 25
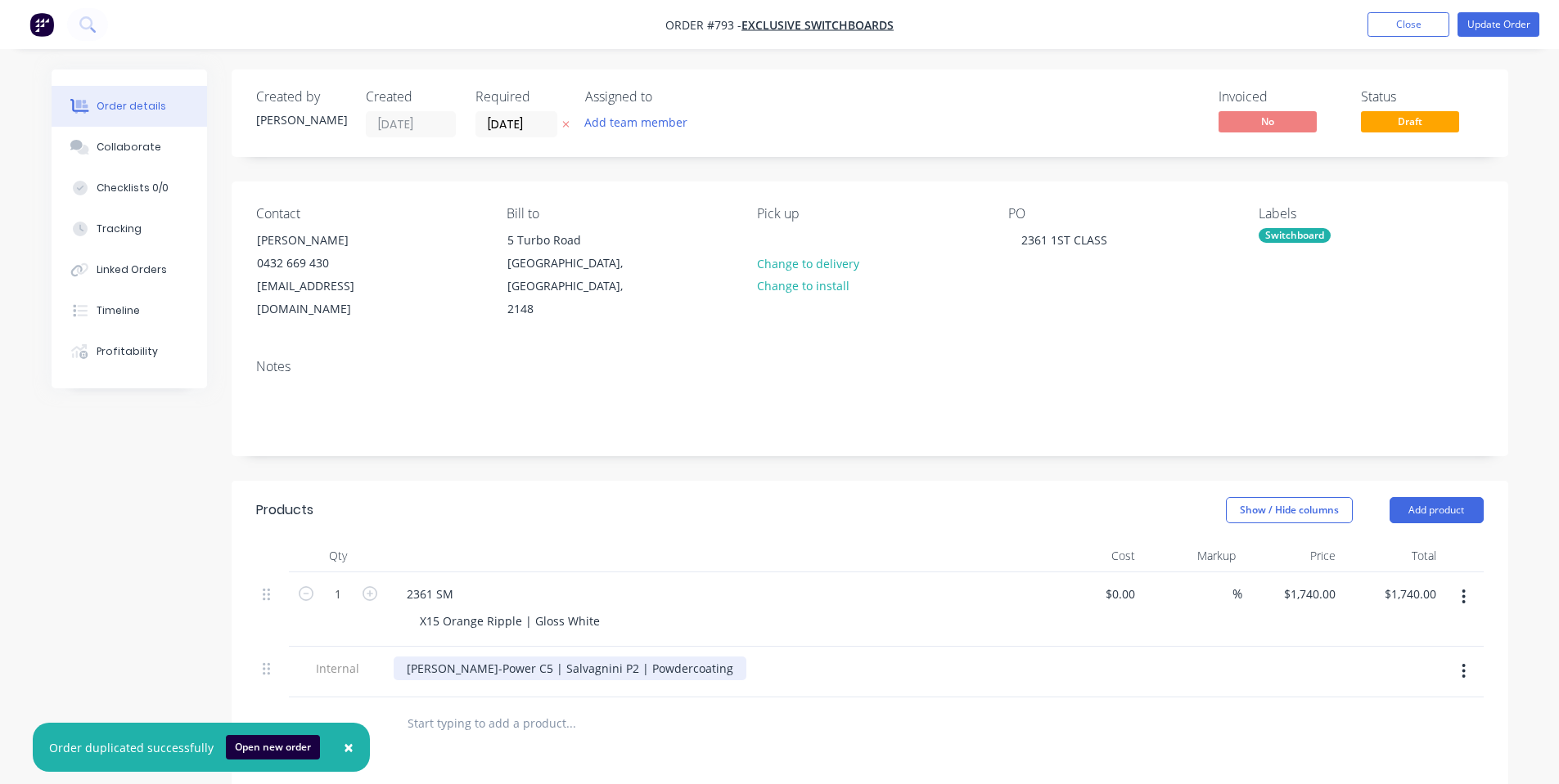
click at [578, 657] on div "[PERSON_NAME]-Power C5 | Salvagnini P2 | Powdercoating" at bounding box center [570, 668] width 352 height 24
click at [658, 498] on div "Show / Hide columns Add product" at bounding box center [999, 511] width 967 height 26
click at [1497, 32] on button "Update Order" at bounding box center [1498, 25] width 81 height 25
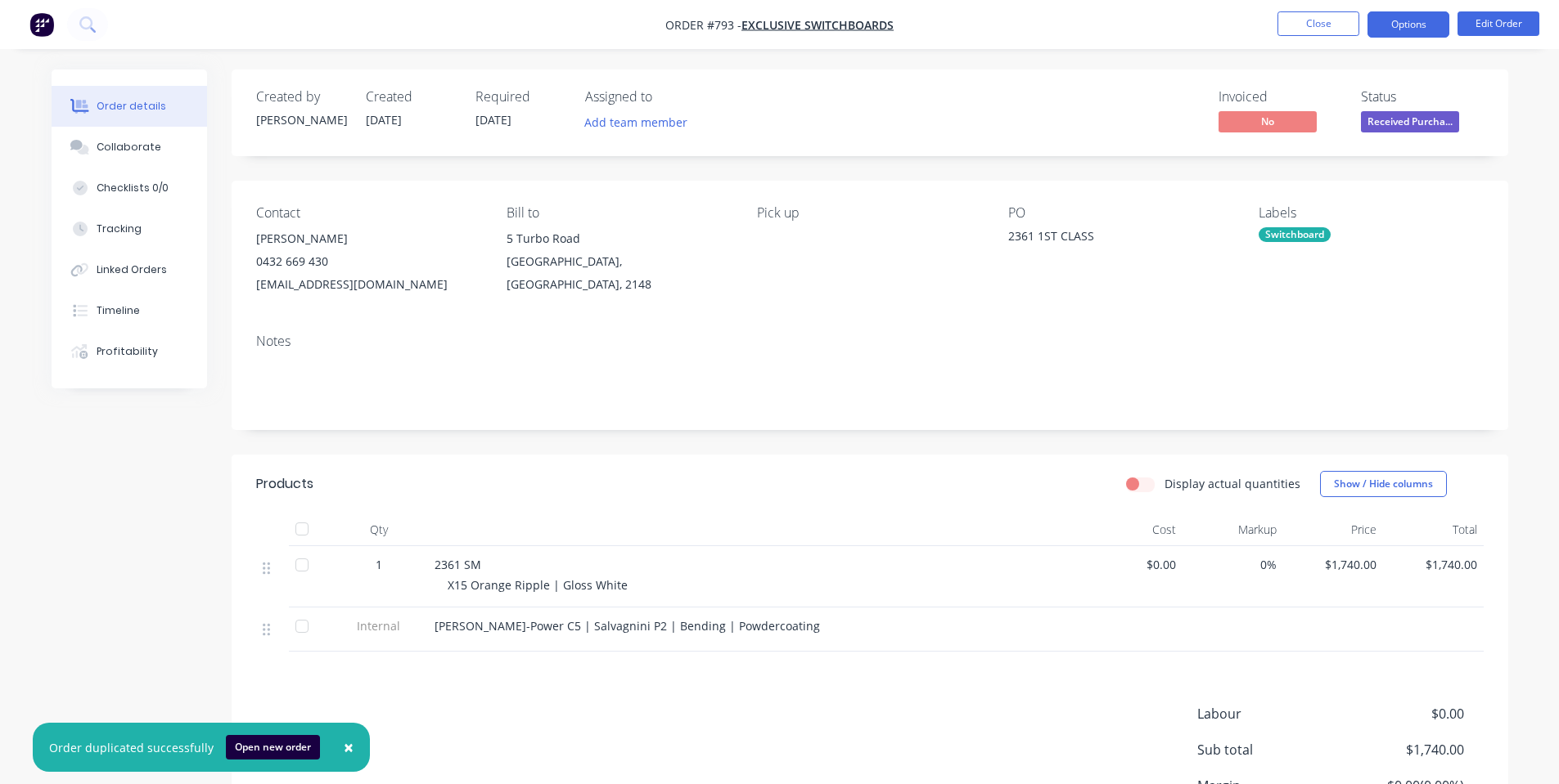
click at [1414, 24] on button "Options" at bounding box center [1407, 25] width 81 height 26
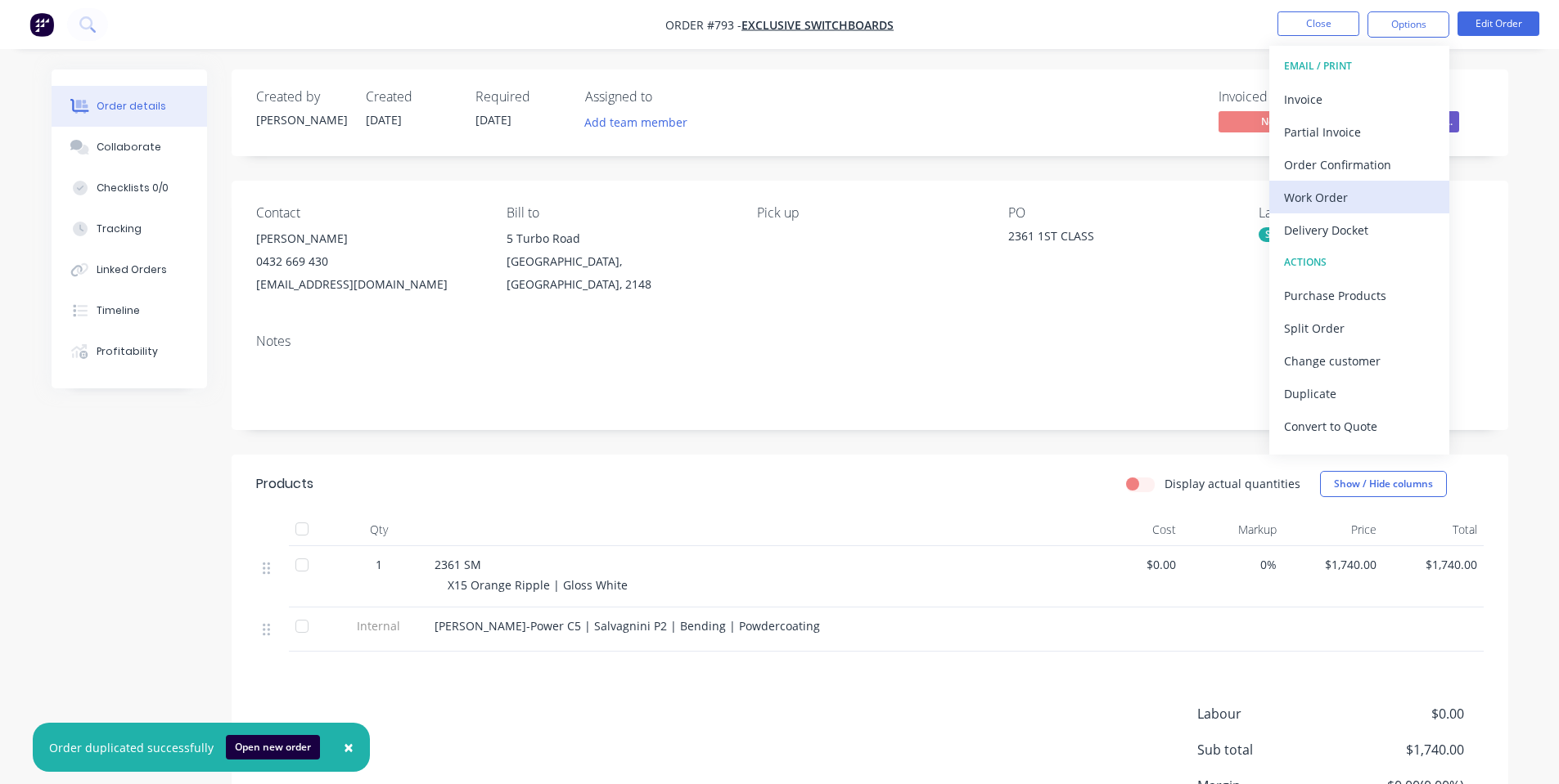
click at [1327, 208] on div "Work Order" at bounding box center [1359, 197] width 151 height 24
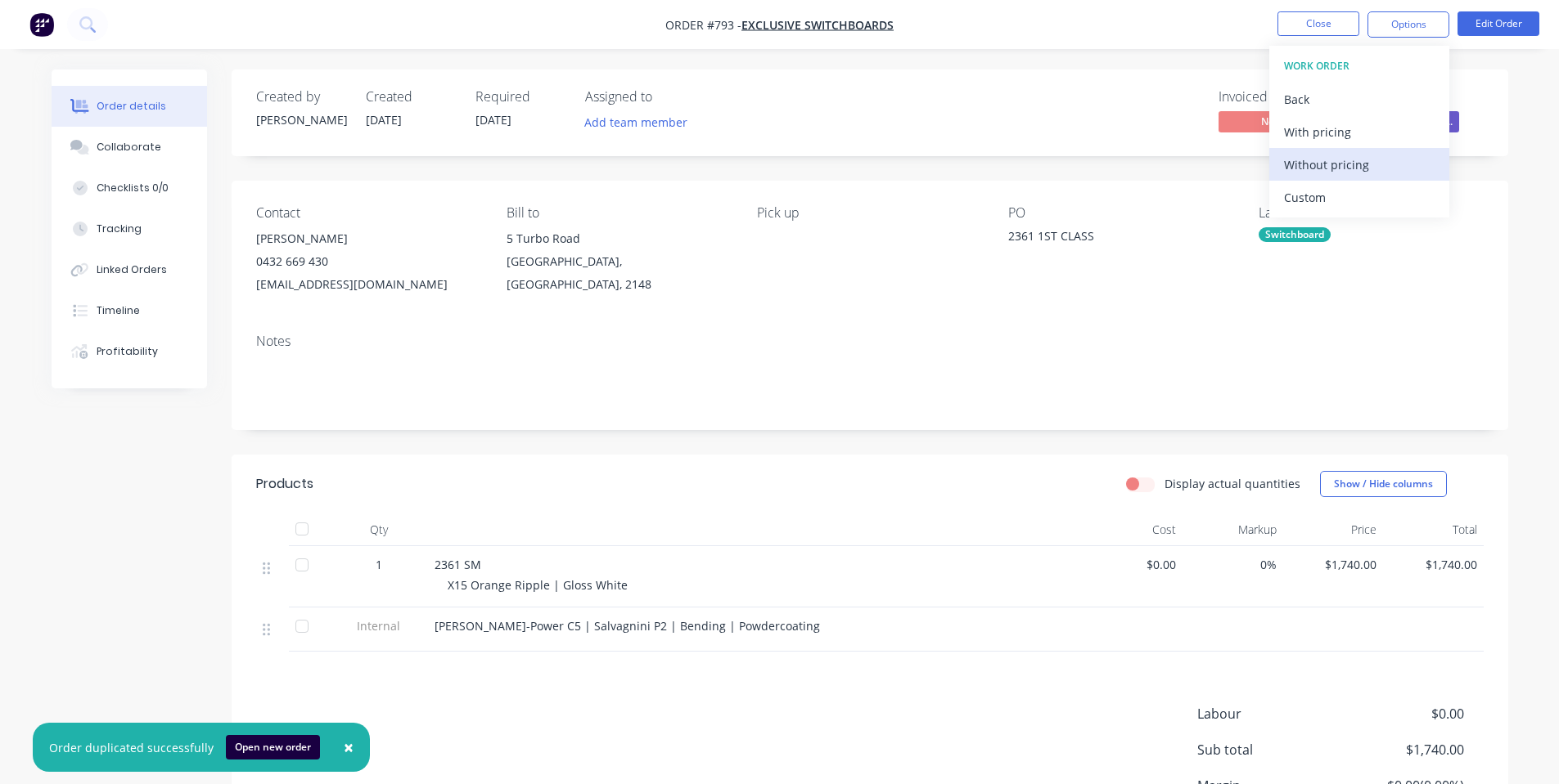
click at [1328, 164] on div "Without pricing" at bounding box center [1359, 165] width 151 height 24
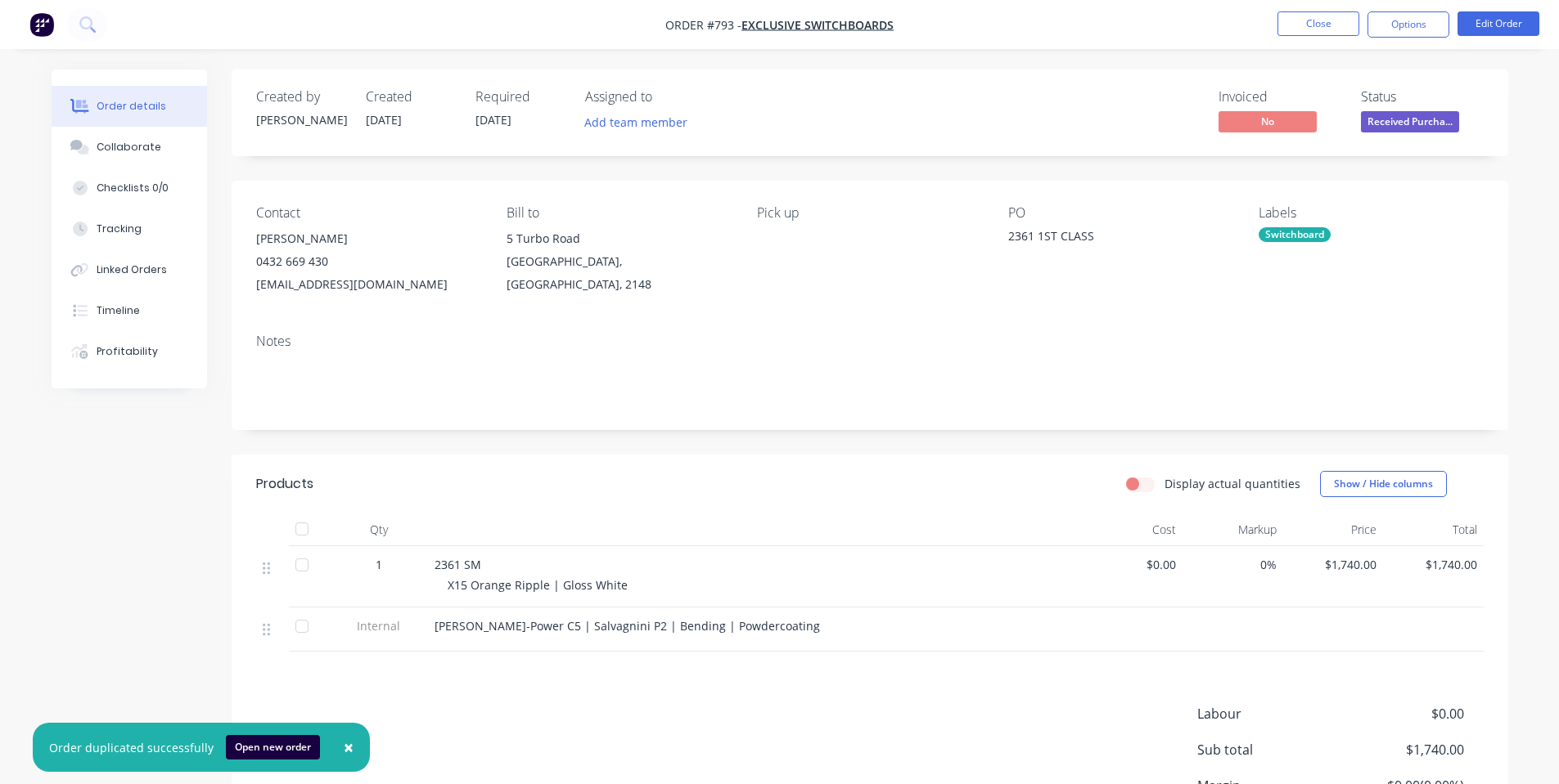
click at [1020, 190] on div "Contact [PERSON_NAME] [PHONE_NUMBER] [EMAIL_ADDRESS][DOMAIN_NAME] Bill to [STRE…" at bounding box center [869, 251] width 1276 height 140
click at [1384, 119] on span "Received Purcha..." at bounding box center [1410, 121] width 98 height 20
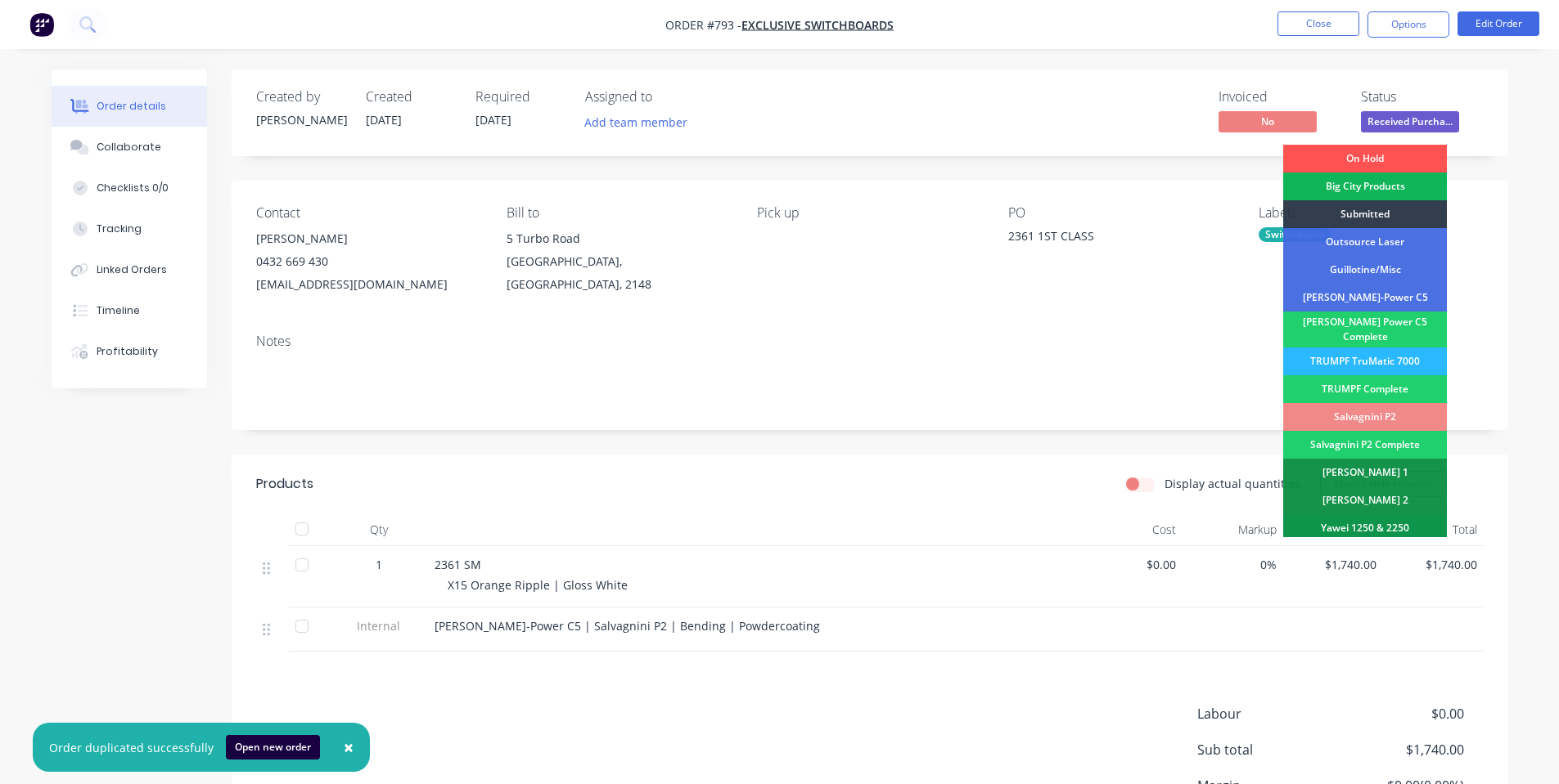
click at [1357, 204] on div "Submitted" at bounding box center [1364, 215] width 164 height 28
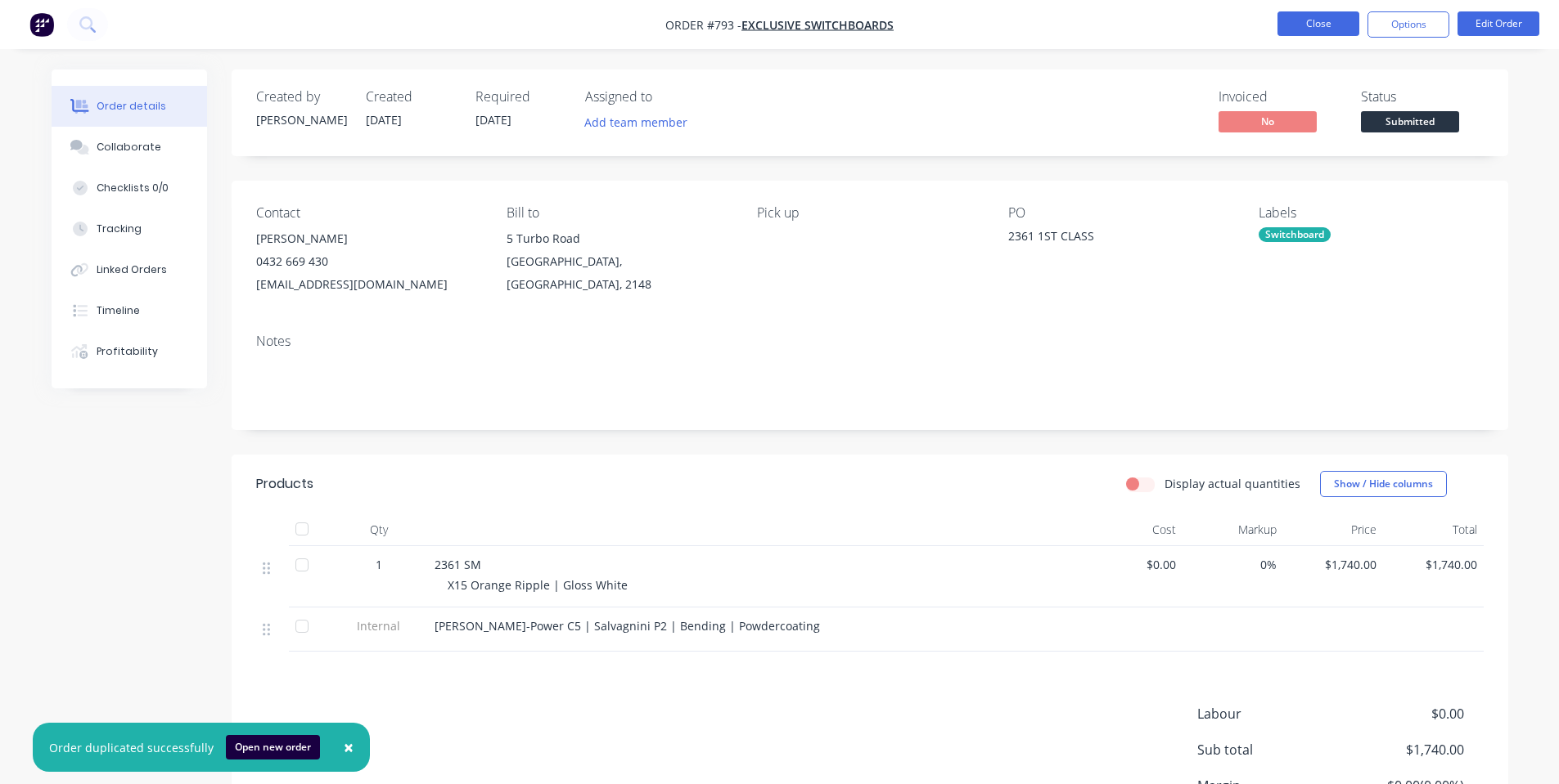
click at [1343, 22] on button "Close" at bounding box center [1317, 24] width 81 height 25
